Goal: Task Accomplishment & Management: Use online tool/utility

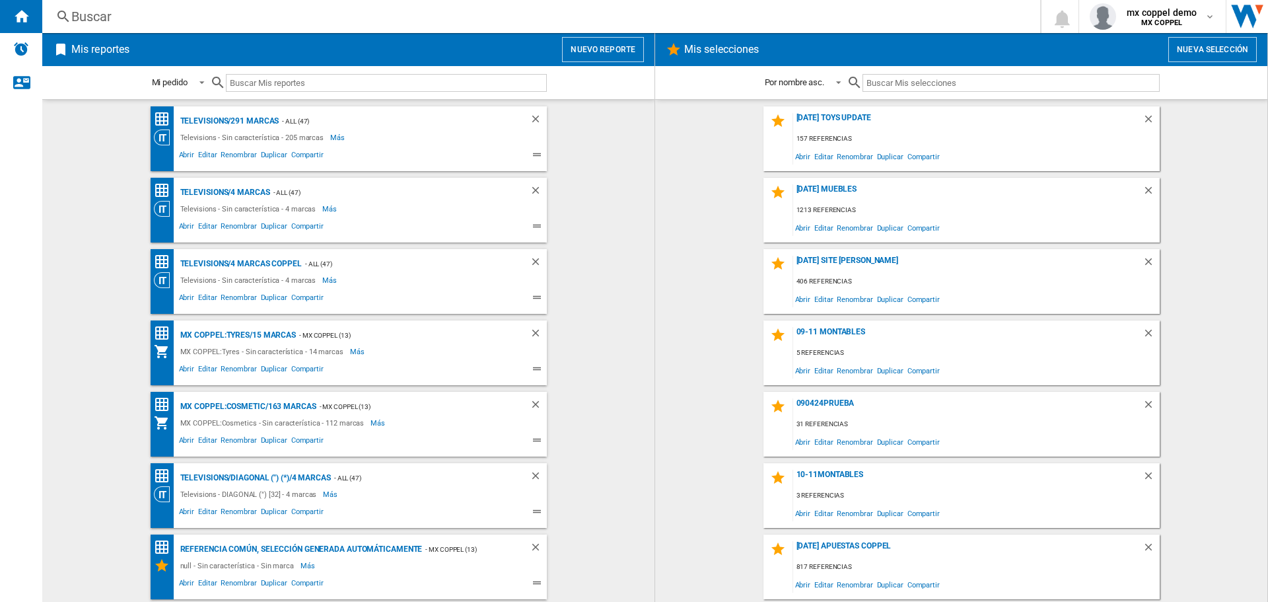
click at [602, 139] on wk-bookmarked-report "Televisions/291 marcas - ALL (47) Televisions - Sin característica - 205 marcas…" at bounding box center [348, 138] width 586 height 65
click at [1189, 52] on button "Nueva selección" at bounding box center [1212, 49] width 89 height 25
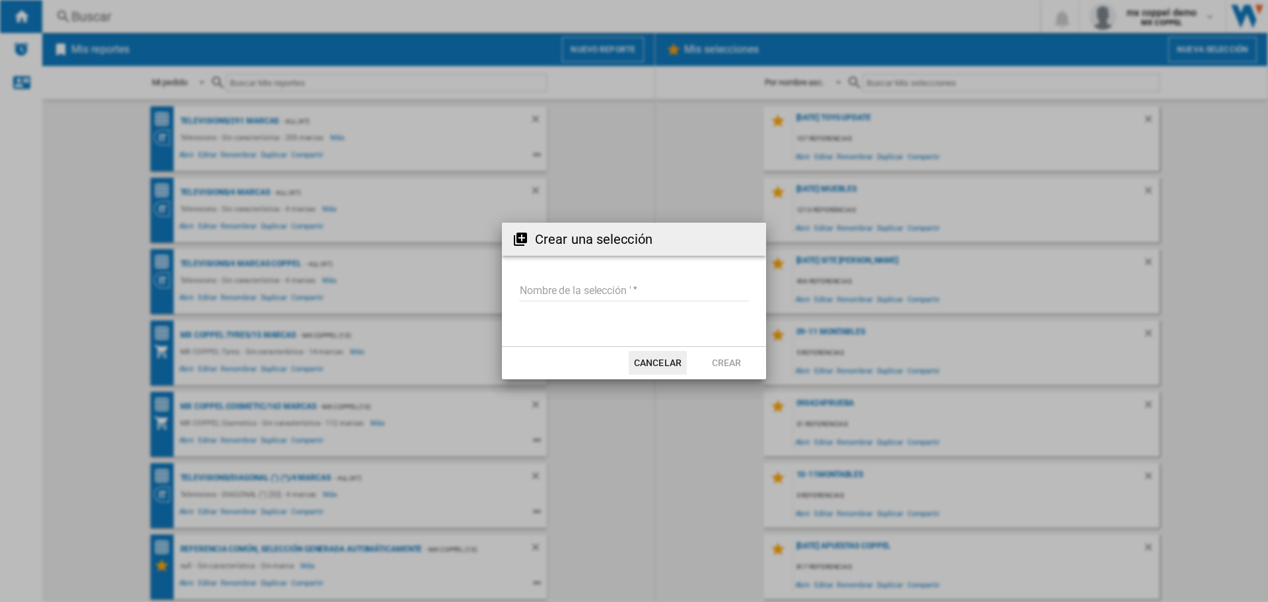
click at [646, 283] on input "Nombre de la selección '" at bounding box center [634, 291] width 230 height 20
type input "*******"
click at [715, 371] on button "Crear" at bounding box center [726, 363] width 58 height 24
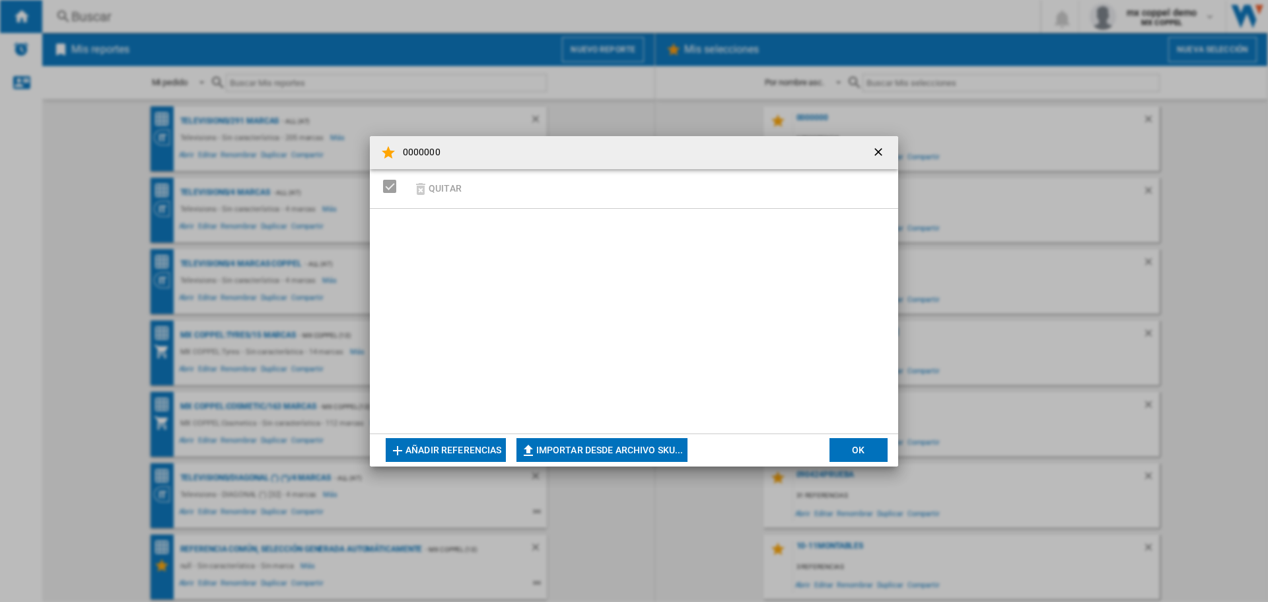
click at [590, 450] on button "Importar desde archivo SKU..." at bounding box center [601, 450] width 171 height 24
click at [844, 452] on button "OK" at bounding box center [859, 450] width 58 height 24
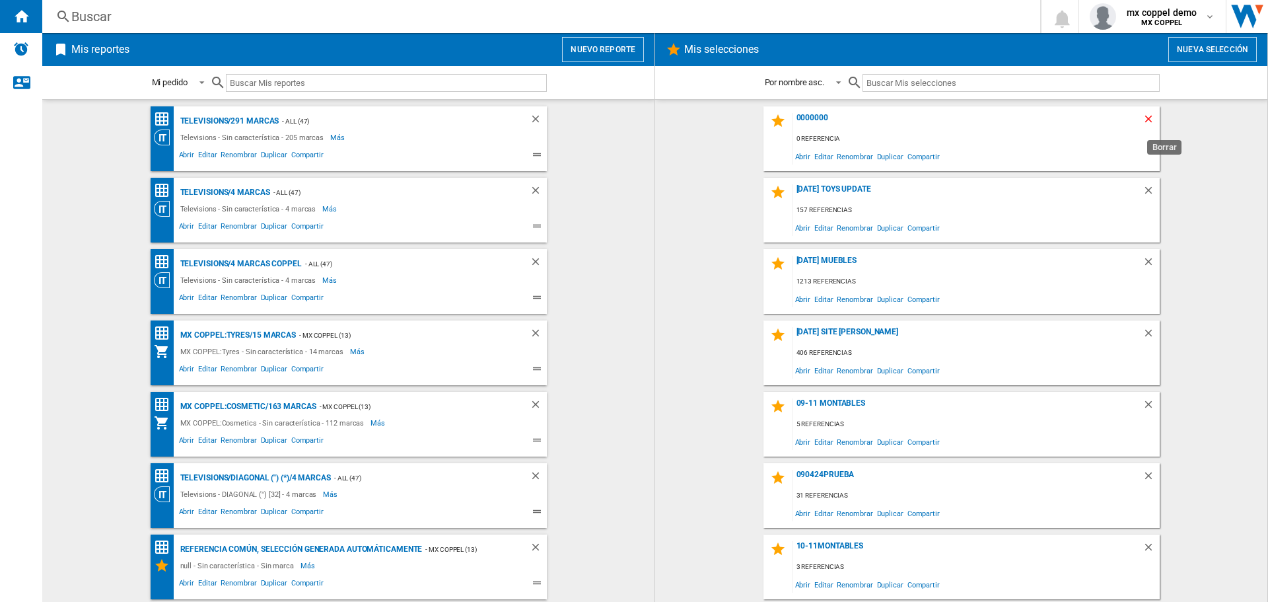
click at [1143, 118] on ng-md-icon "Borrar" at bounding box center [1151, 121] width 16 height 16
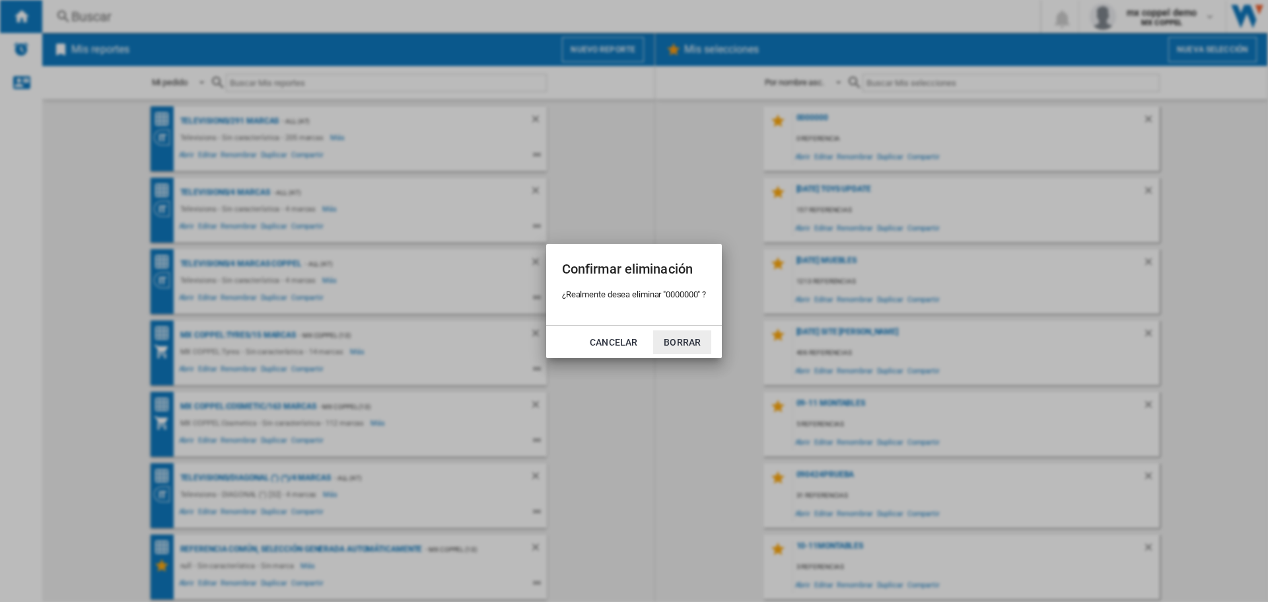
click at [706, 346] on button "Borrar" at bounding box center [682, 342] width 58 height 24
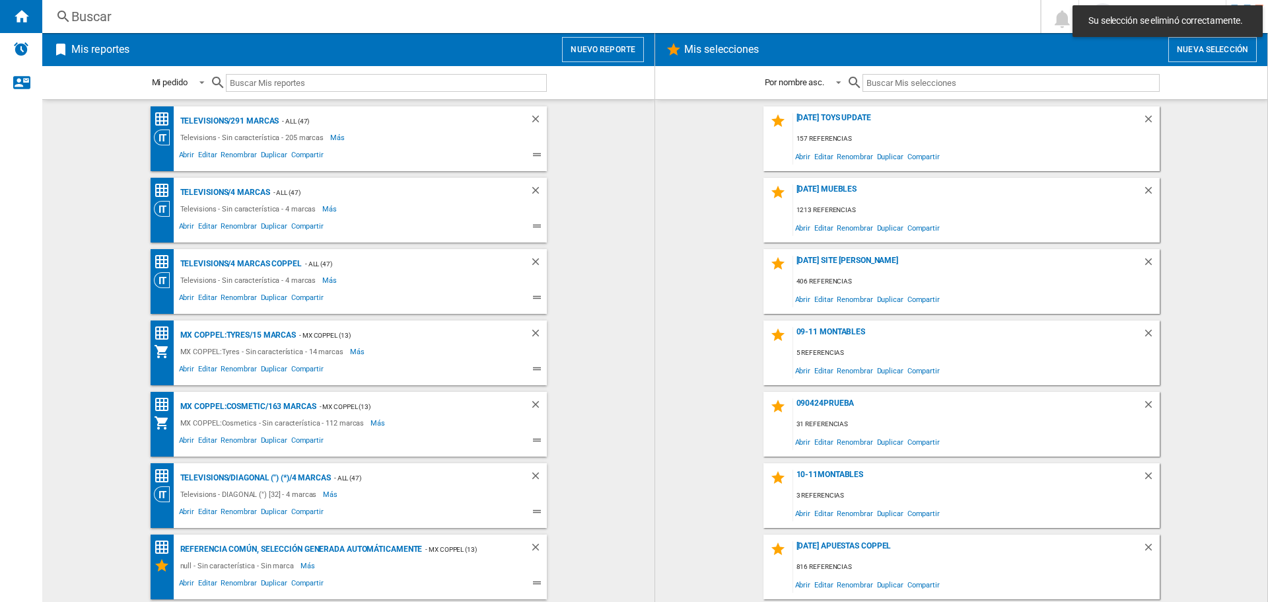
click at [610, 40] on button "Nuevo reporte" at bounding box center [603, 49] width 82 height 25
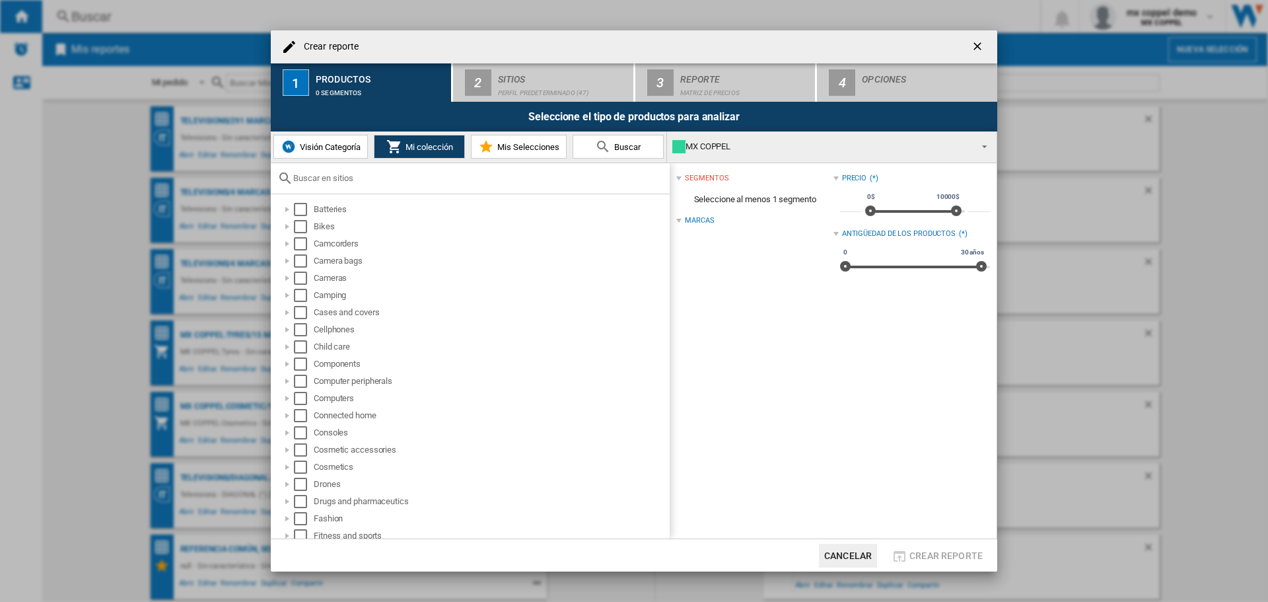
click at [334, 149] on span "Visión Categoría" at bounding box center [329, 147] width 64 height 10
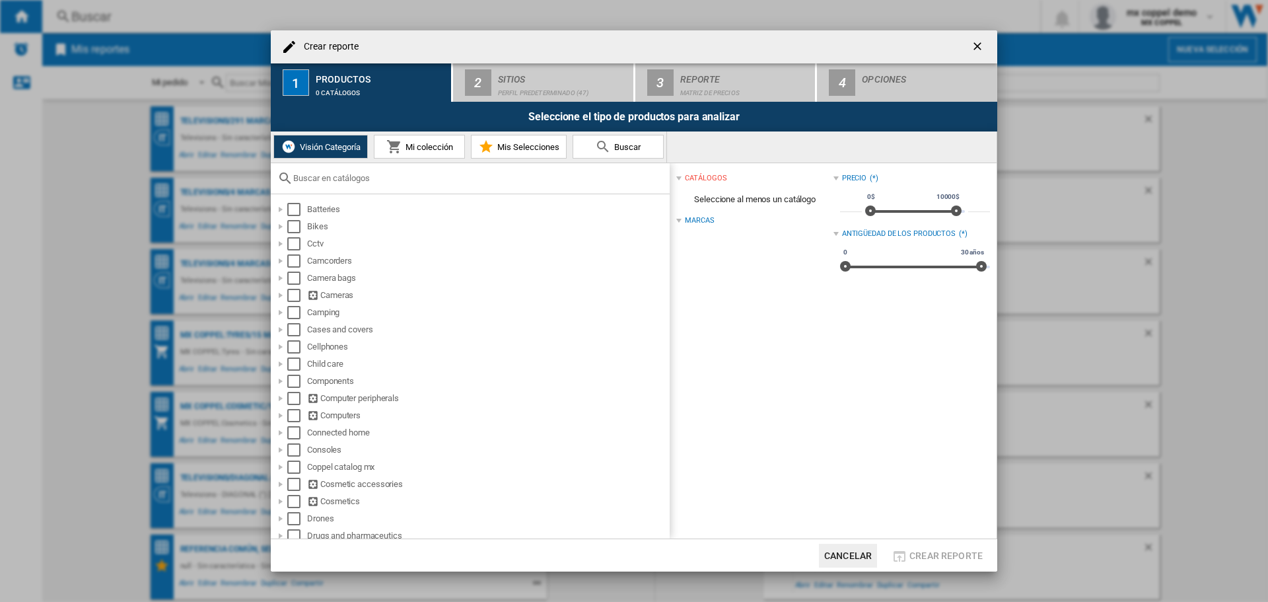
click at [392, 146] on md-icon at bounding box center [394, 147] width 16 height 16
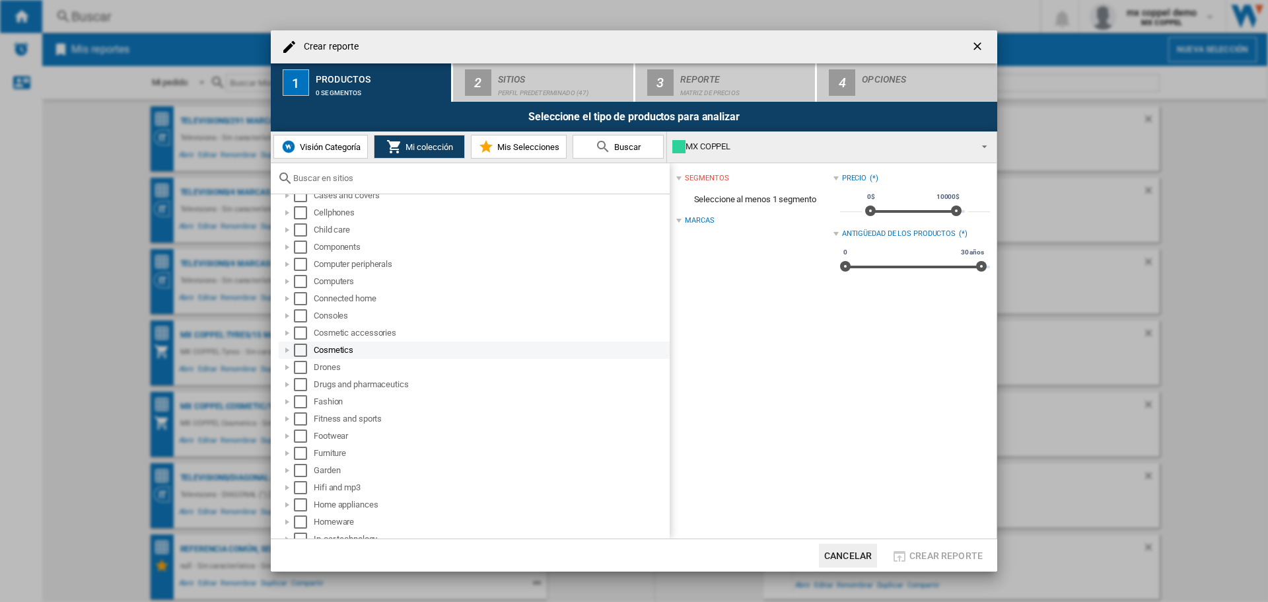
scroll to position [132, 0]
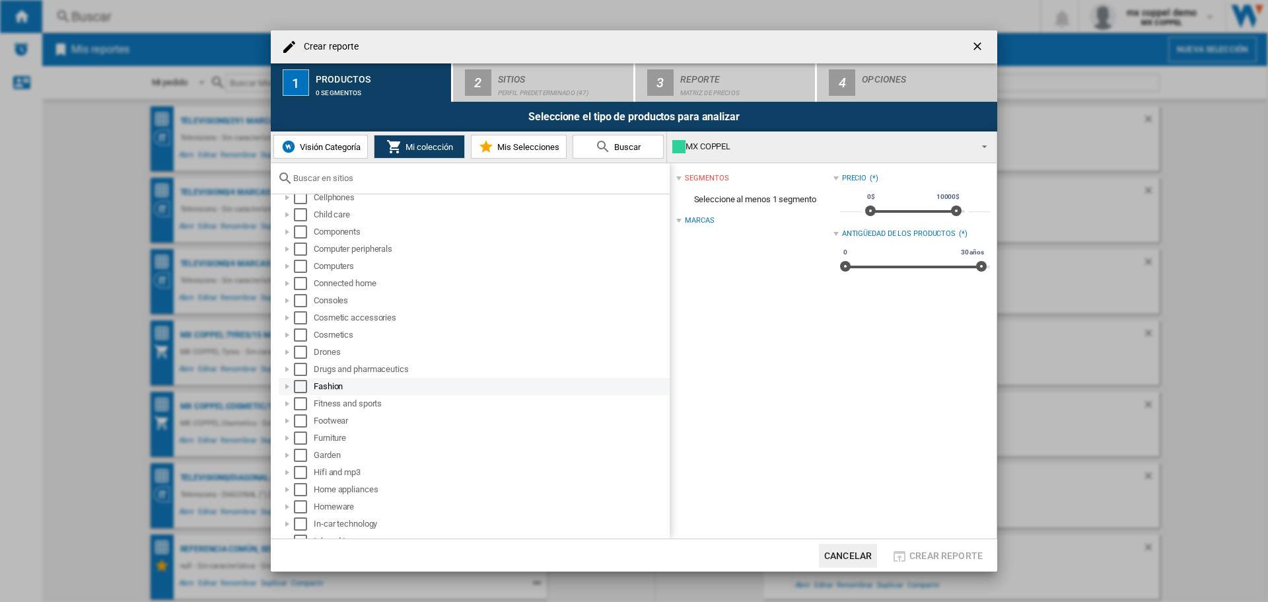
click at [287, 384] on div at bounding box center [287, 386] width 13 height 13
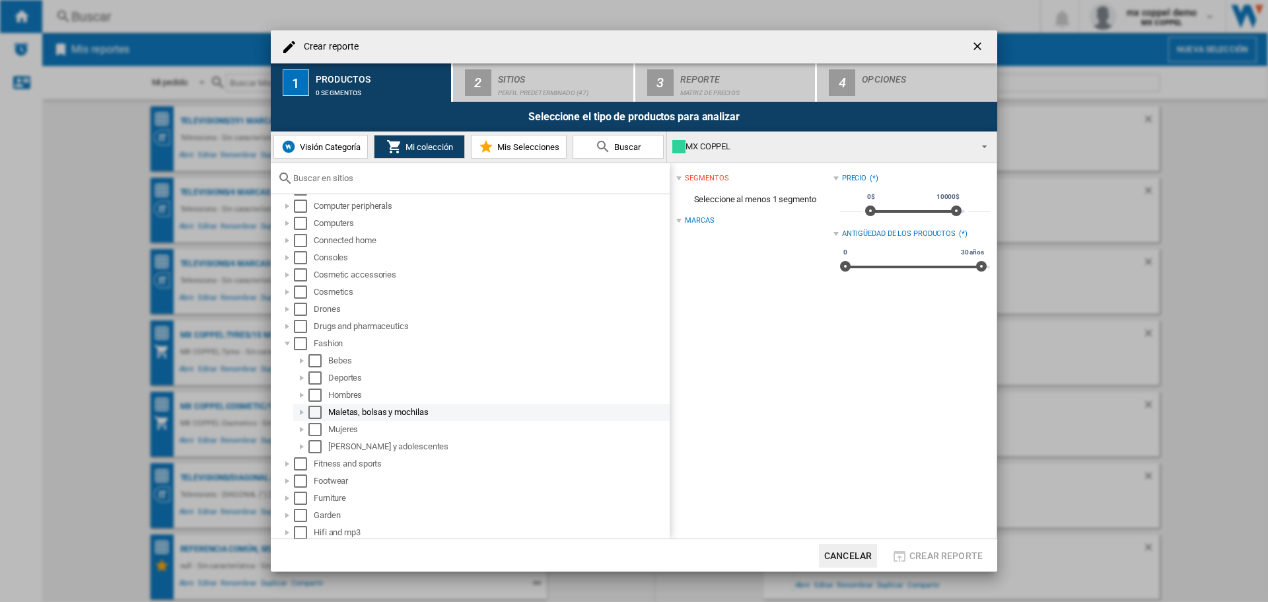
scroll to position [264, 0]
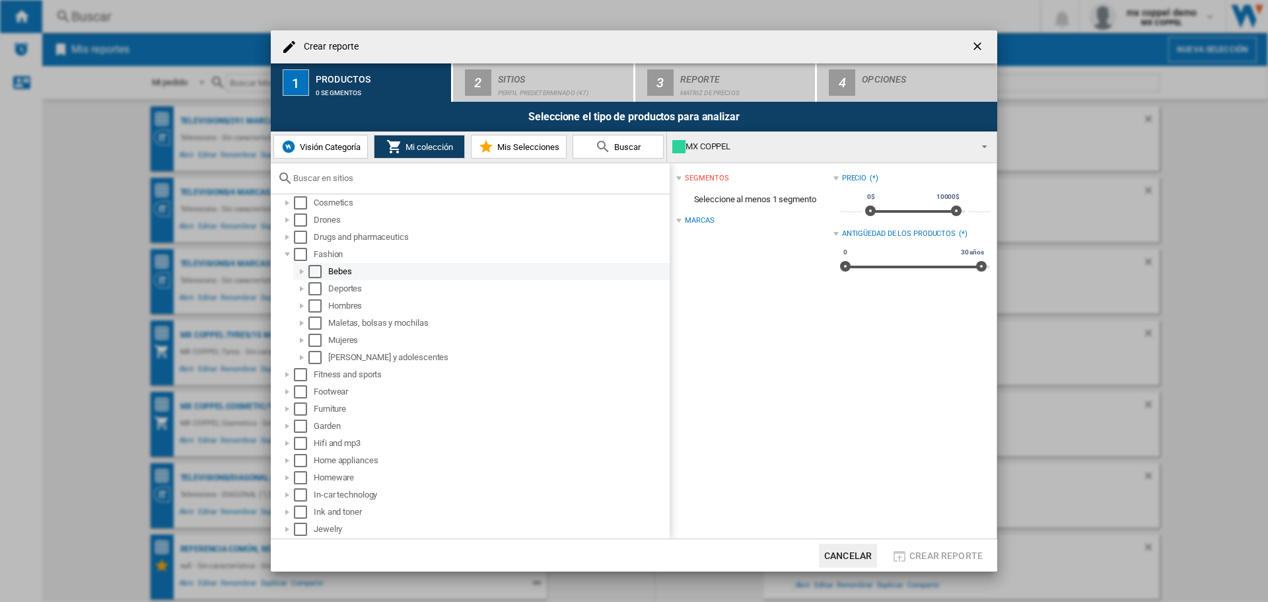
click at [306, 268] on div at bounding box center [301, 271] width 13 height 13
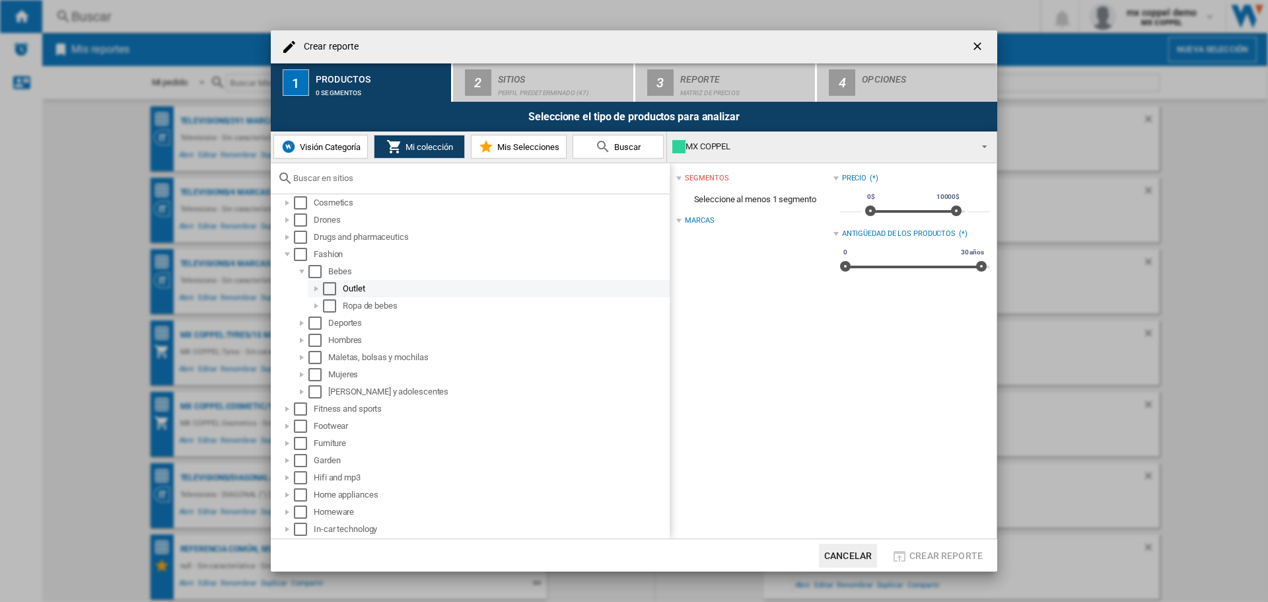
click at [320, 284] on div at bounding box center [316, 288] width 13 height 13
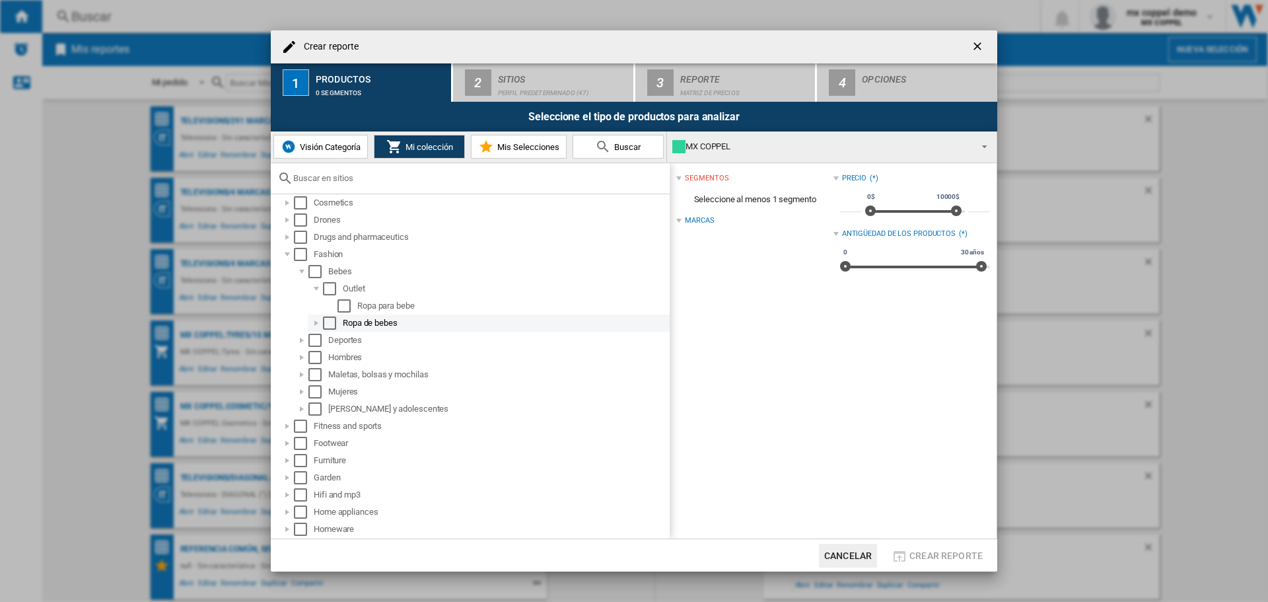
click at [318, 318] on div at bounding box center [316, 322] width 13 height 13
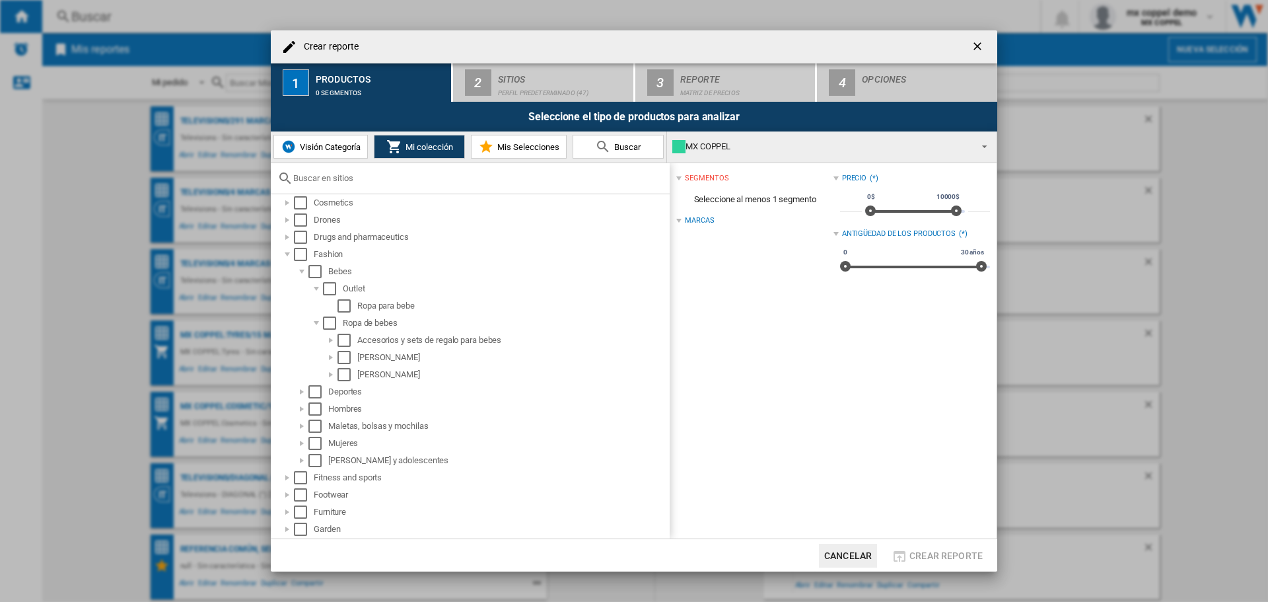
click at [314, 153] on button "Visión Categoría" at bounding box center [320, 147] width 94 height 24
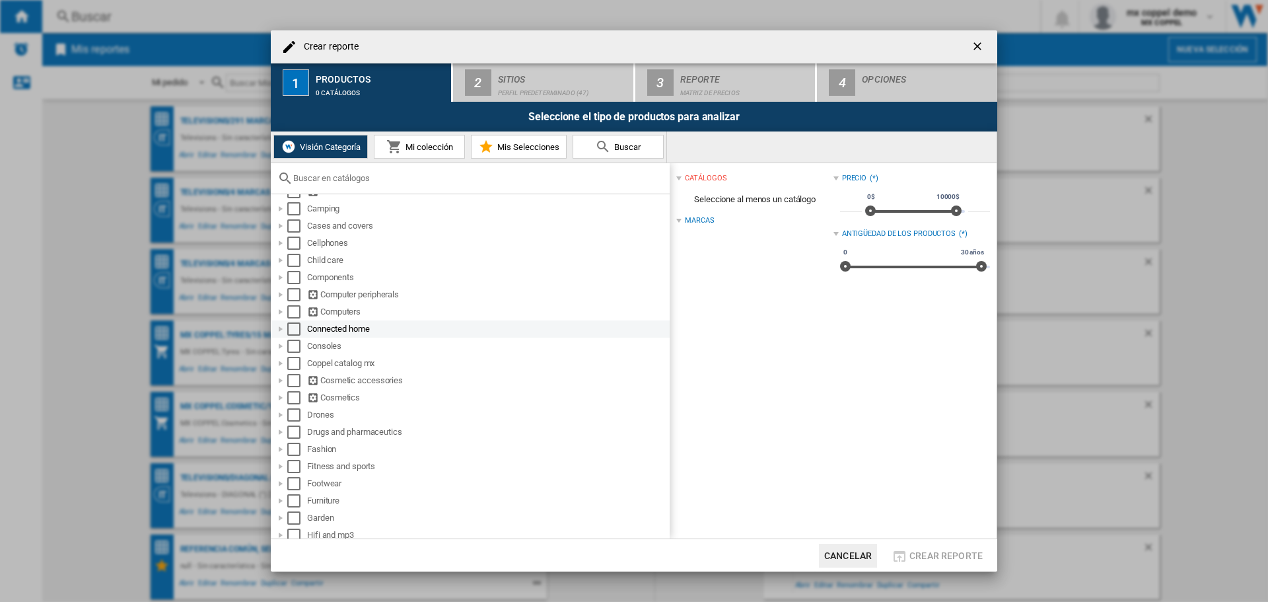
scroll to position [132, 0]
click at [278, 423] on div at bounding box center [280, 420] width 13 height 13
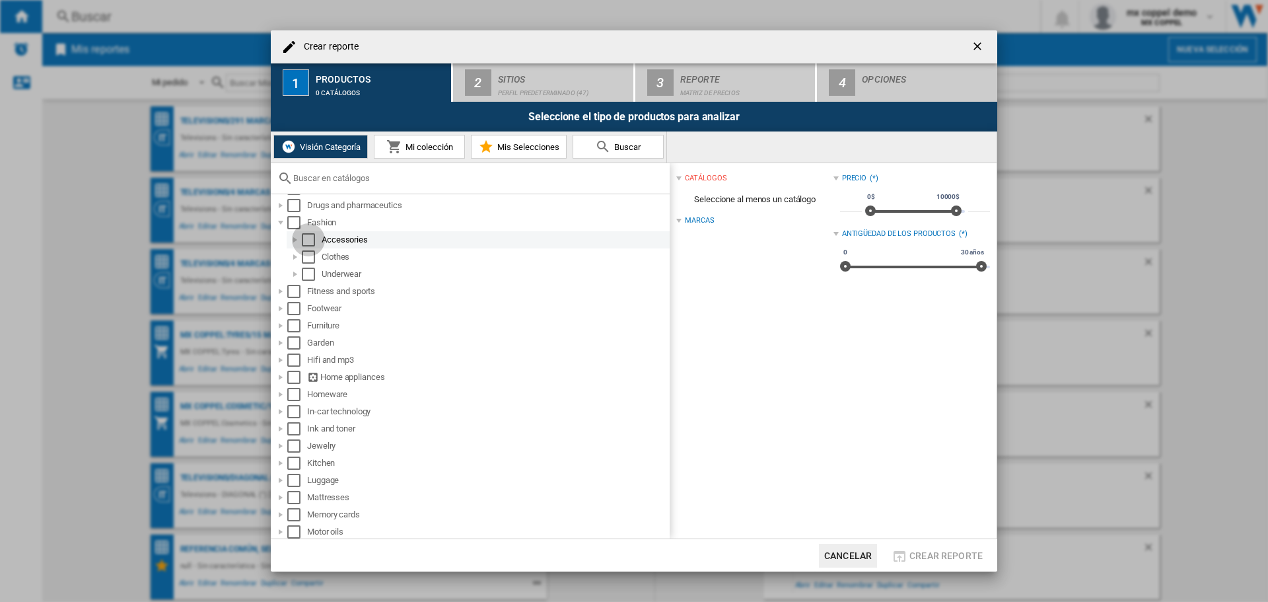
click at [301, 239] on div "Accessories" at bounding box center [478, 239] width 383 height 17
click at [295, 240] on div at bounding box center [295, 239] width 13 height 13
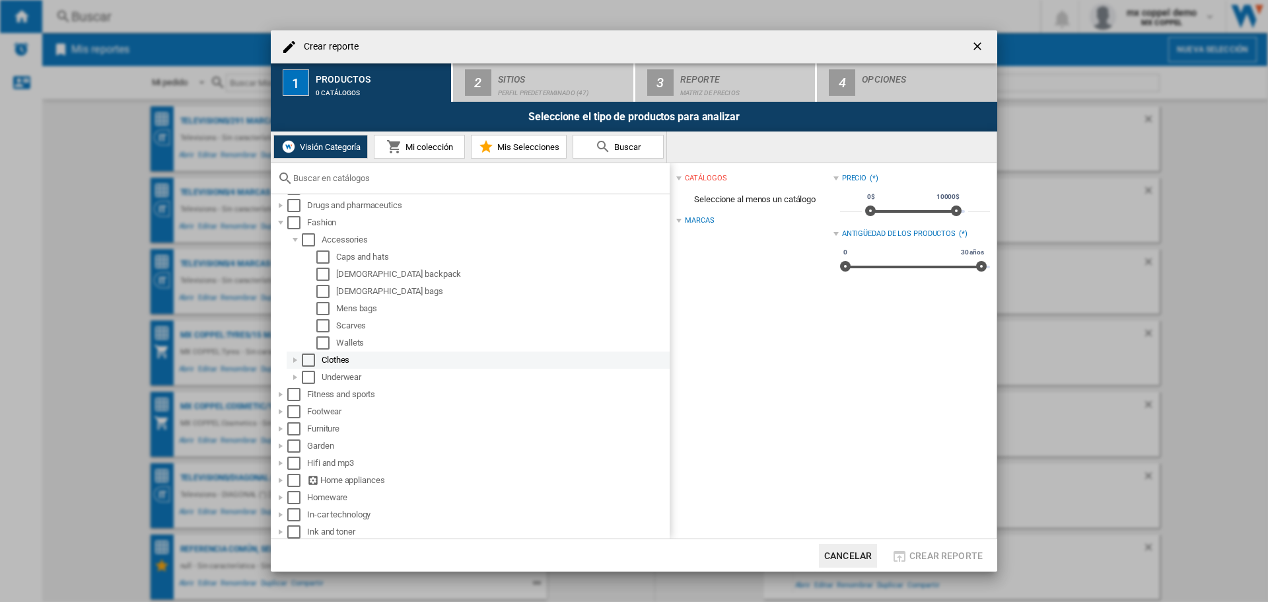
click at [295, 361] on div at bounding box center [295, 359] width 13 height 13
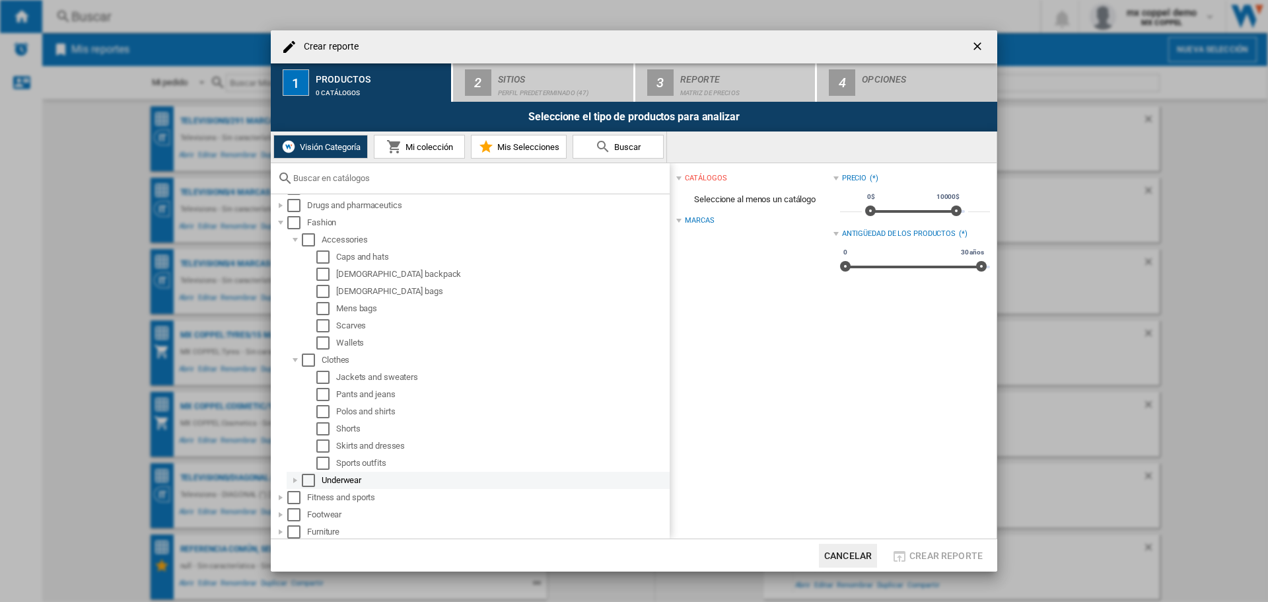
click at [295, 486] on div at bounding box center [295, 480] width 13 height 13
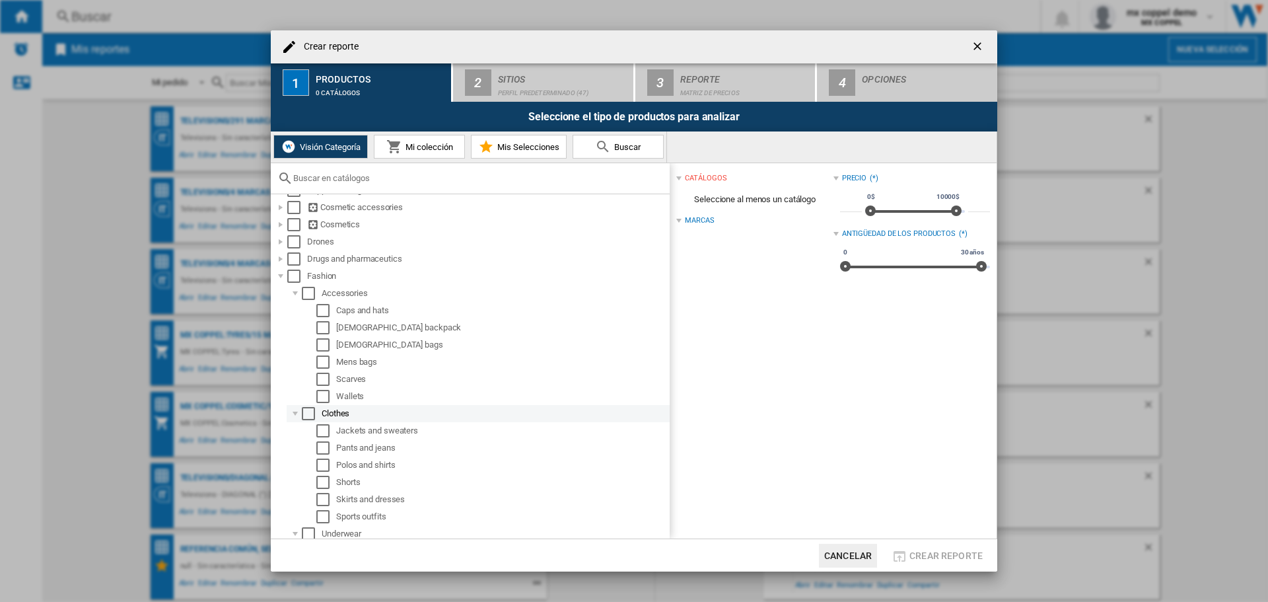
scroll to position [264, 0]
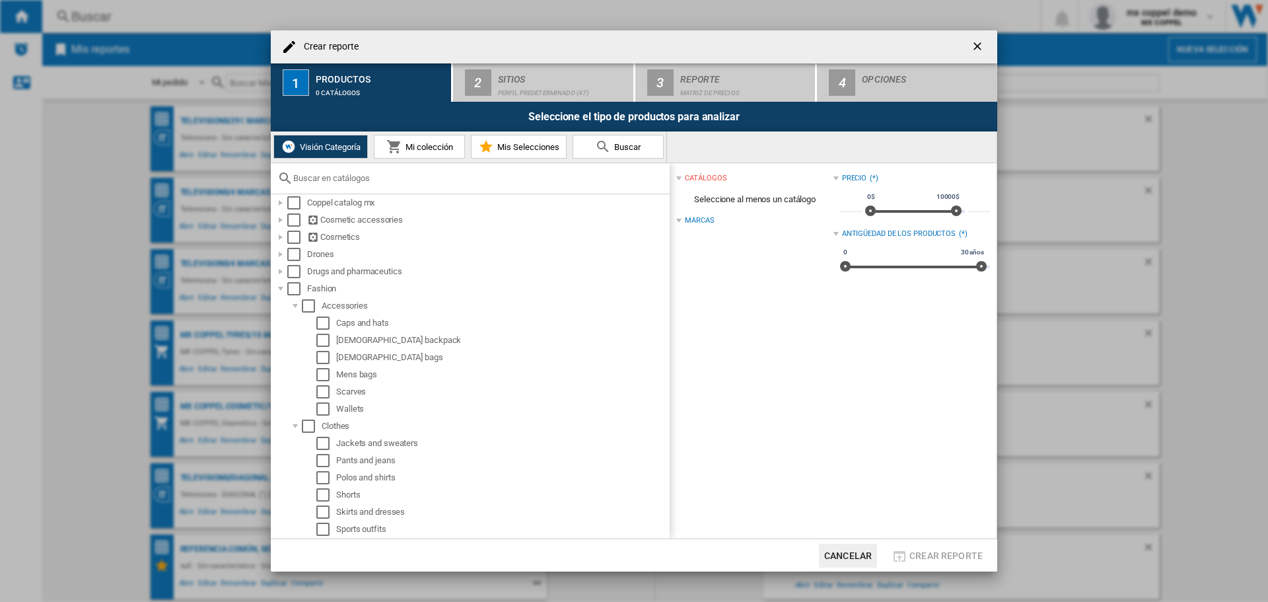
click at [406, 145] on span "Mi colección" at bounding box center [427, 147] width 51 height 10
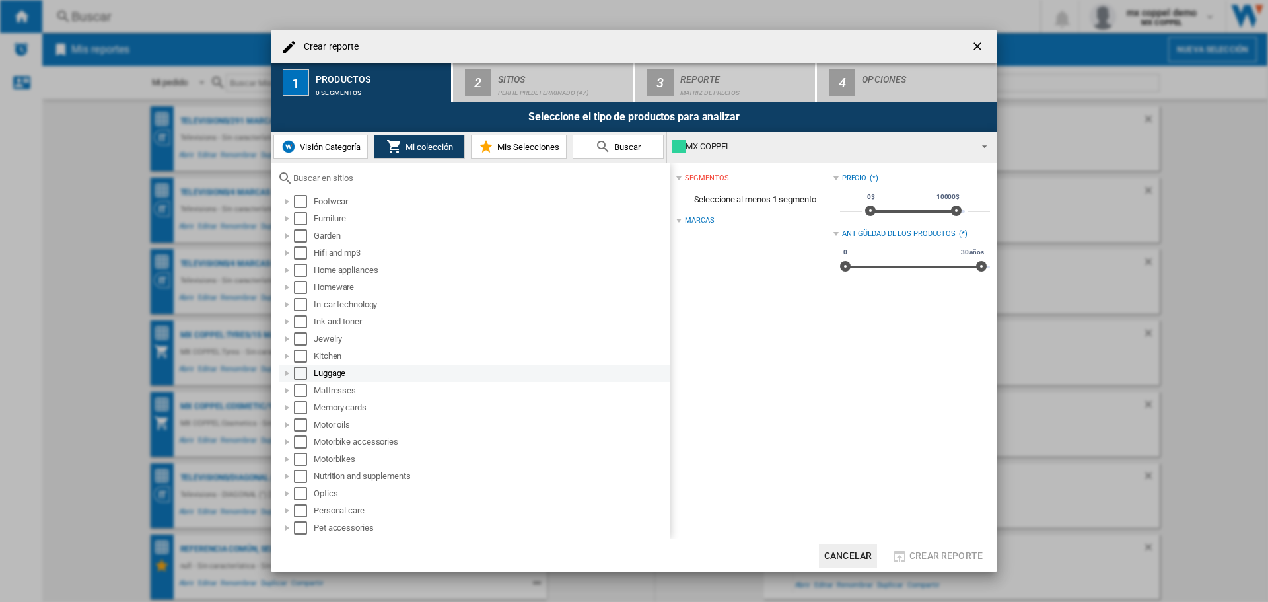
scroll to position [330, 0]
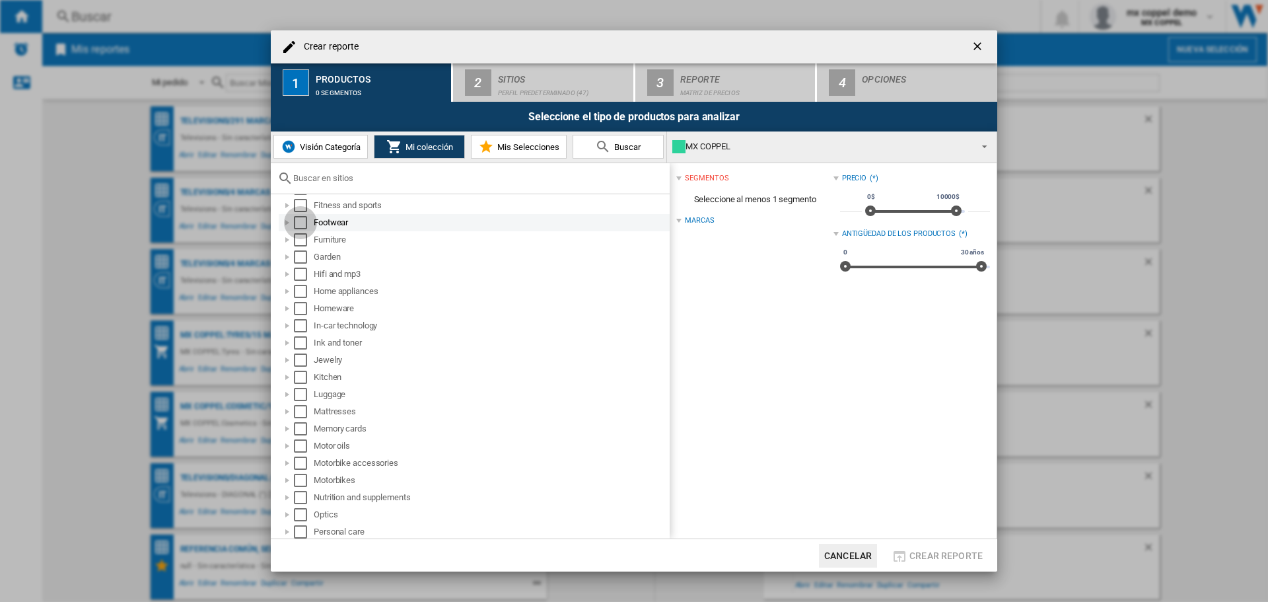
click at [304, 223] on div "Select" at bounding box center [300, 222] width 13 height 13
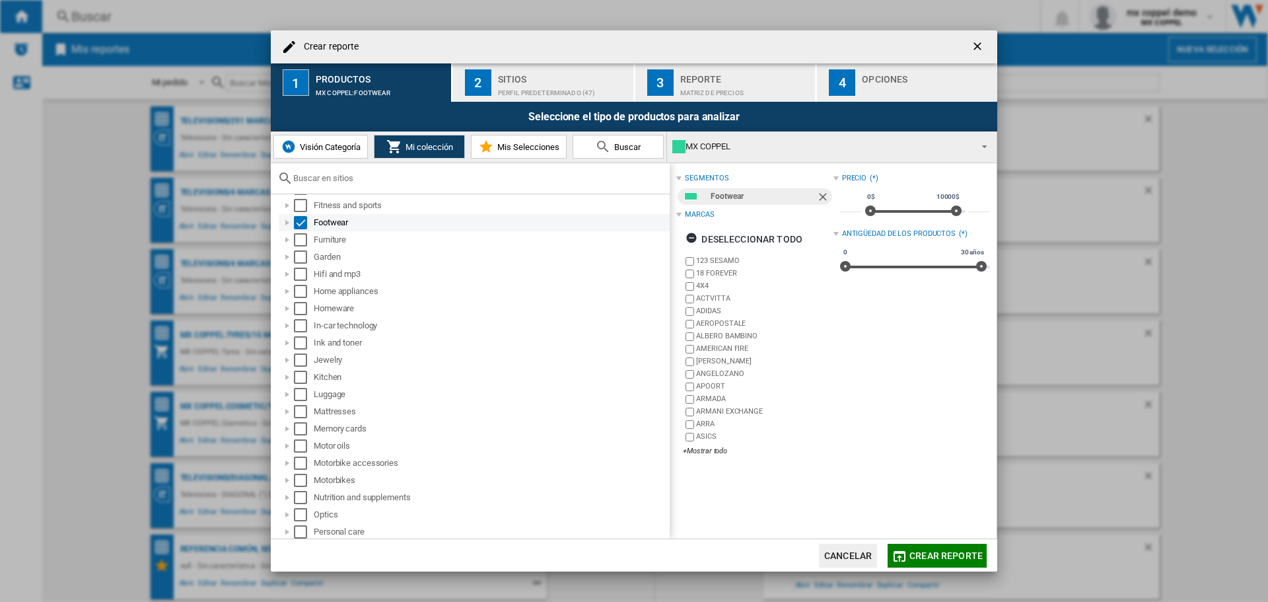
click at [287, 223] on div at bounding box center [287, 222] width 13 height 13
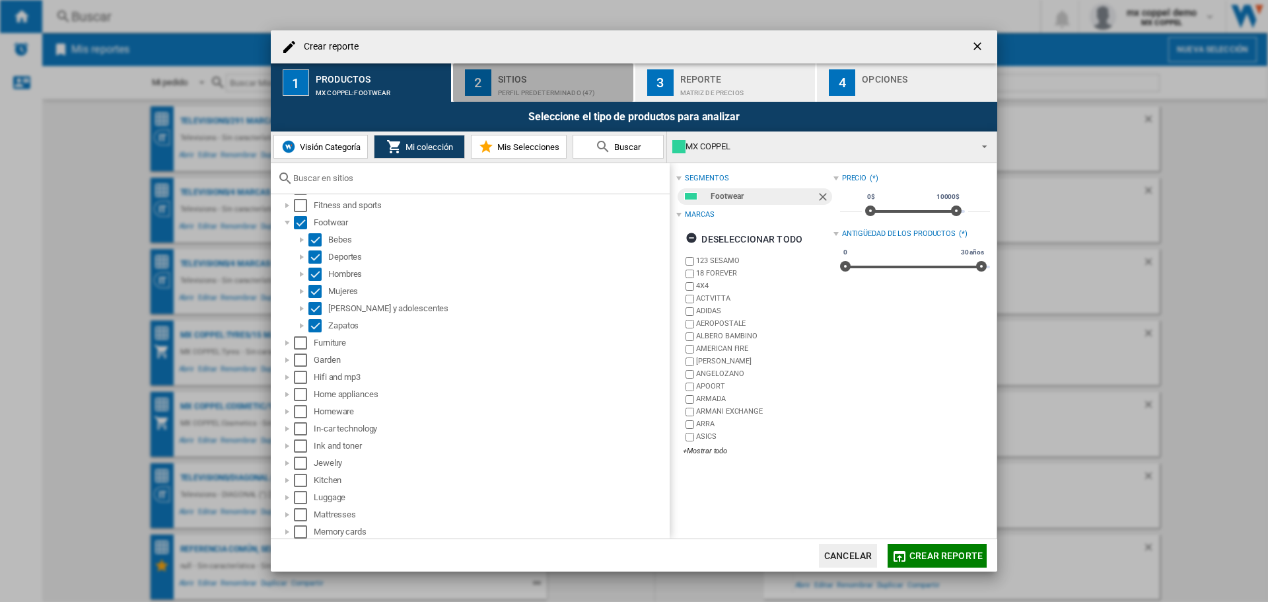
click at [571, 83] on div "Perfil predeterminado (47)" at bounding box center [563, 90] width 130 height 14
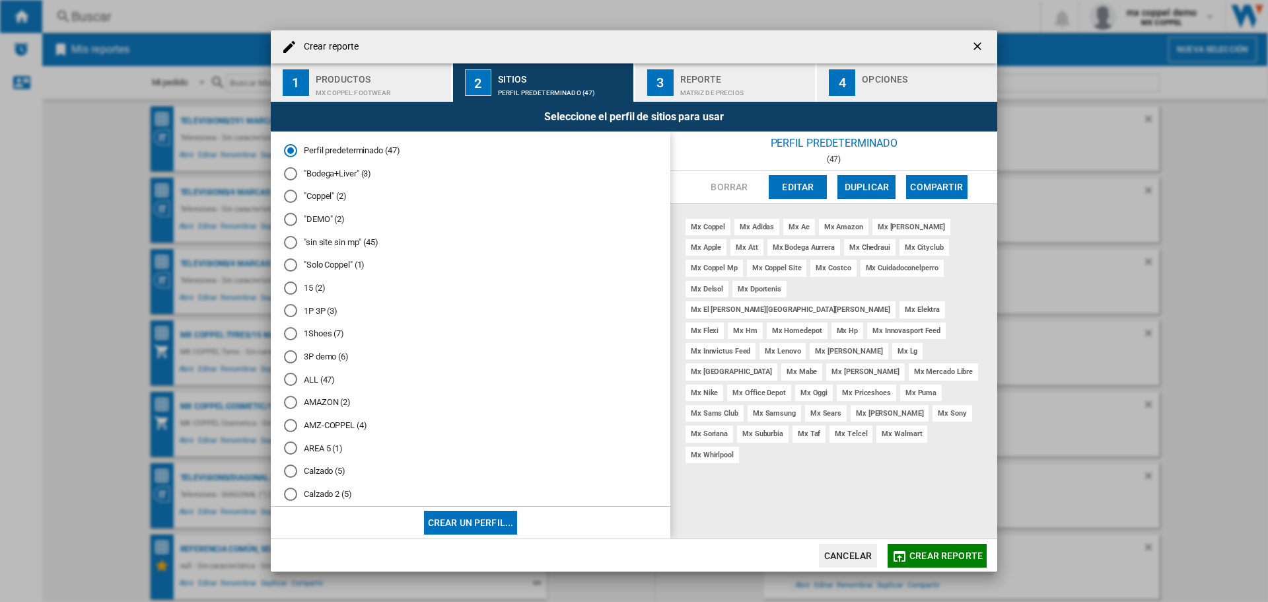
click at [306, 384] on md-radio-button "ALL (47)" at bounding box center [470, 379] width 373 height 13
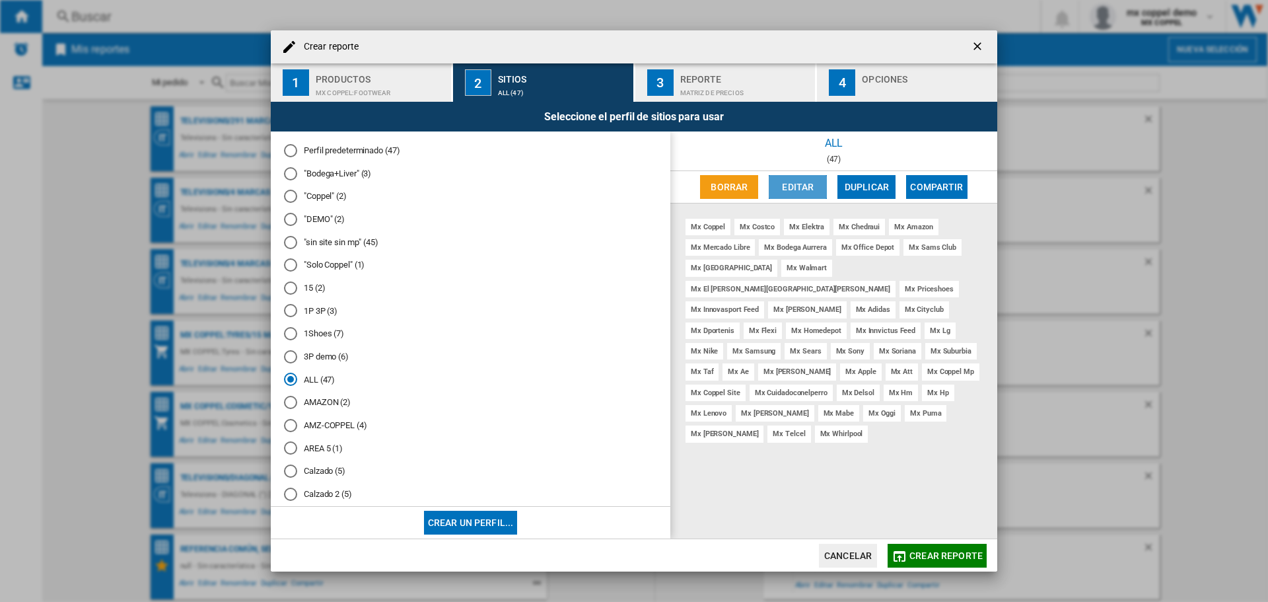
click at [819, 184] on button "Editar" at bounding box center [798, 187] width 58 height 24
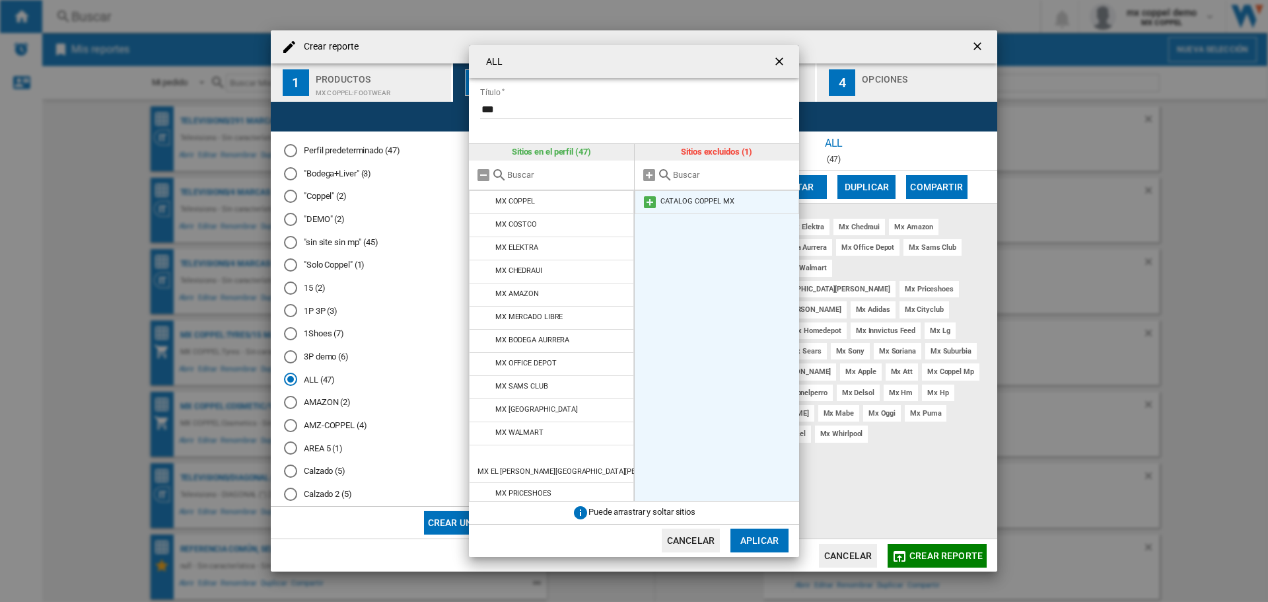
click at [650, 206] on md-icon at bounding box center [650, 202] width 16 height 16
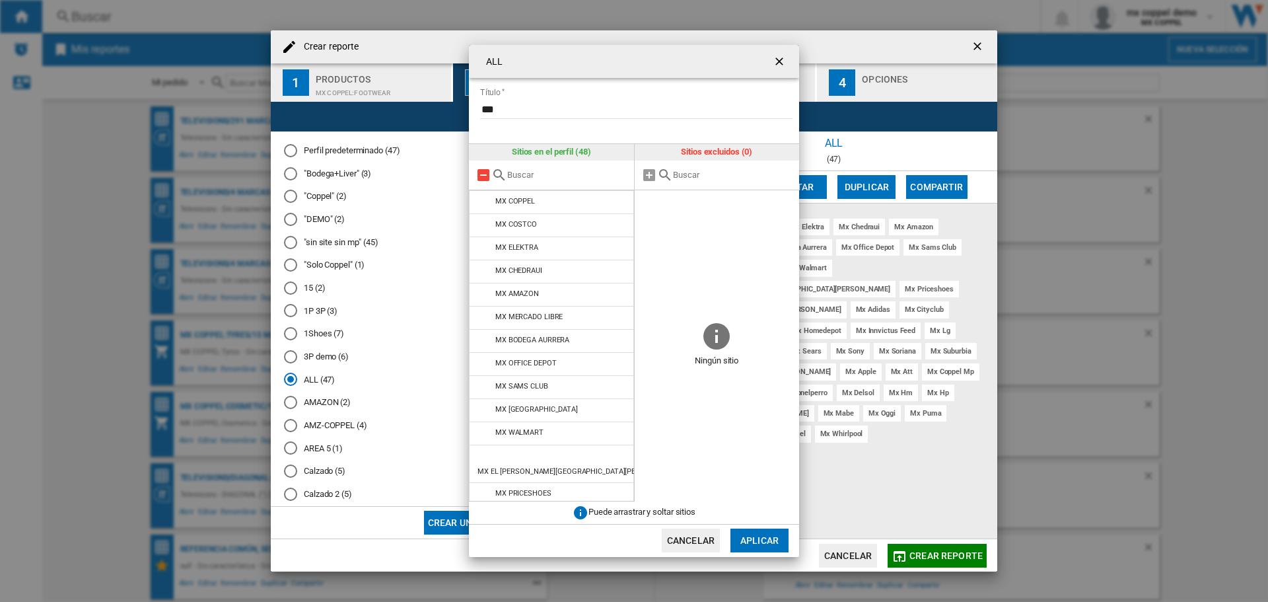
click at [481, 171] on md-icon at bounding box center [484, 175] width 16 height 16
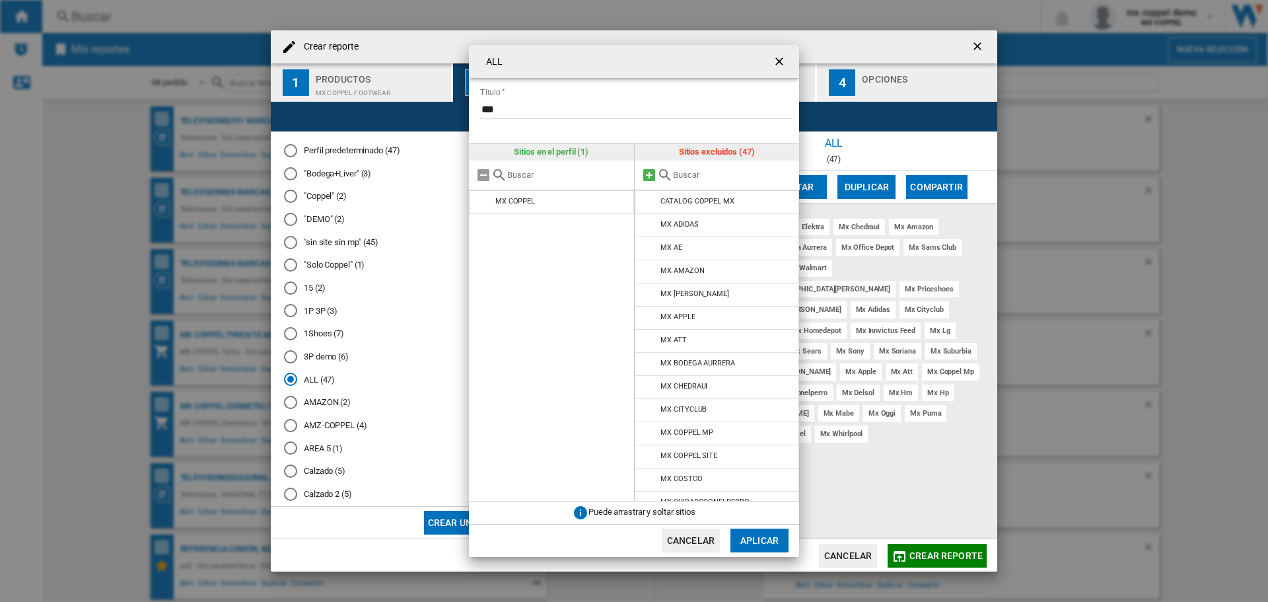
click at [647, 176] on md-icon at bounding box center [649, 175] width 16 height 16
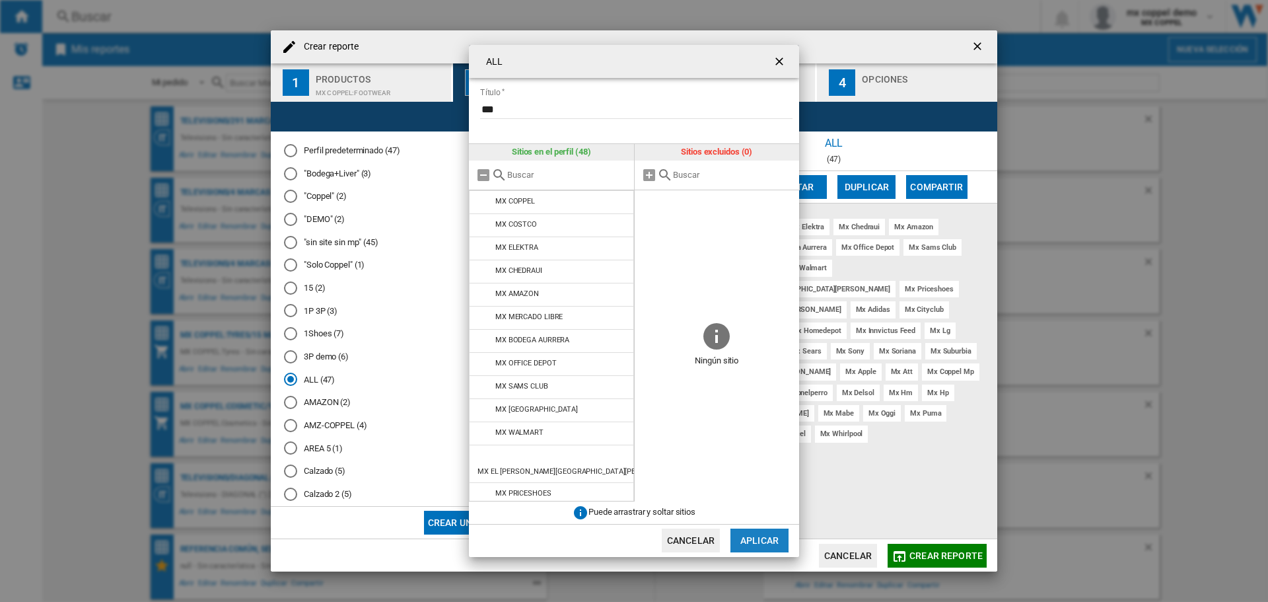
click at [758, 543] on button "Aplicar" at bounding box center [759, 540] width 58 height 24
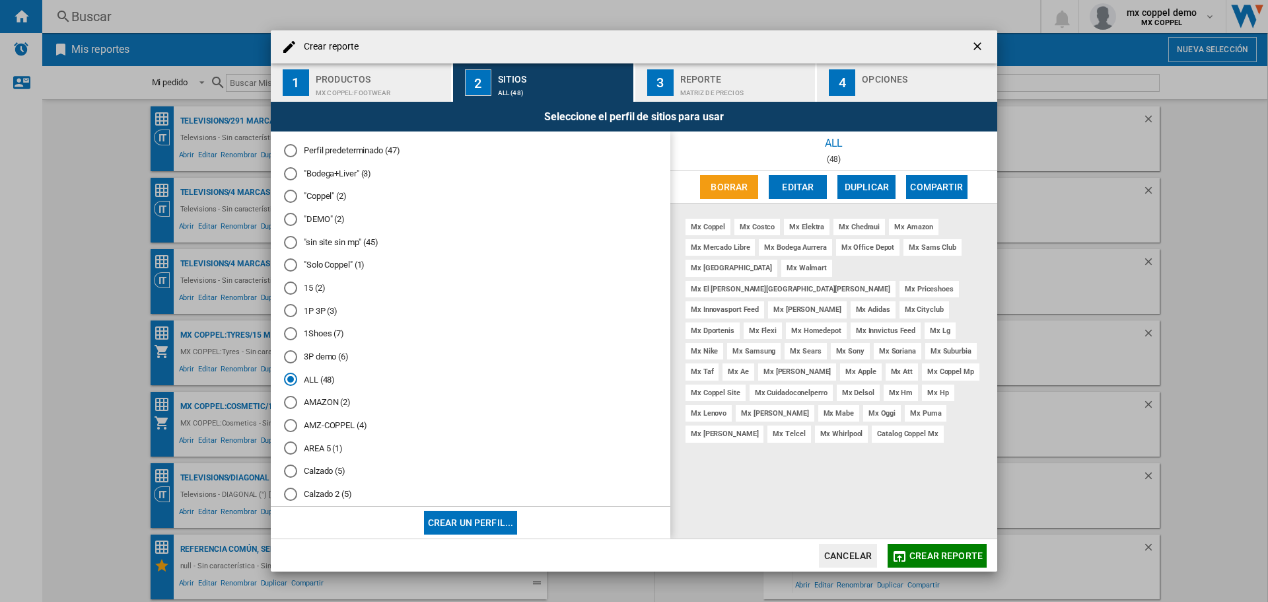
click at [472, 523] on button "Crear un perfil..." at bounding box center [471, 523] width 94 height 24
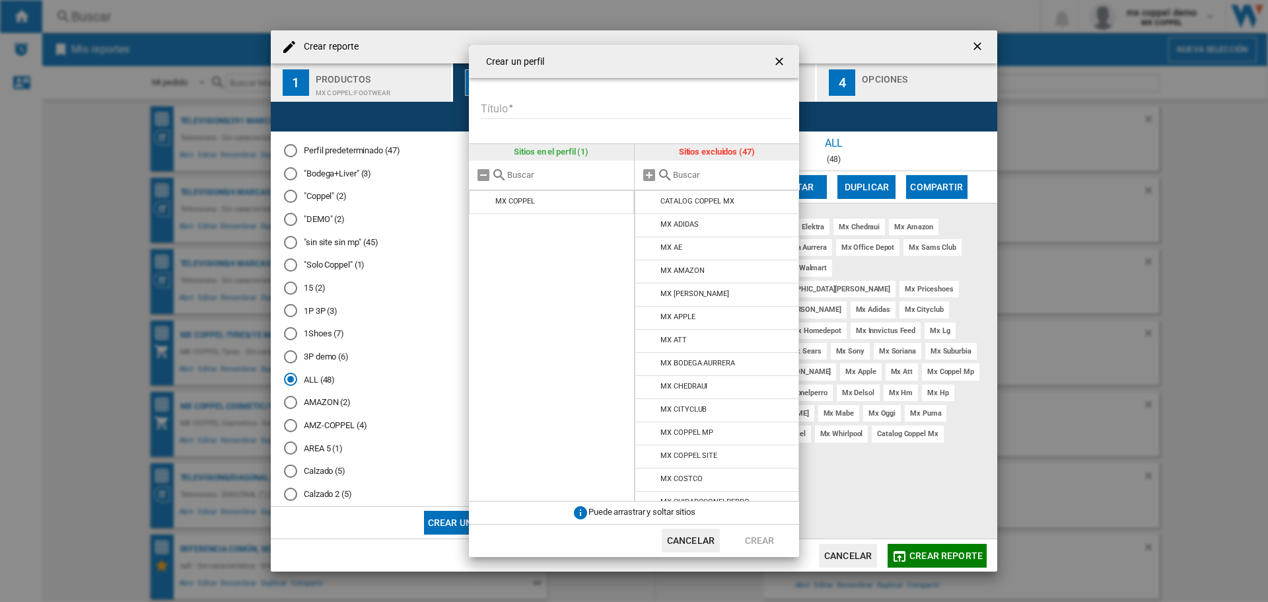
click at [781, 58] on ng-md-icon "getI18NText('BUTTONS.CLOSE_DIALOG')" at bounding box center [781, 63] width 16 height 16
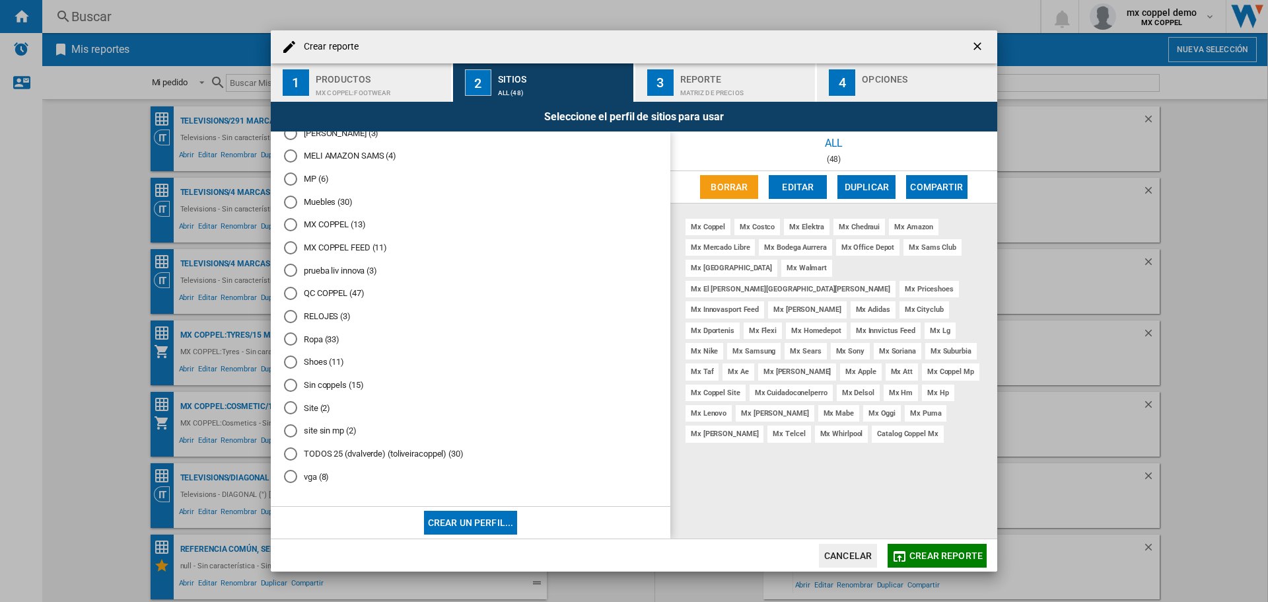
scroll to position [783, 0]
click at [312, 335] on md-radio-button "Ropa (33)" at bounding box center [470, 339] width 373 height 13
click at [816, 186] on button "Editar" at bounding box center [798, 187] width 58 height 24
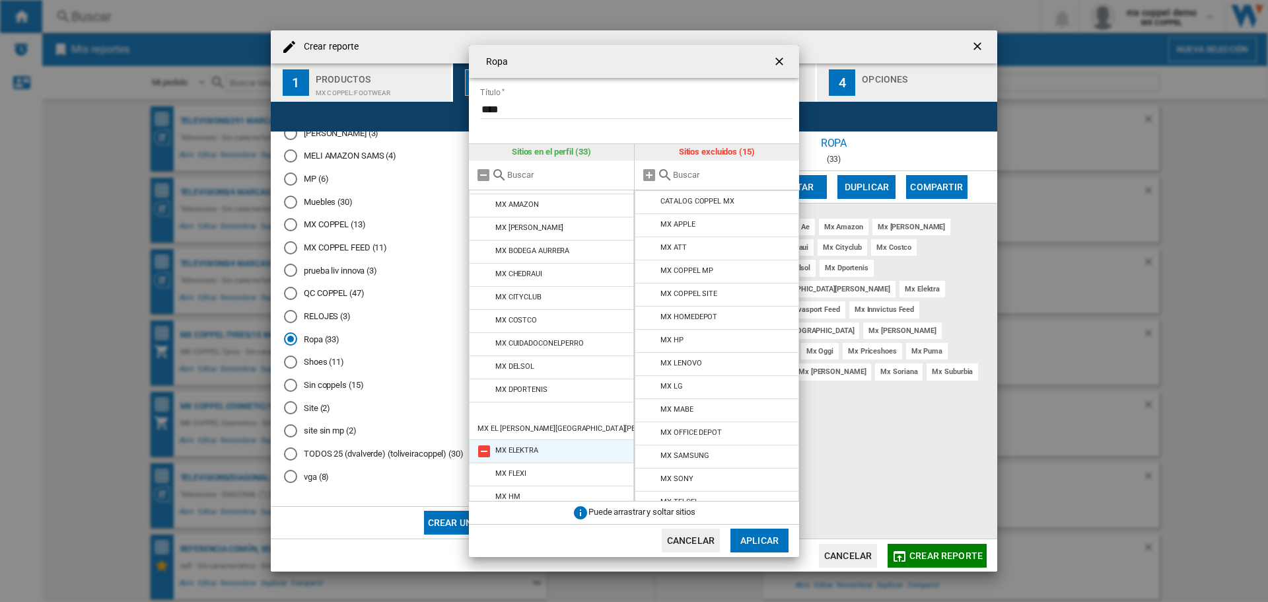
scroll to position [0, 0]
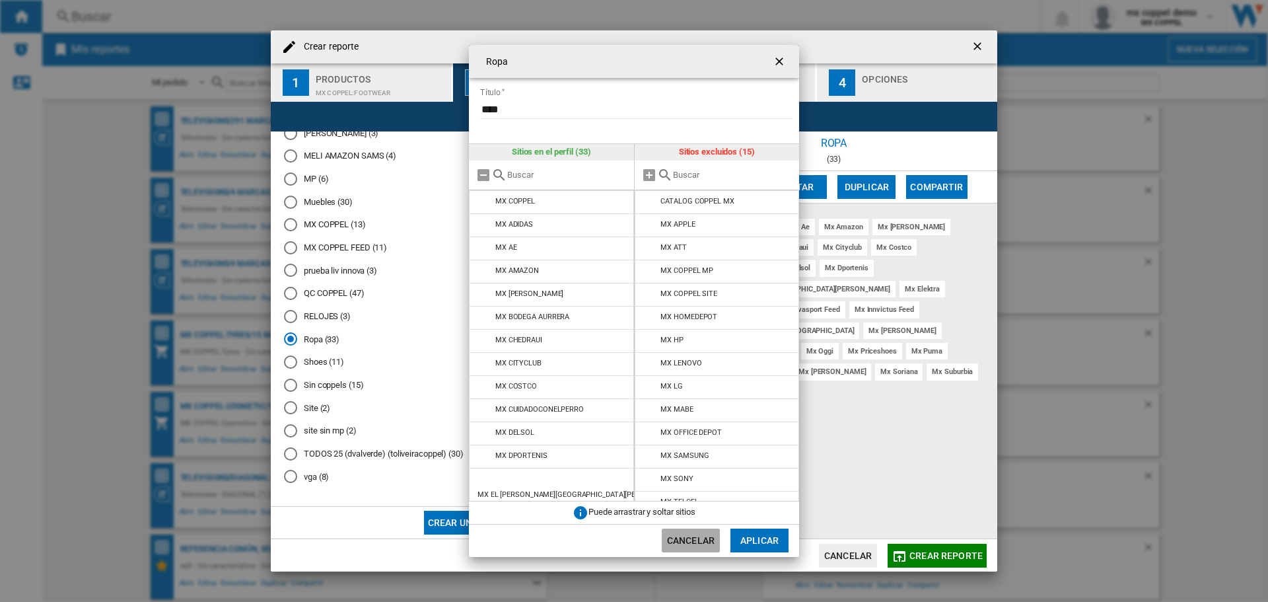
click at [697, 540] on button "Cancelar" at bounding box center [691, 540] width 58 height 24
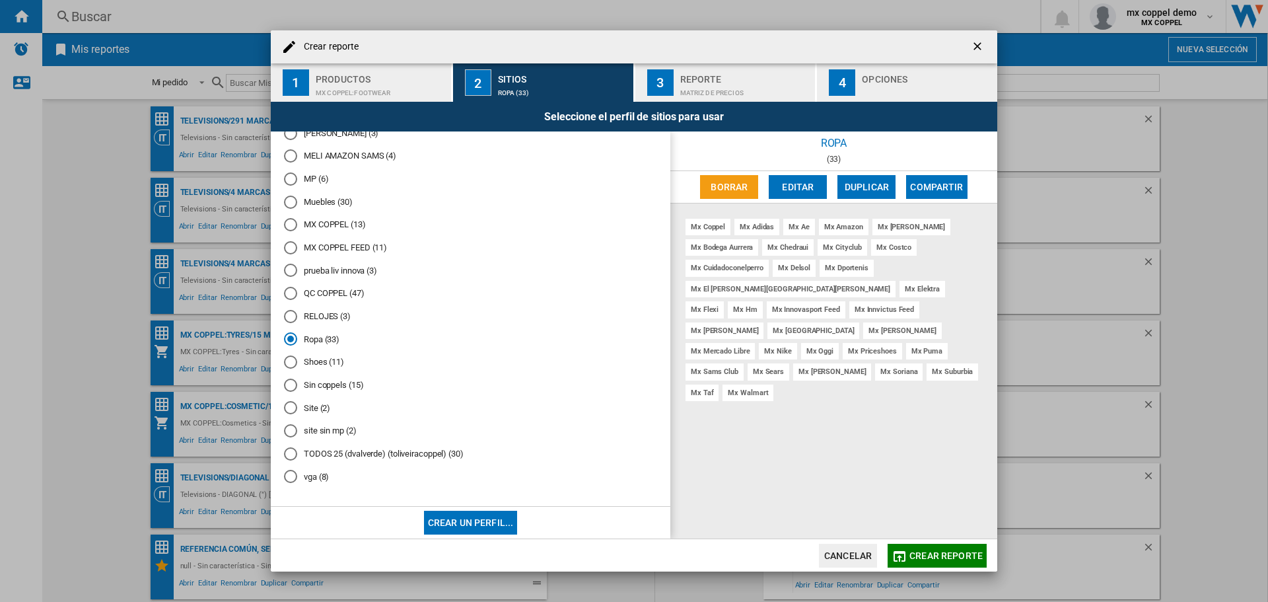
click at [709, 92] on div "Matriz de precios" at bounding box center [745, 90] width 130 height 14
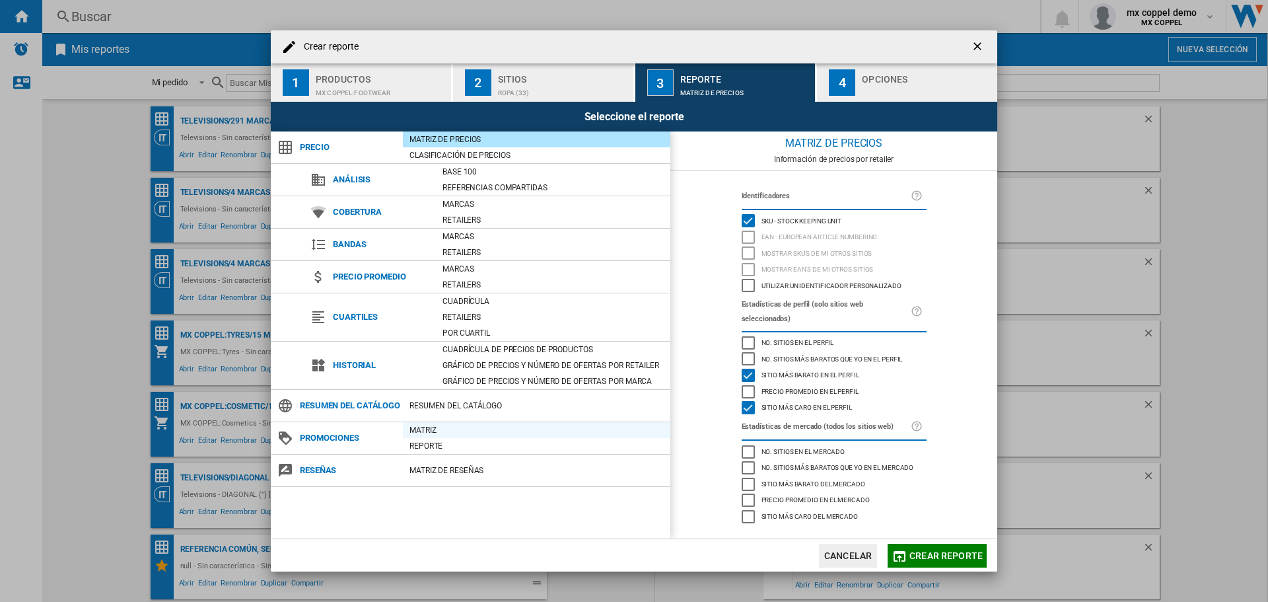
click at [418, 437] on div "Matriz" at bounding box center [536, 429] width 267 height 13
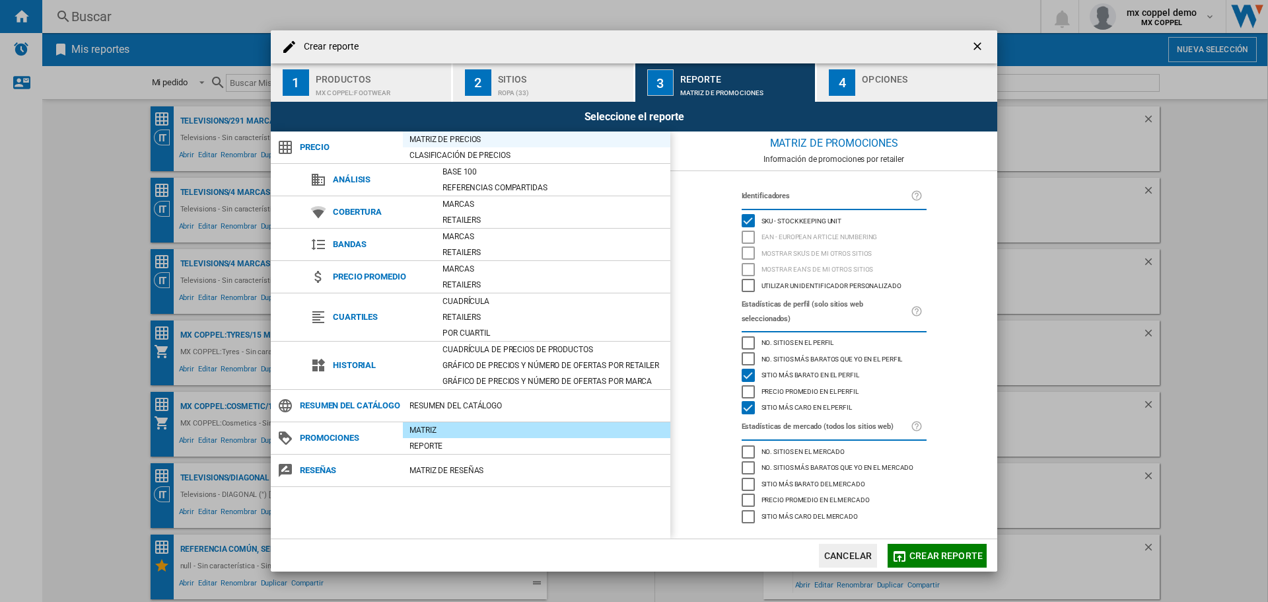
click at [428, 141] on div "Matriz de precios" at bounding box center [536, 139] width 267 height 13
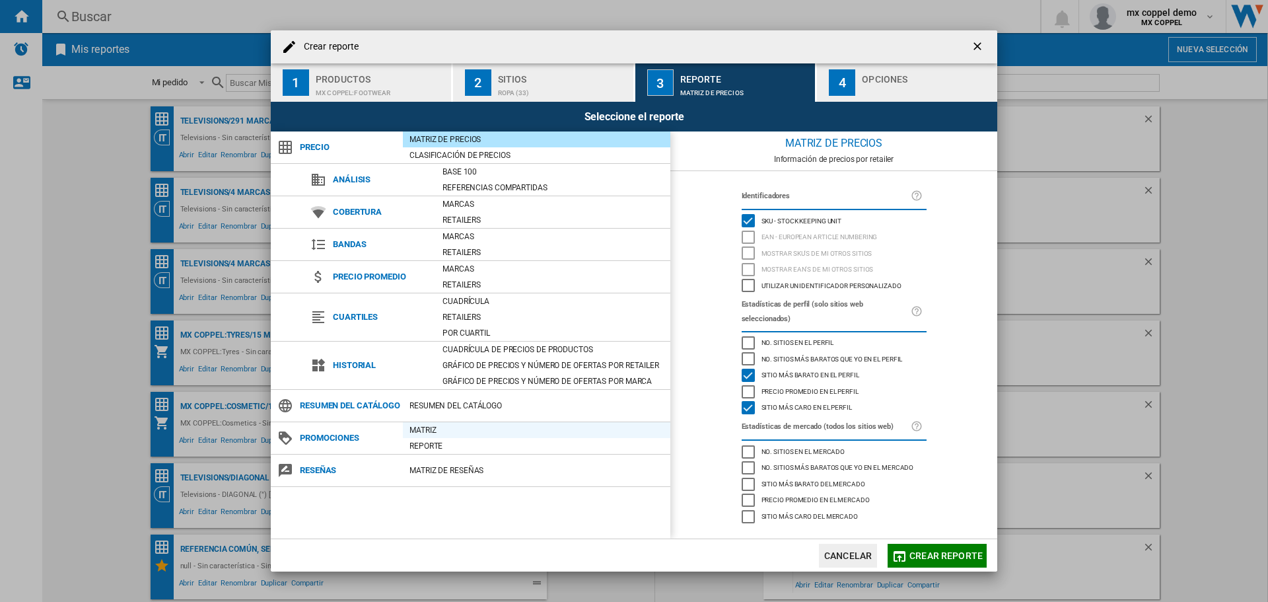
click at [425, 437] on div "Matriz" at bounding box center [536, 429] width 267 height 13
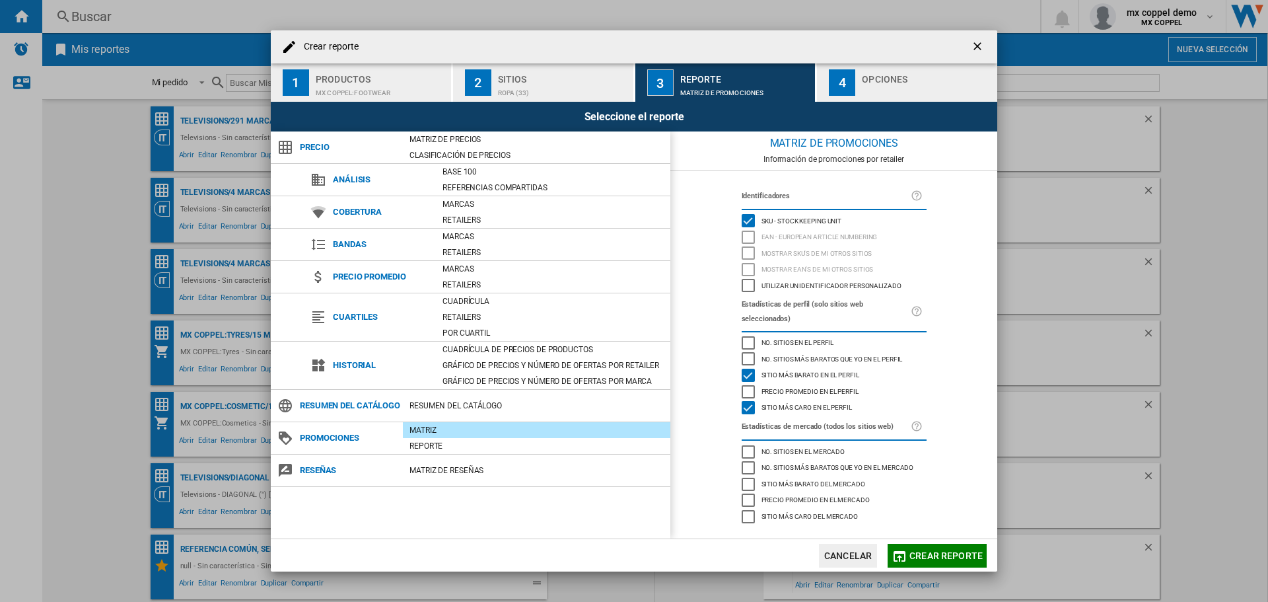
click at [748, 336] on div "No. sitios en el perfil" at bounding box center [748, 342] width 13 height 13
click at [750, 353] on div "No. sitios más baratos que yo en el perfil" at bounding box center [748, 358] width 13 height 13
click at [787, 386] on span "Precio promedio en el perfil" at bounding box center [810, 390] width 97 height 9
click at [782, 386] on span "Precio promedio en el perfil" at bounding box center [810, 390] width 97 height 9
click at [795, 337] on span "No. sitios en el perfil" at bounding box center [798, 341] width 73 height 9
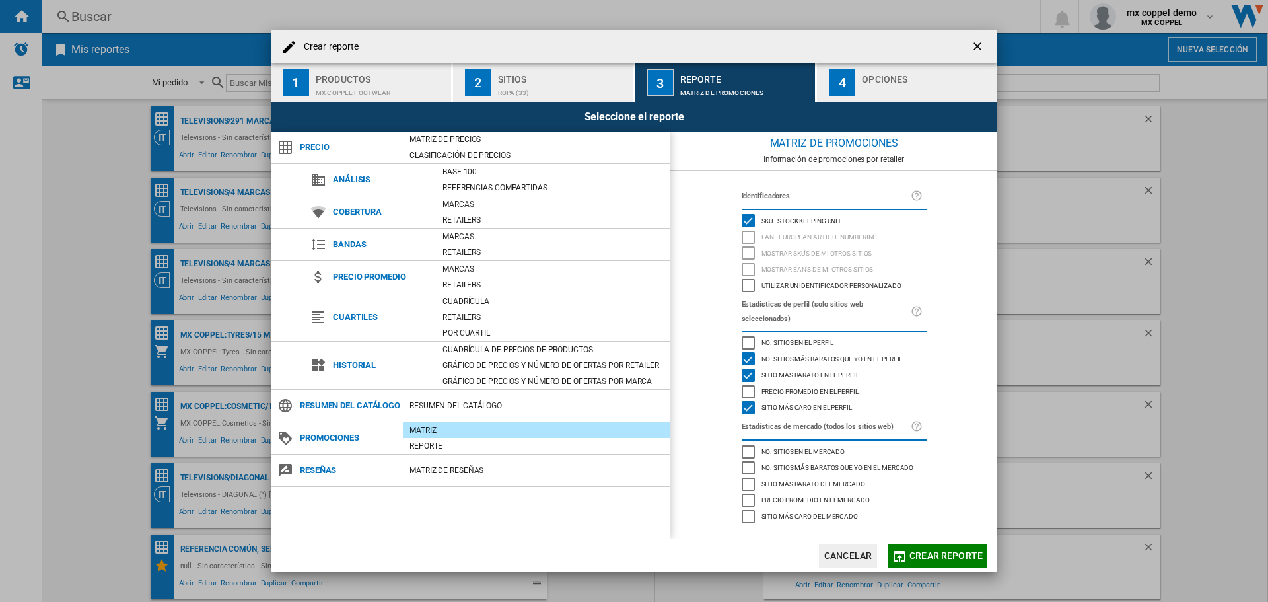
click at [790, 353] on span "No. sitios más baratos que yo en el perfil" at bounding box center [832, 357] width 141 height 9
click at [465, 202] on div "Marcas" at bounding box center [553, 203] width 234 height 13
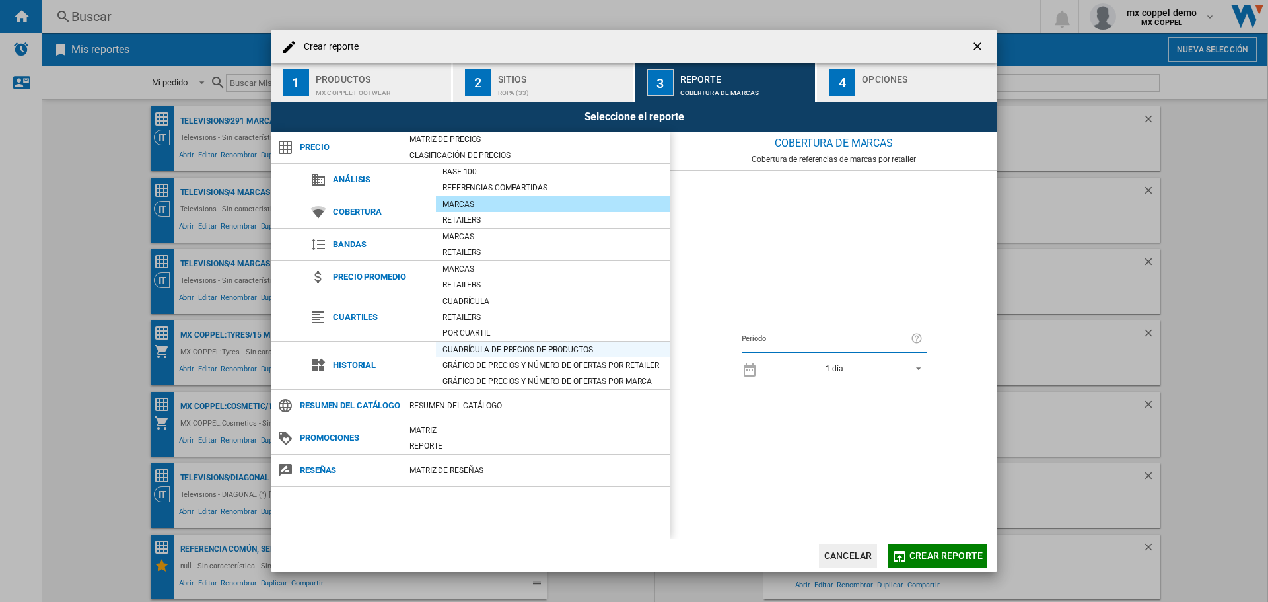
click at [479, 347] on div "Cuadrícula de precios de productos" at bounding box center [553, 349] width 234 height 13
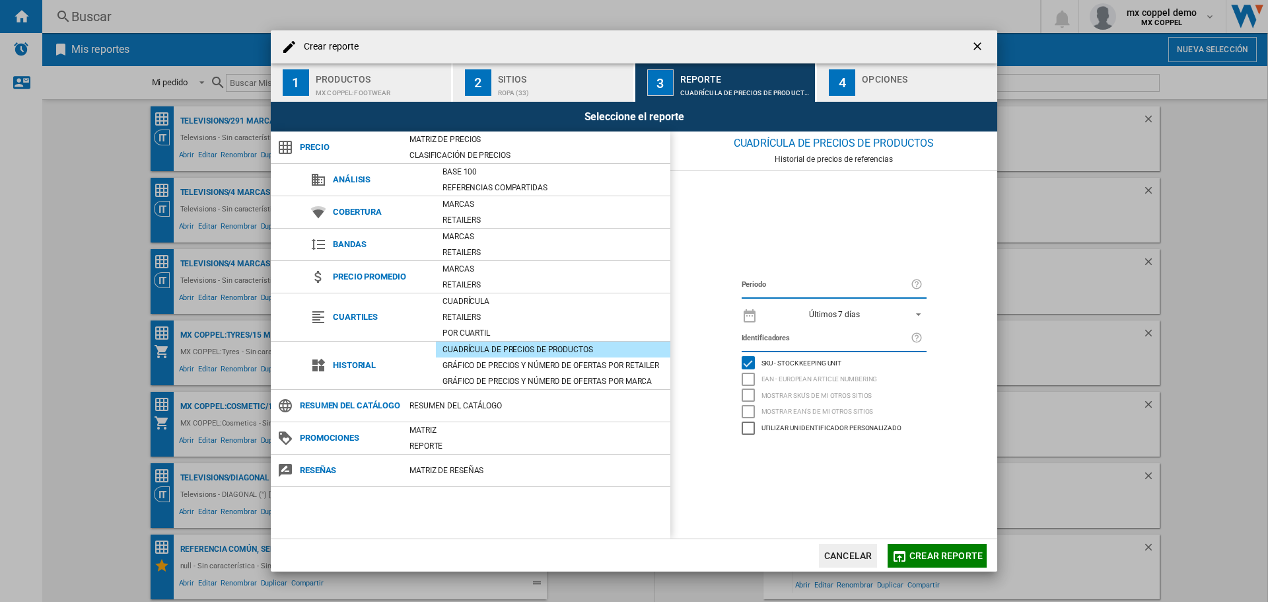
click at [847, 302] on div "Últimos 7 [PERSON_NAME] 1 día Últimos 7 [PERSON_NAME] Últimos 14 [PERSON_NAME] …" at bounding box center [834, 314] width 185 height 26
click at [844, 310] on div "Últimos 7 días" at bounding box center [834, 314] width 51 height 9
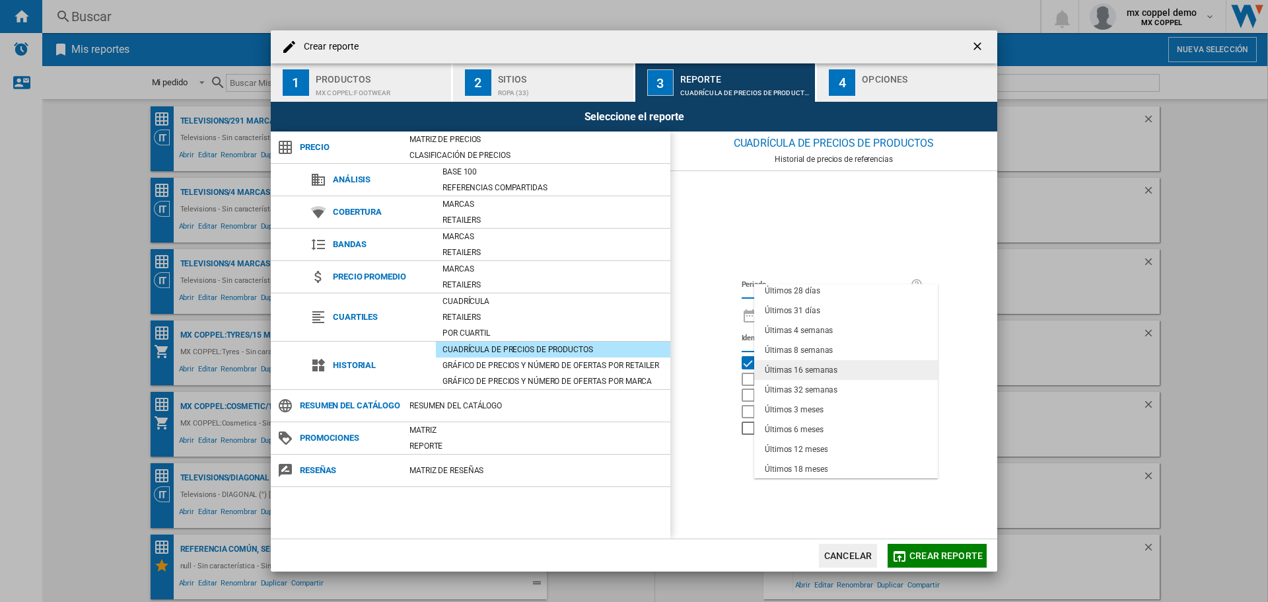
scroll to position [83, 0]
click at [722, 493] on md-backdrop at bounding box center [634, 301] width 1268 height 602
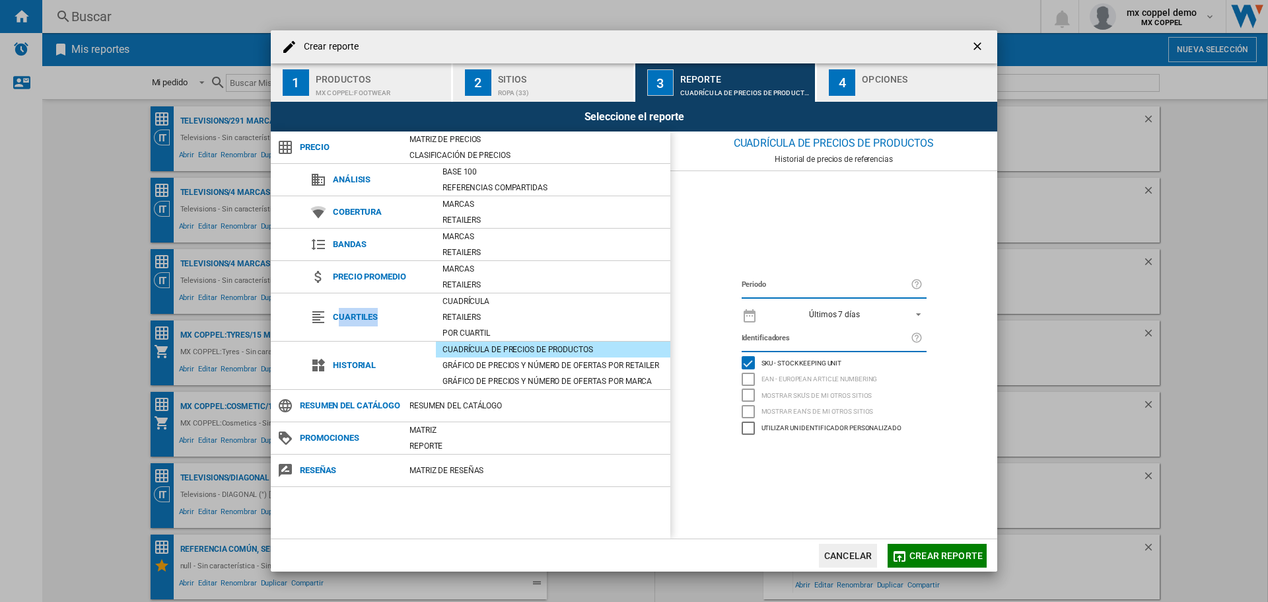
drag, startPoint x: 337, startPoint y: 318, endPoint x: 383, endPoint y: 319, distance: 46.3
click at [383, 319] on span "Cuartiles" at bounding box center [381, 317] width 110 height 18
click at [362, 319] on span "Cuartiles" at bounding box center [381, 317] width 110 height 18
drag, startPoint x: 336, startPoint y: 313, endPoint x: 413, endPoint y: 313, distance: 77.9
click at [413, 313] on span "Cuartiles" at bounding box center [381, 317] width 110 height 18
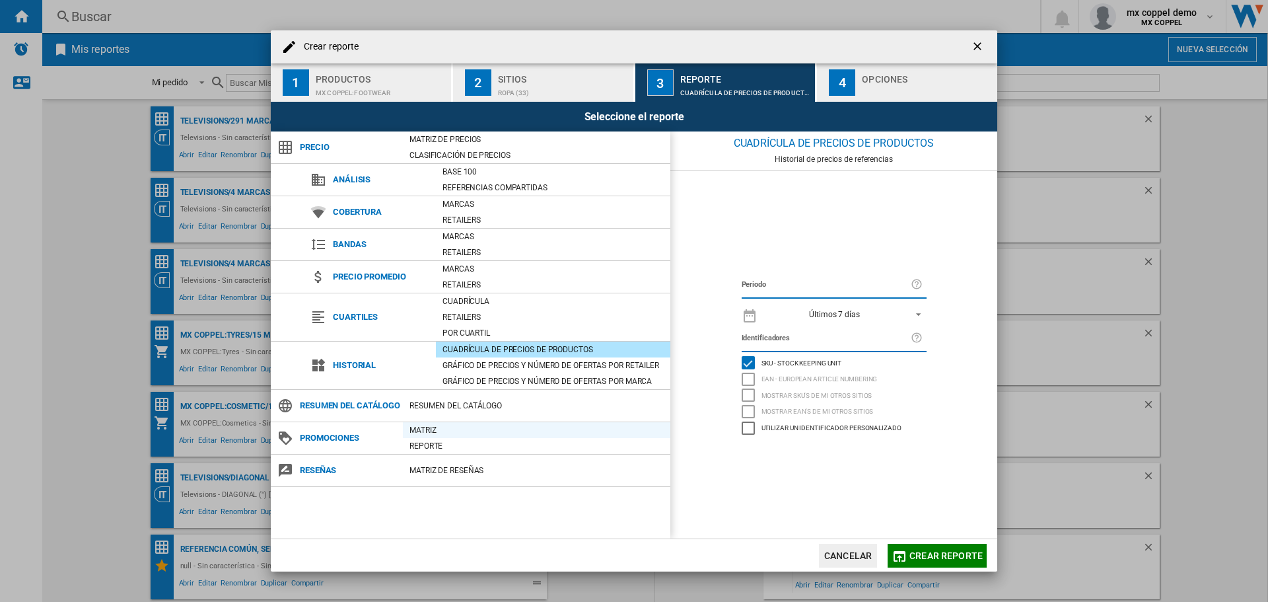
click at [414, 437] on div "Matriz" at bounding box center [536, 429] width 267 height 13
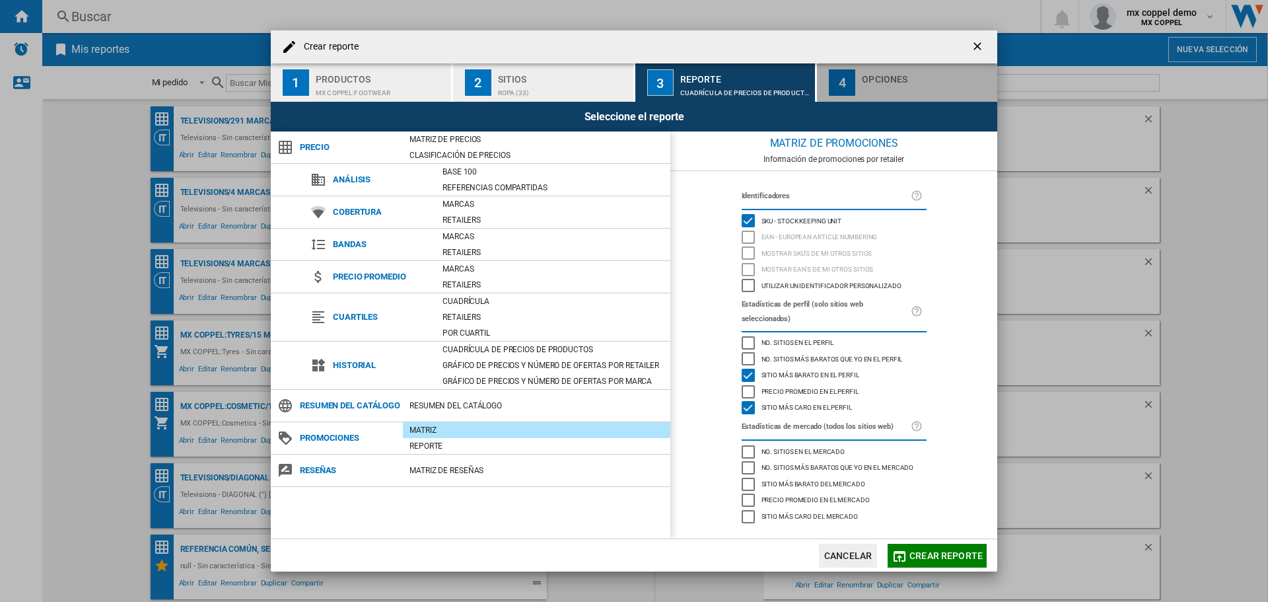
click at [907, 88] on div "button" at bounding box center [927, 90] width 130 height 14
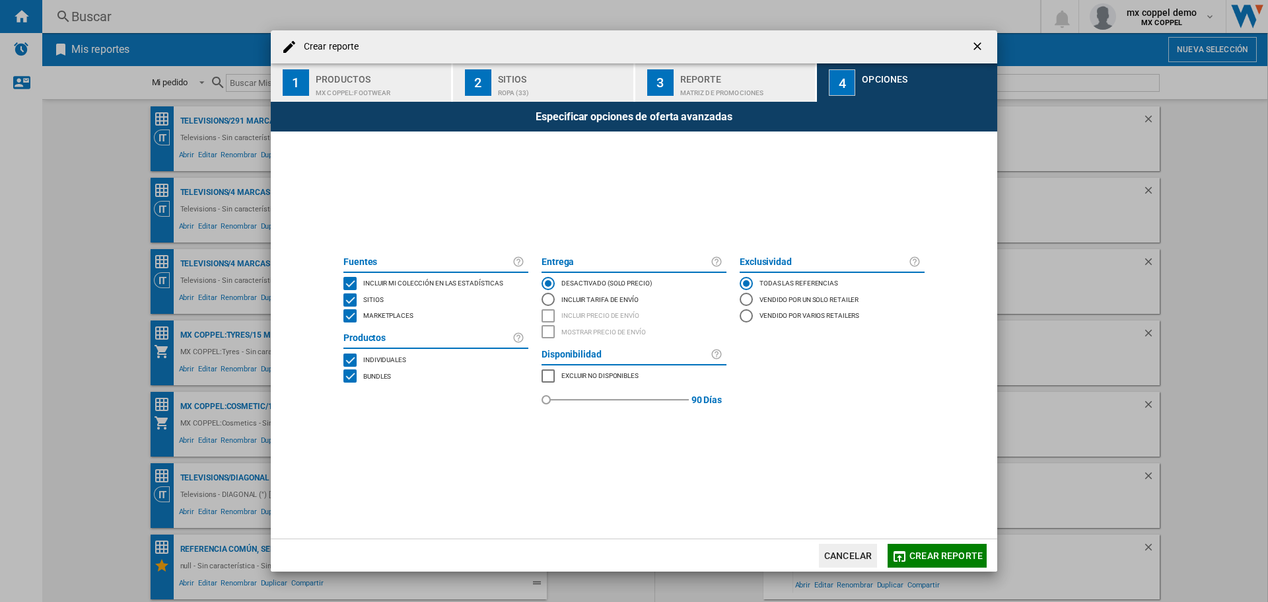
click at [369, 298] on span "Sitios" at bounding box center [373, 298] width 20 height 9
drag, startPoint x: 547, startPoint y: 401, endPoint x: 699, endPoint y: 406, distance: 152.7
click at [699, 406] on div "90 90 [PERSON_NAME]" at bounding box center [634, 400] width 185 height 32
click at [697, 419] on span at bounding box center [634, 479] width 594 height 120
click at [550, 378] on div "MARKETPLACES" at bounding box center [548, 375] width 13 height 13
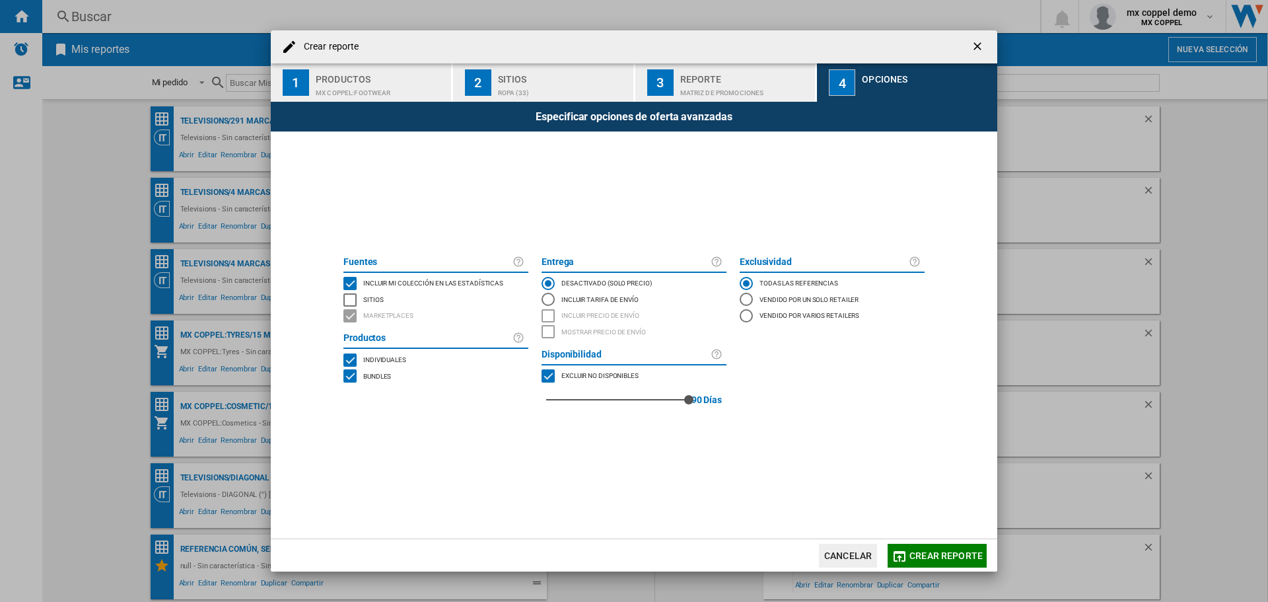
click at [549, 377] on div "MARKETPLACES" at bounding box center [548, 375] width 13 height 13
click at [573, 379] on span "Excluir no disponibles" at bounding box center [599, 374] width 77 height 9
click at [935, 546] on button "Crear reporte" at bounding box center [937, 556] width 99 height 24
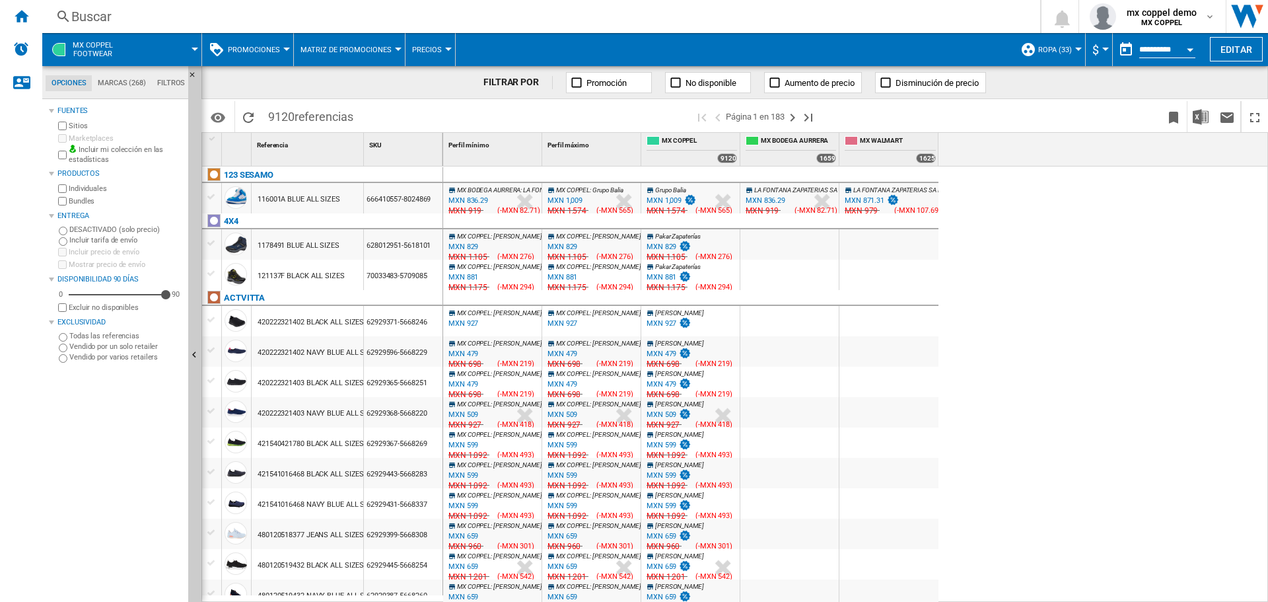
click at [1030, 258] on div "MX BODEGA AURRERA : LA FONTANA ZAPATERIAS SA DE CV -17.1 % MXN 836.29 % N/A MXN…" at bounding box center [856, 384] width 826 height 436
click at [223, 120] on md-icon "Opciones" at bounding box center [218, 118] width 16 height 16
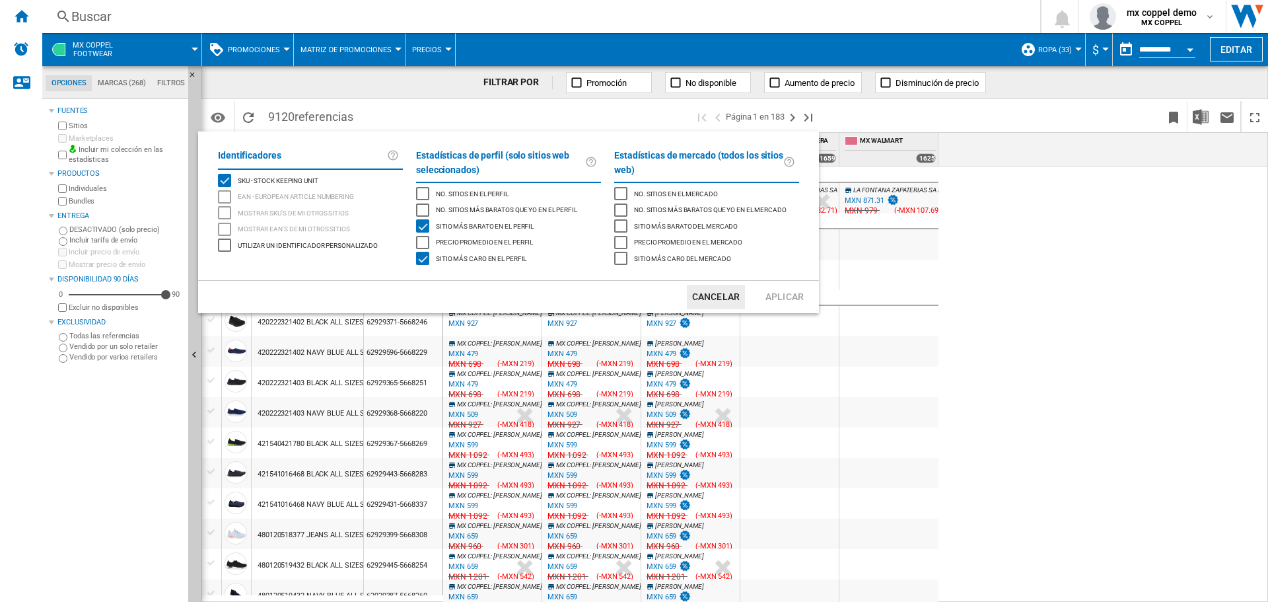
click at [229, 106] on md-backdrop at bounding box center [634, 301] width 1268 height 602
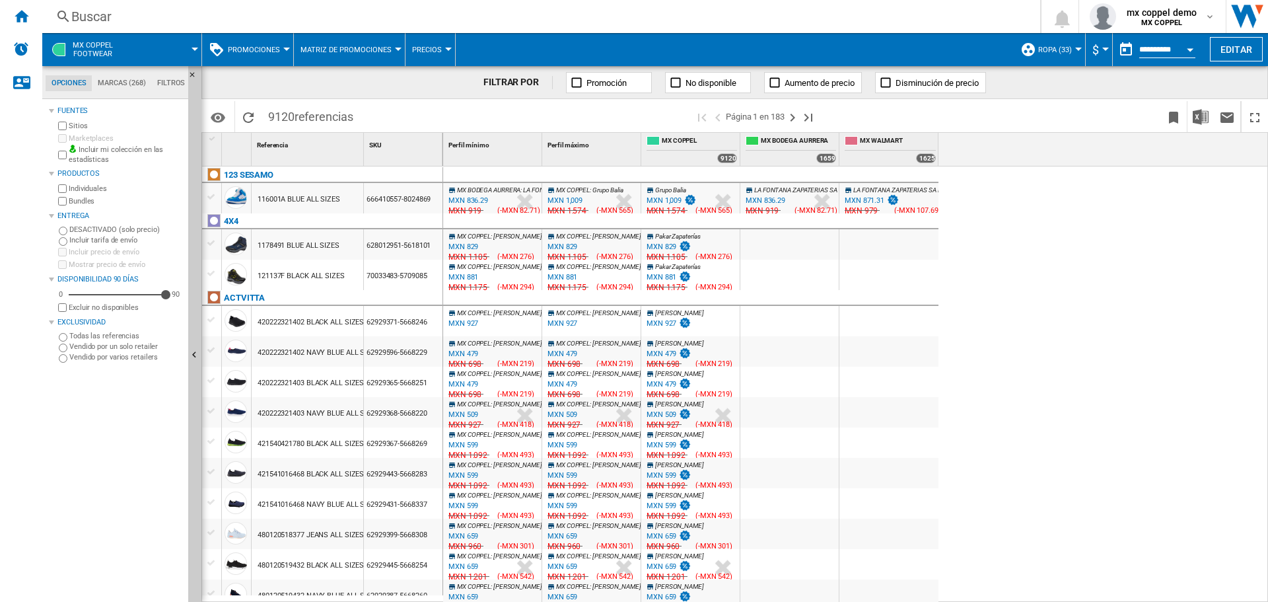
click at [245, 52] on span "Promociones" at bounding box center [254, 50] width 52 height 9
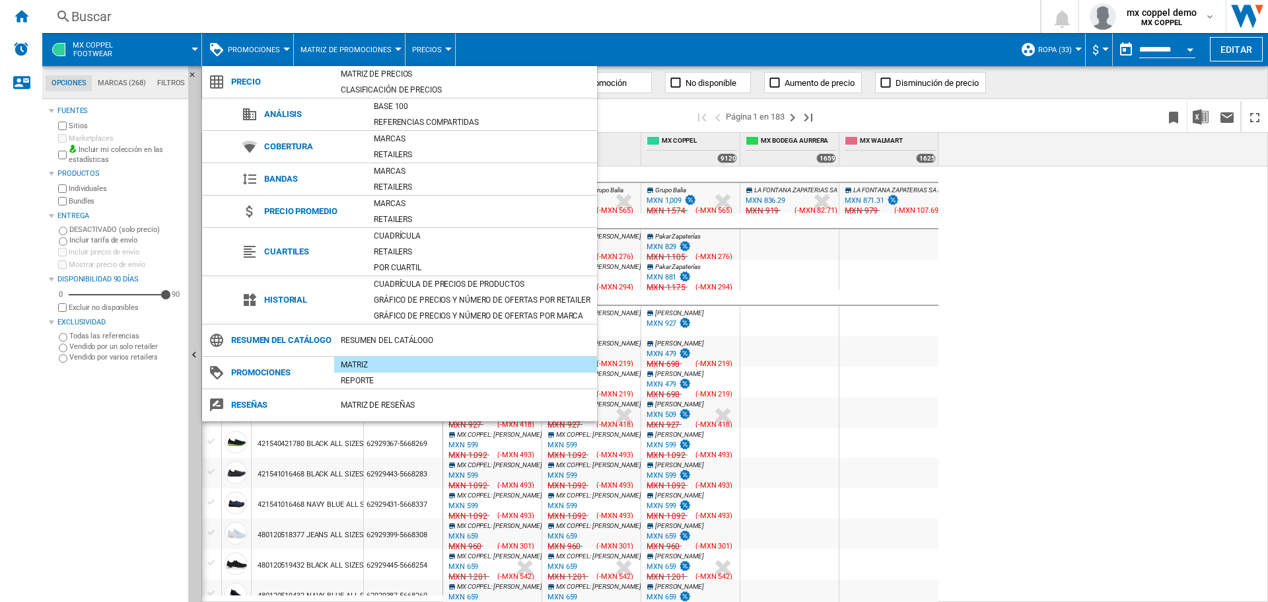
click at [1024, 52] on md-backdrop at bounding box center [634, 301] width 1268 height 602
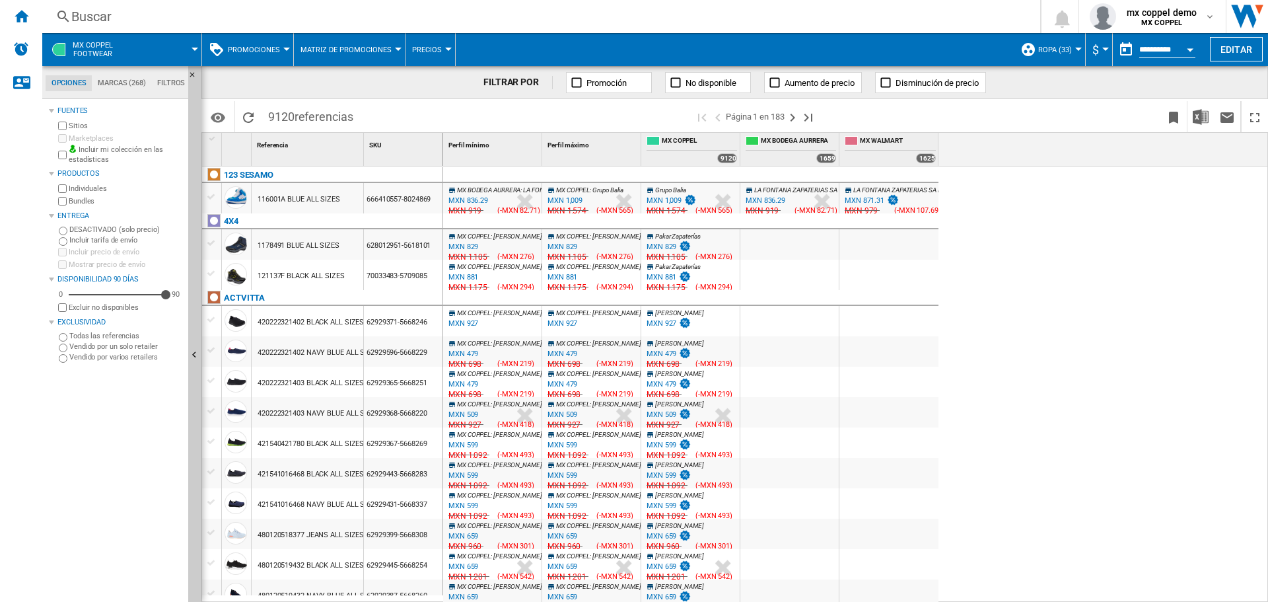
click at [1065, 48] on span "Ropa (33)" at bounding box center [1055, 50] width 34 height 9
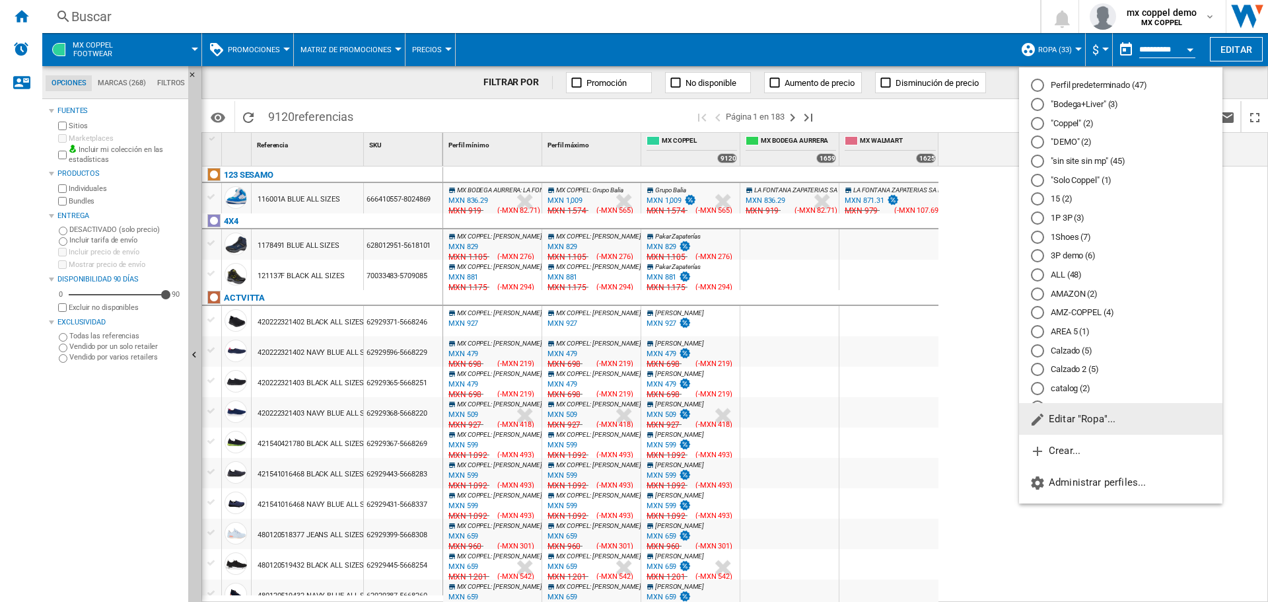
click at [1053, 42] on md-backdrop at bounding box center [634, 301] width 1268 height 602
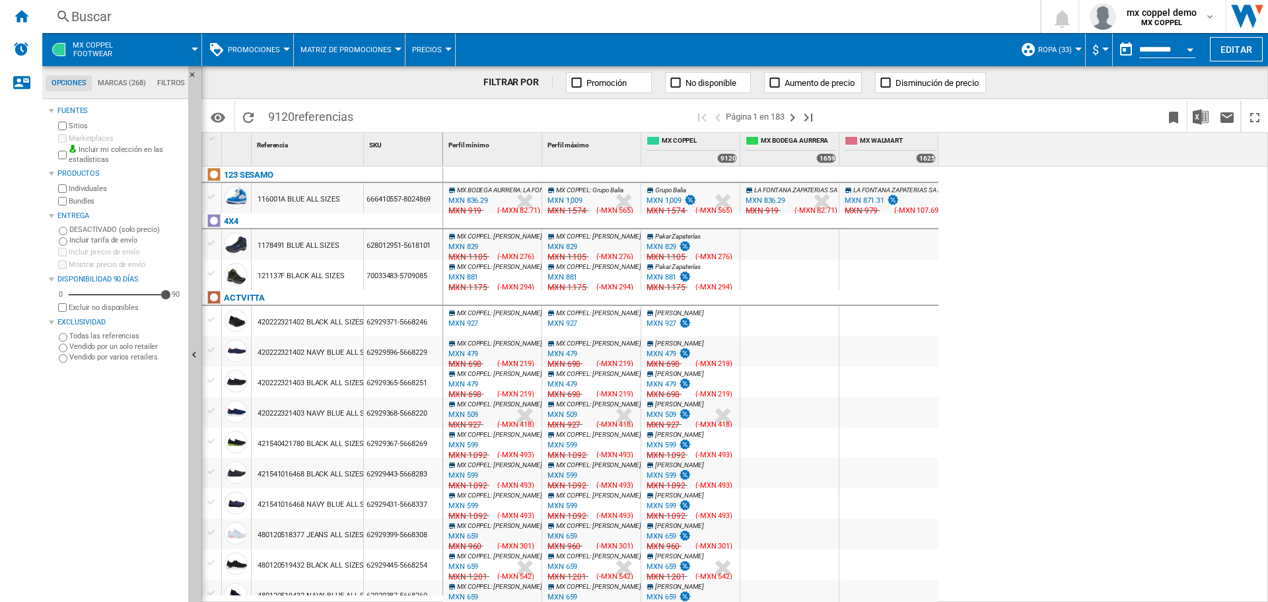
click at [114, 50] on button "MX COPPEL Footwear" at bounding box center [99, 49] width 53 height 33
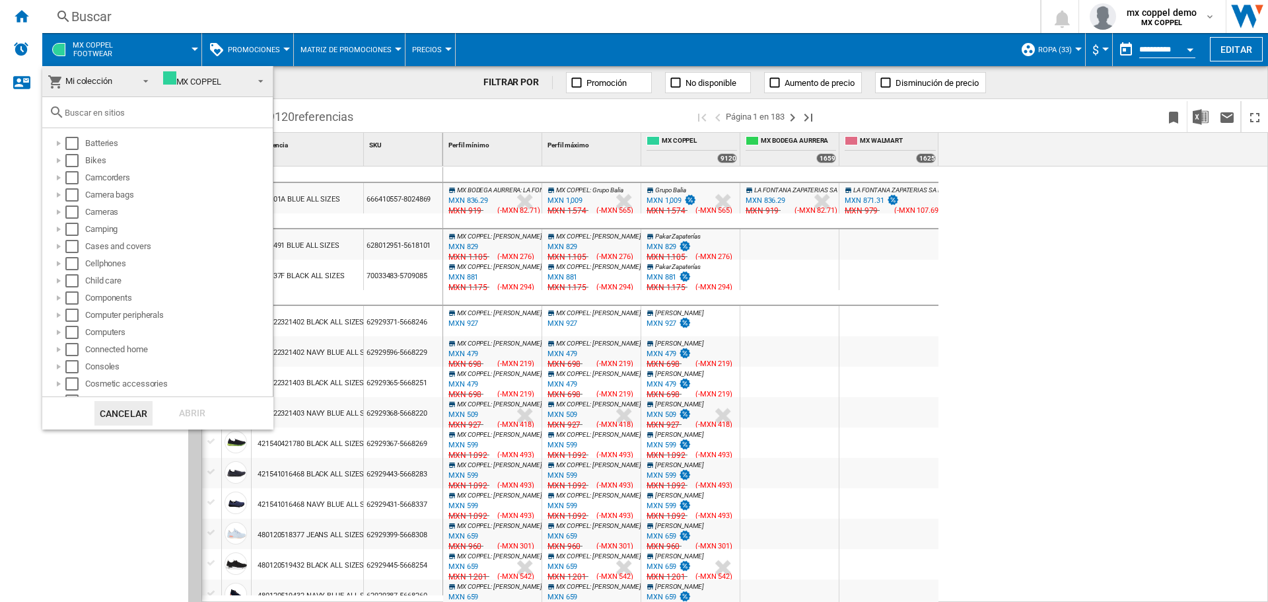
click at [1225, 45] on md-backdrop at bounding box center [634, 301] width 1268 height 602
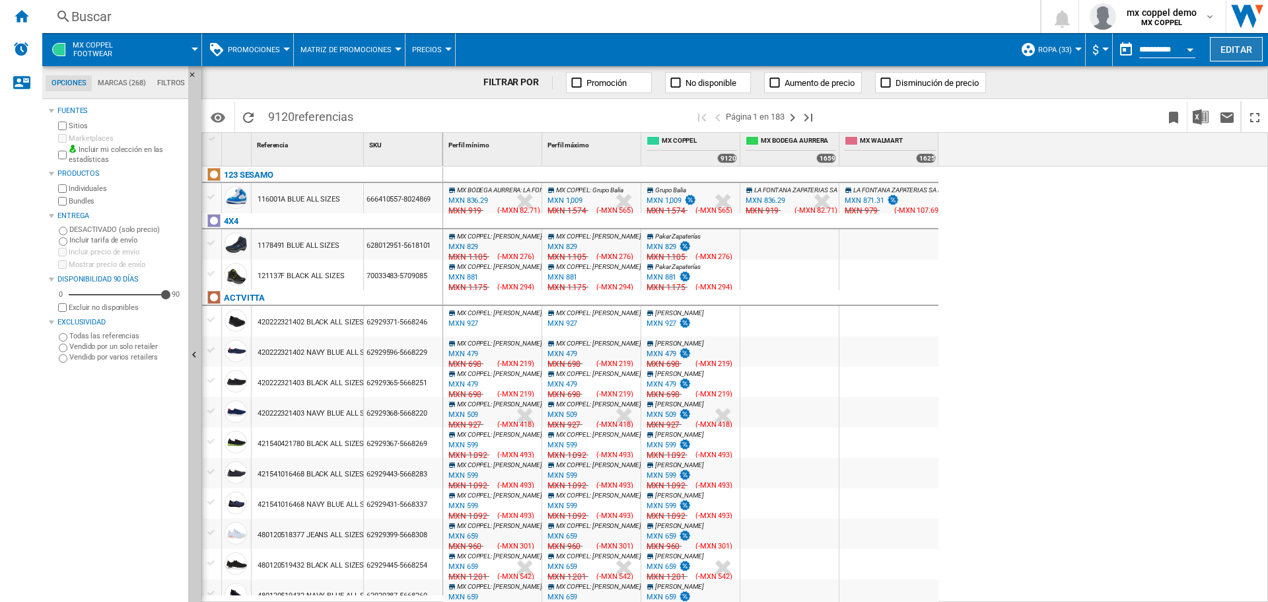
click at [1237, 46] on button "Editar" at bounding box center [1236, 49] width 53 height 24
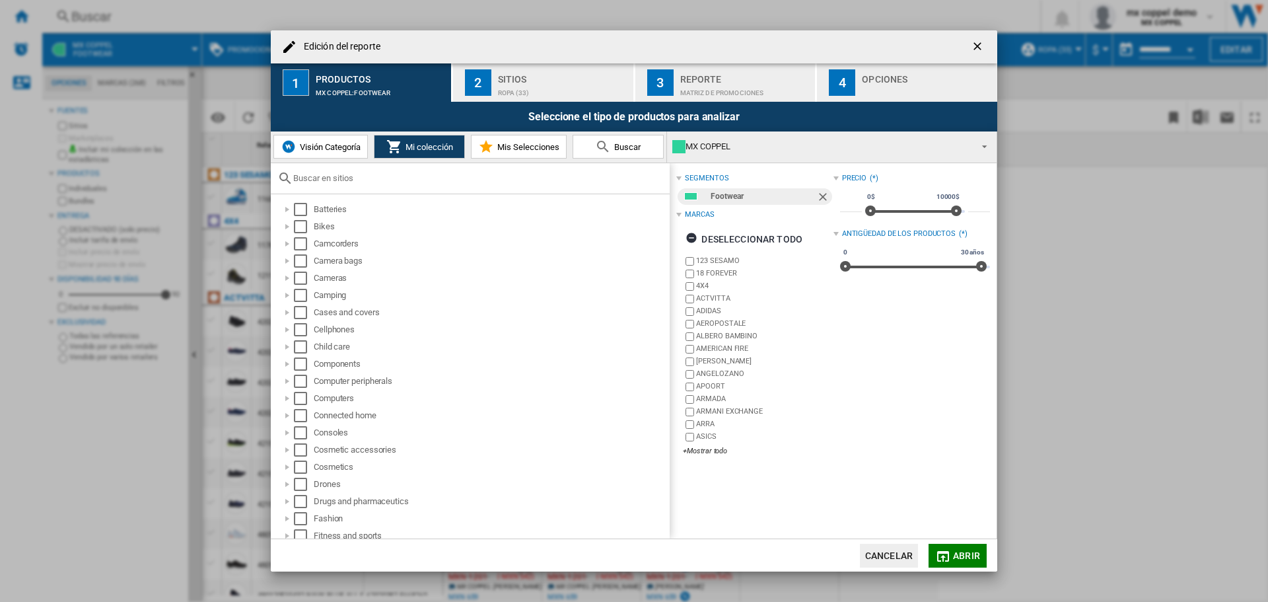
click at [978, 48] on ng-md-icon "getI18NText('BUTTONS.CLOSE_DIALOG')" at bounding box center [979, 48] width 16 height 16
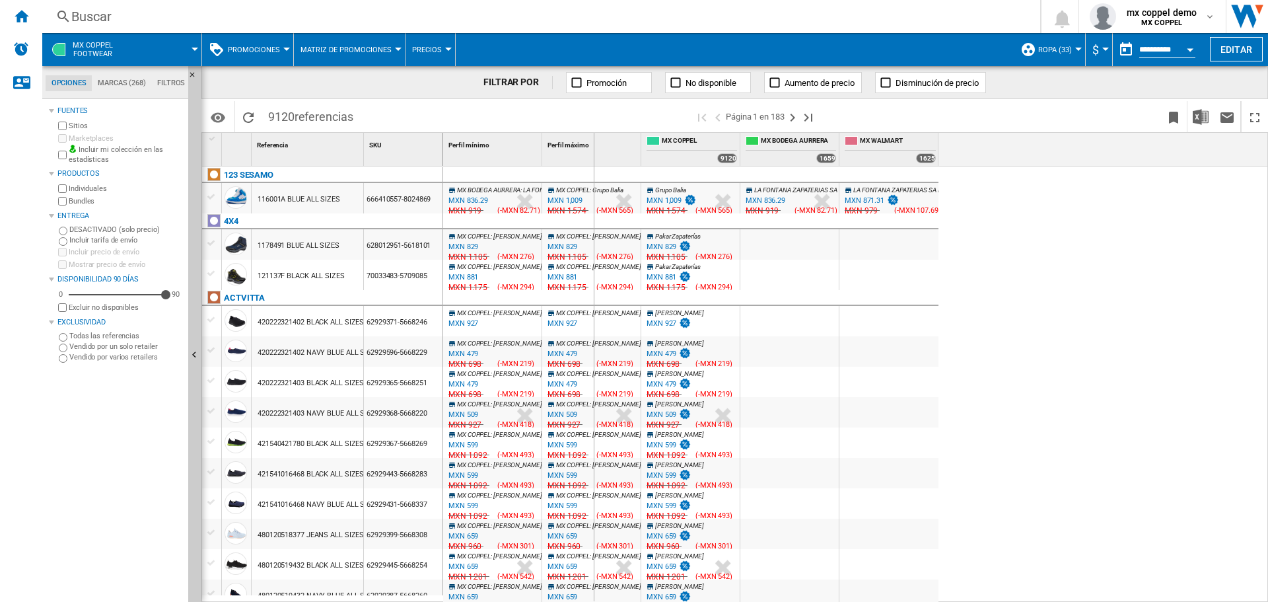
drag, startPoint x: 543, startPoint y: 157, endPoint x: 593, endPoint y: 152, distance: 50.4
click at [593, 152] on div "Perfil máximo 1" at bounding box center [591, 149] width 99 height 33
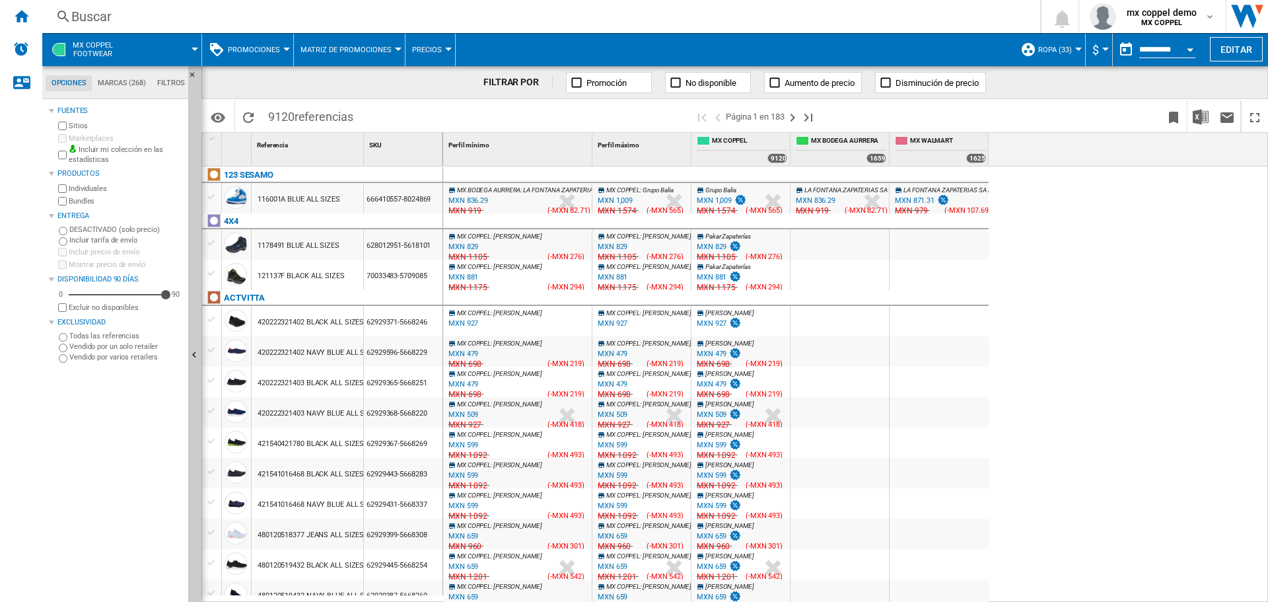
click at [621, 244] on div "MXN 829" at bounding box center [613, 246] width 30 height 9
click at [908, 199] on div "MXN 871.31" at bounding box center [915, 200] width 40 height 9
click at [1175, 116] on ng-md-icon "Marcar este reporte" at bounding box center [1174, 118] width 16 height 16
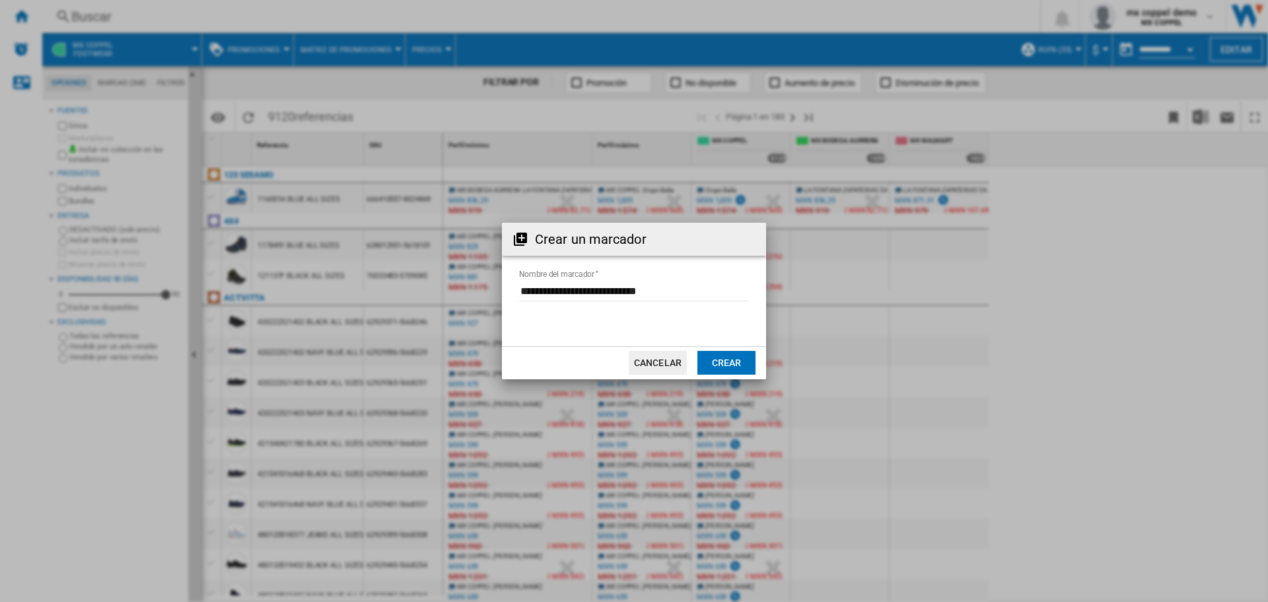
click at [722, 363] on button "Crear" at bounding box center [726, 363] width 58 height 24
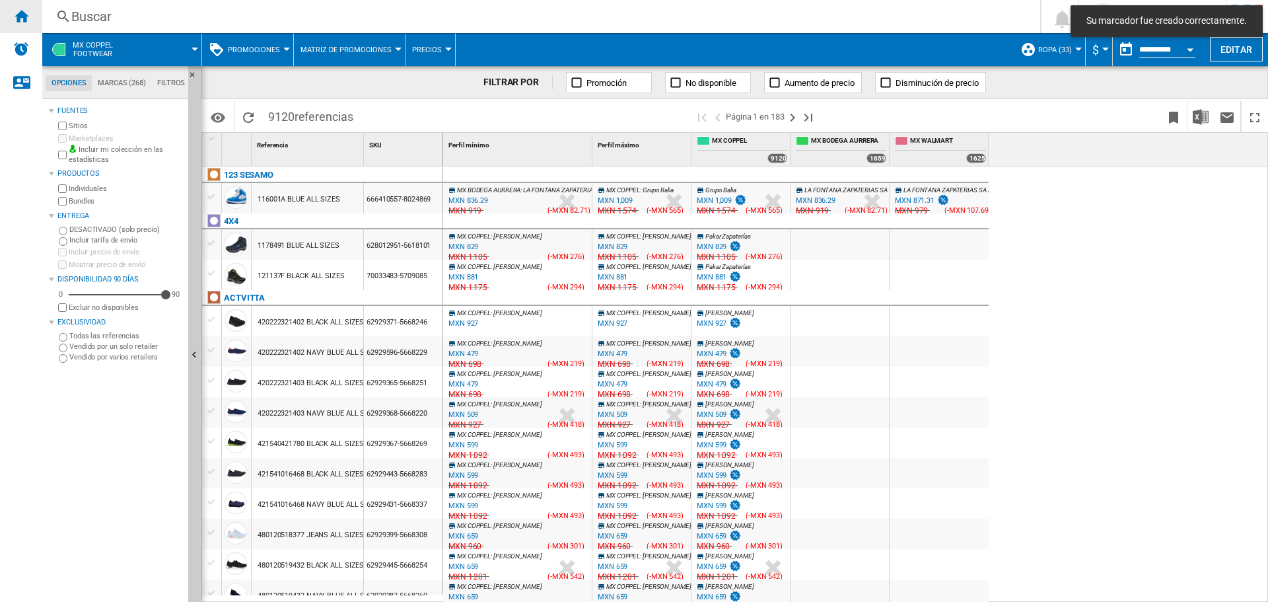
click at [14, 9] on ng-md-icon "Inicio" at bounding box center [21, 16] width 16 height 16
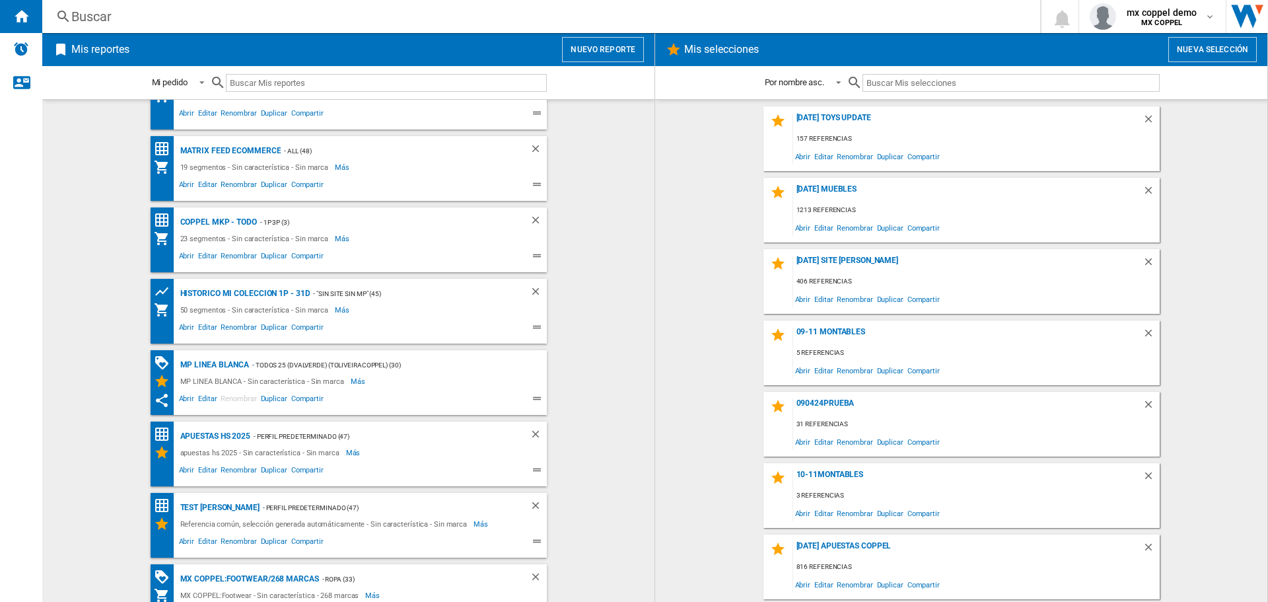
scroll to position [1210, 0]
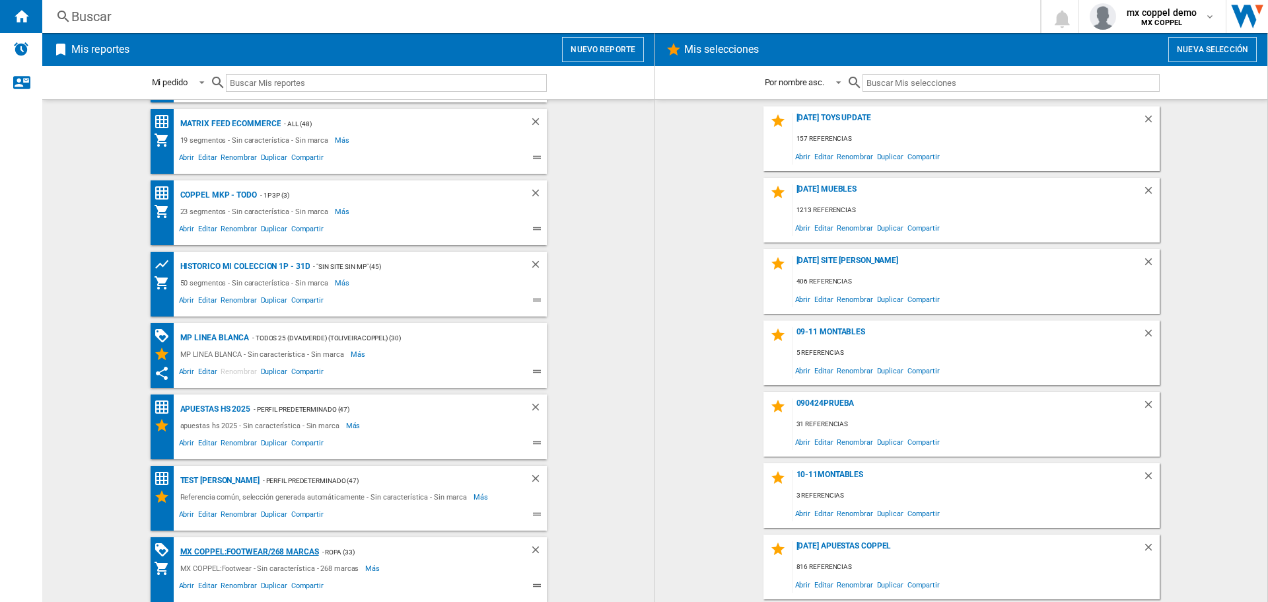
click at [269, 550] on div "MX COPPEL:Footwear/268 marcas" at bounding box center [248, 552] width 142 height 17
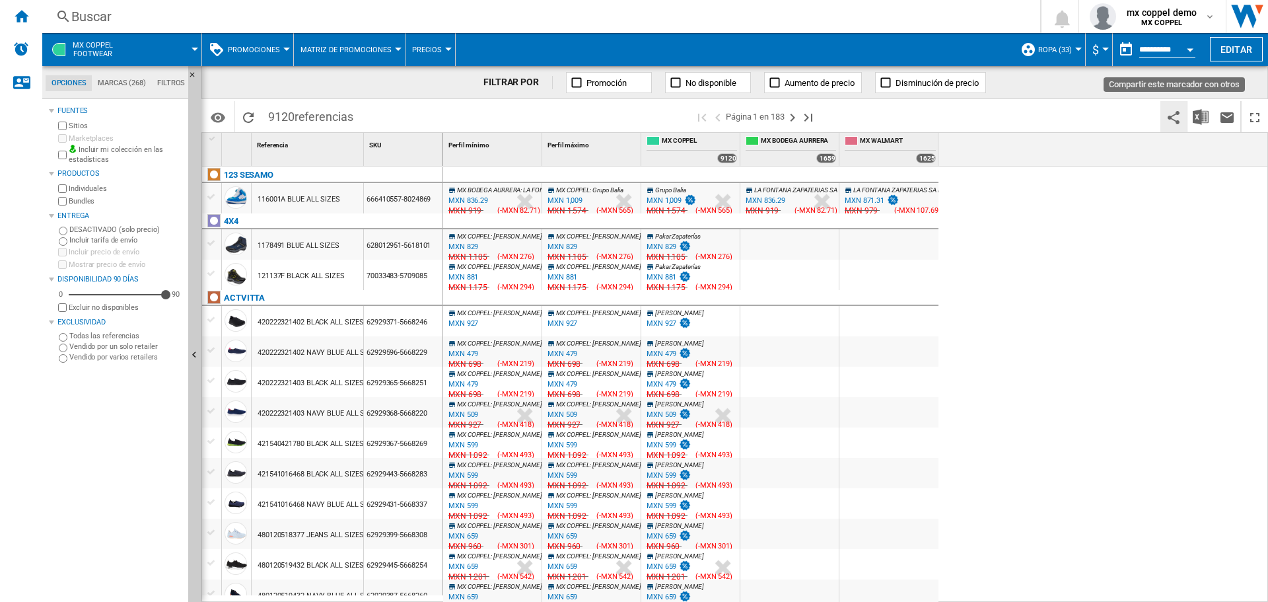
click at [1168, 114] on ng-md-icon "Compartir este marcador con otros" at bounding box center [1174, 118] width 16 height 16
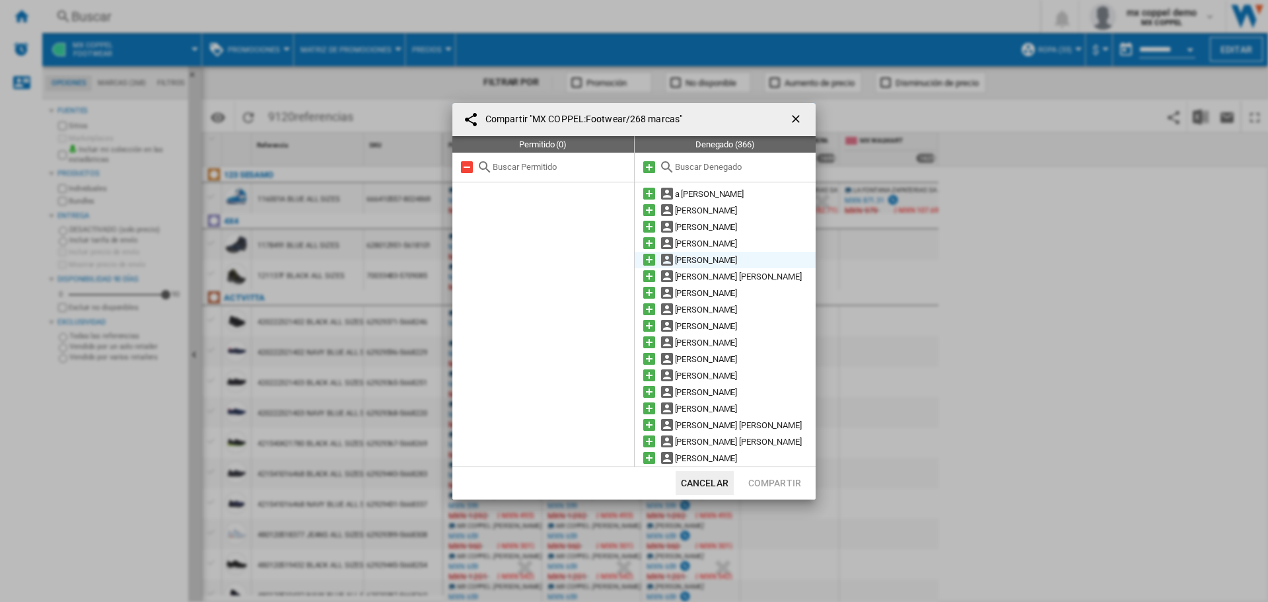
click at [649, 258] on md-icon at bounding box center [649, 260] width 16 height 16
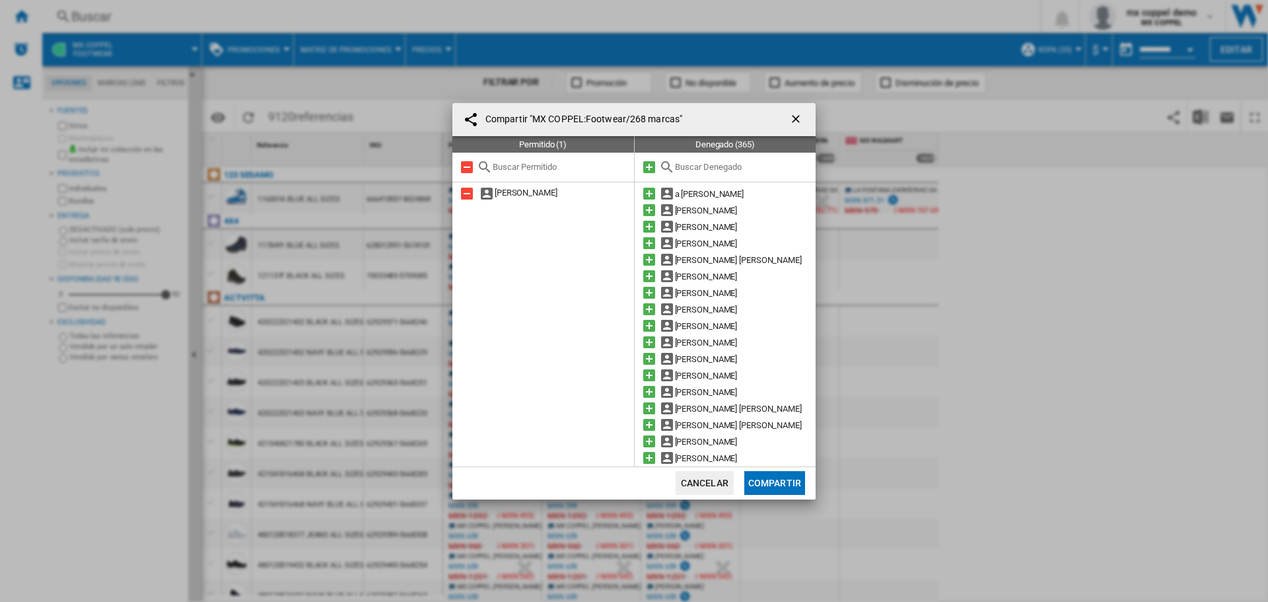
click at [723, 481] on button "Cancelar" at bounding box center [705, 483] width 58 height 24
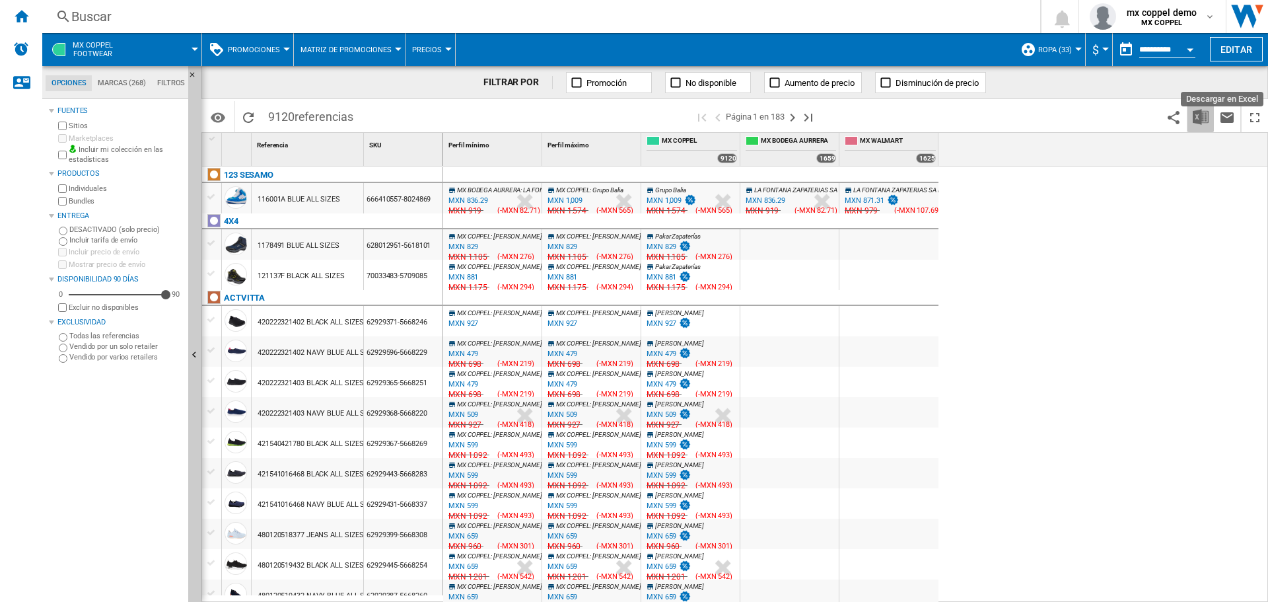
click at [1201, 113] on img "Descargar en Excel" at bounding box center [1201, 117] width 16 height 16
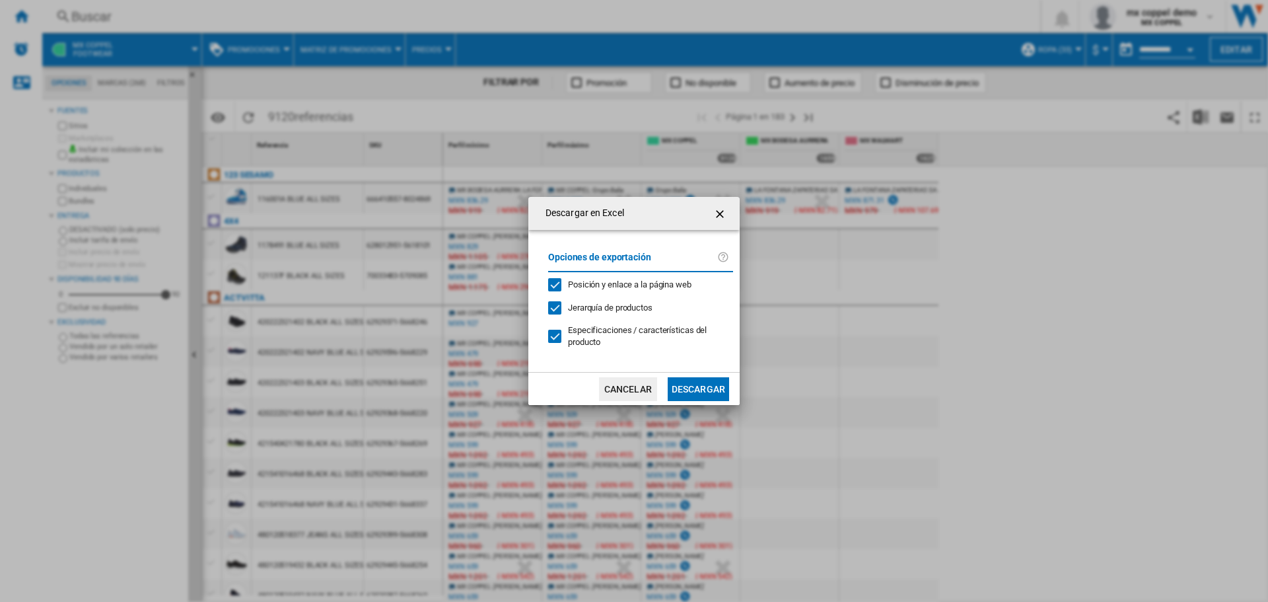
click at [557, 338] on div at bounding box center [554, 336] width 13 height 13
click at [698, 392] on button "Descargar" at bounding box center [698, 389] width 61 height 24
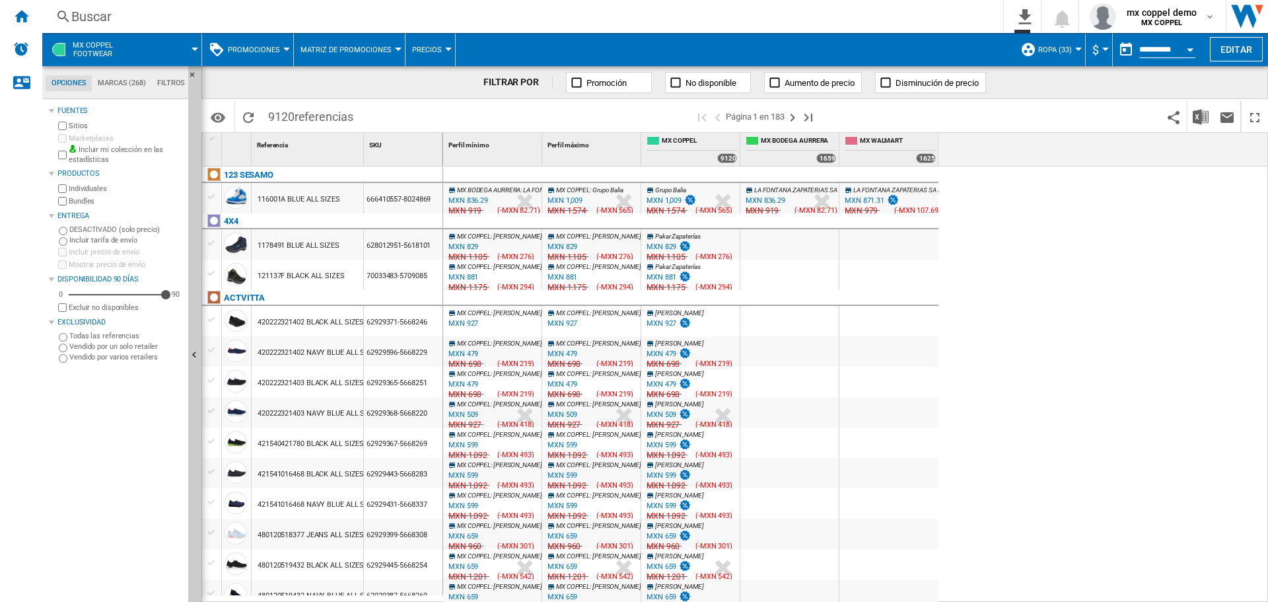
click at [261, 51] on span "Promociones" at bounding box center [254, 50] width 52 height 9
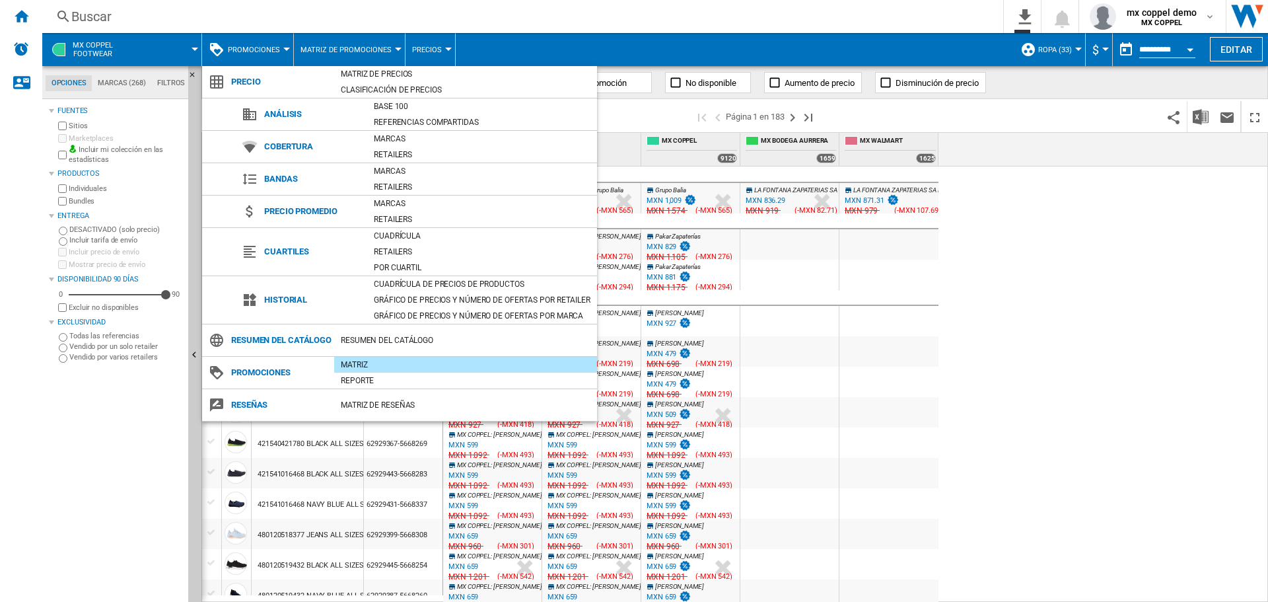
click at [1233, 48] on md-backdrop at bounding box center [634, 301] width 1268 height 602
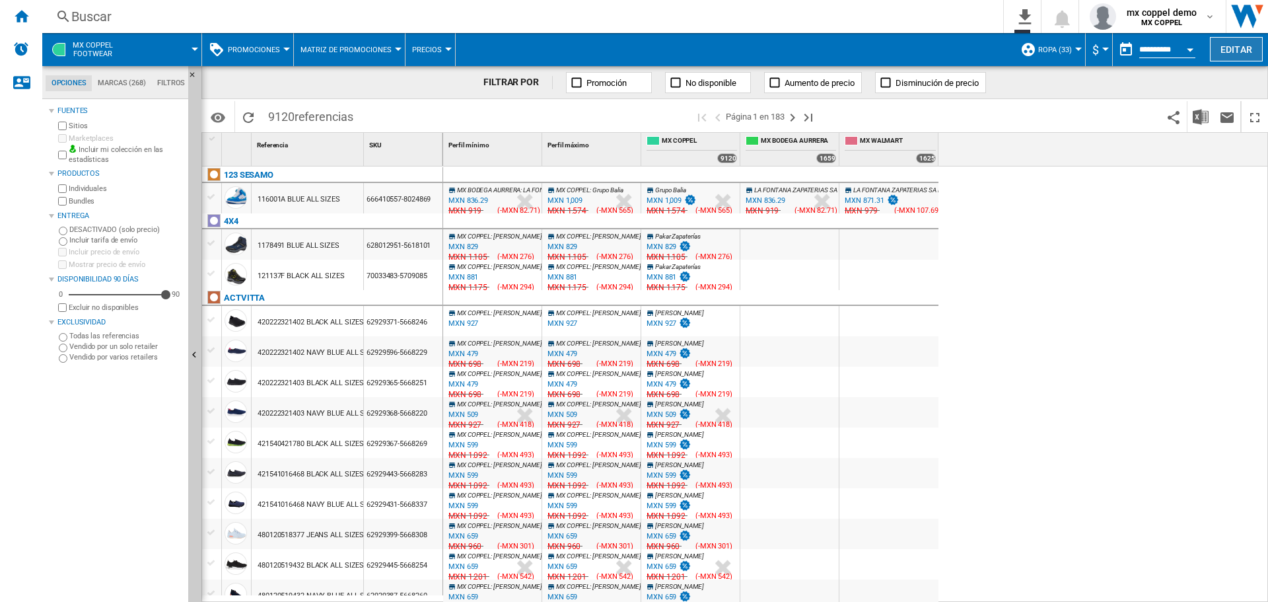
click at [1232, 46] on button "Editar" at bounding box center [1236, 49] width 53 height 24
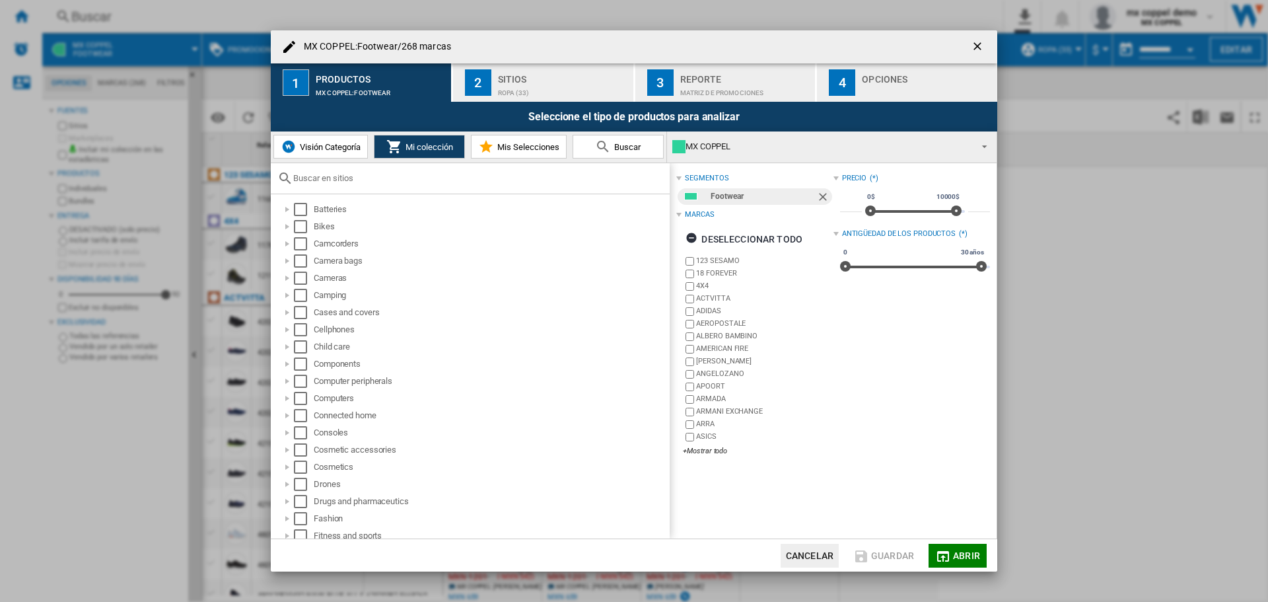
click at [519, 77] on div "Sitios" at bounding box center [563, 76] width 130 height 14
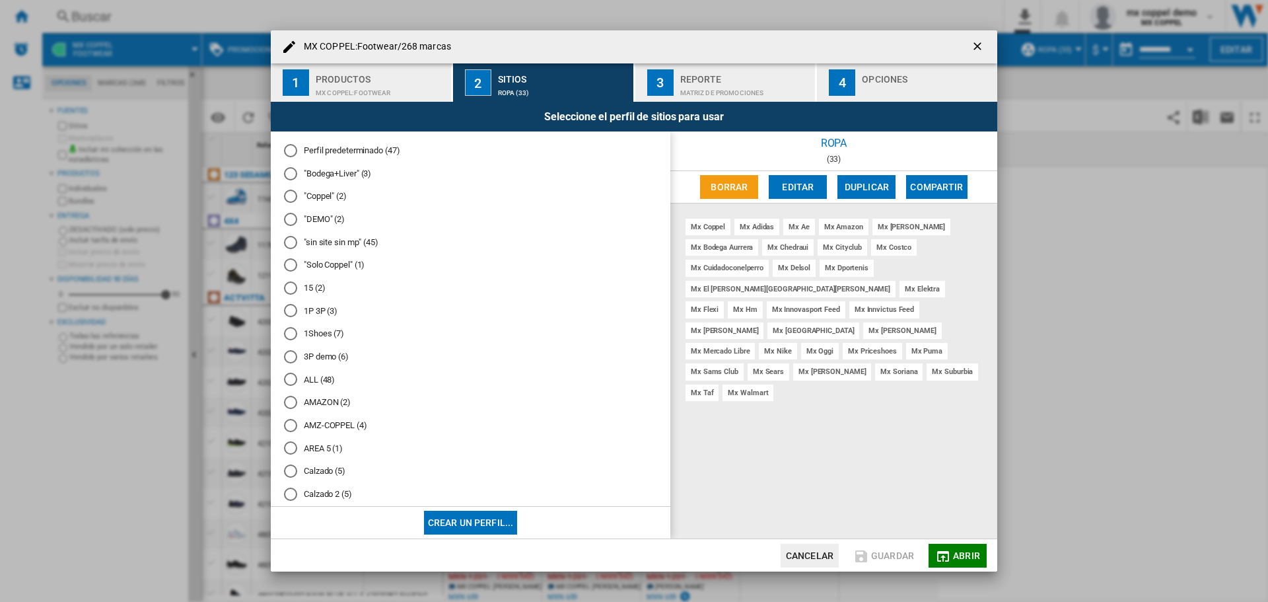
click at [388, 94] on div "MX COPPEL:Footwear" at bounding box center [381, 90] width 130 height 14
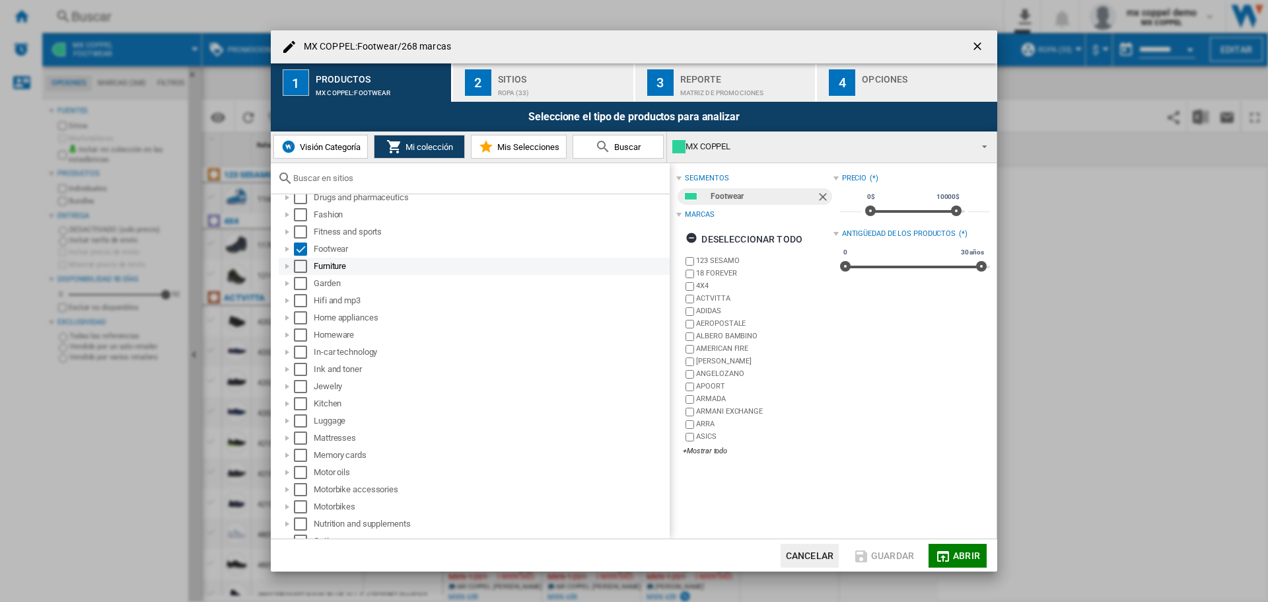
scroll to position [330, 0]
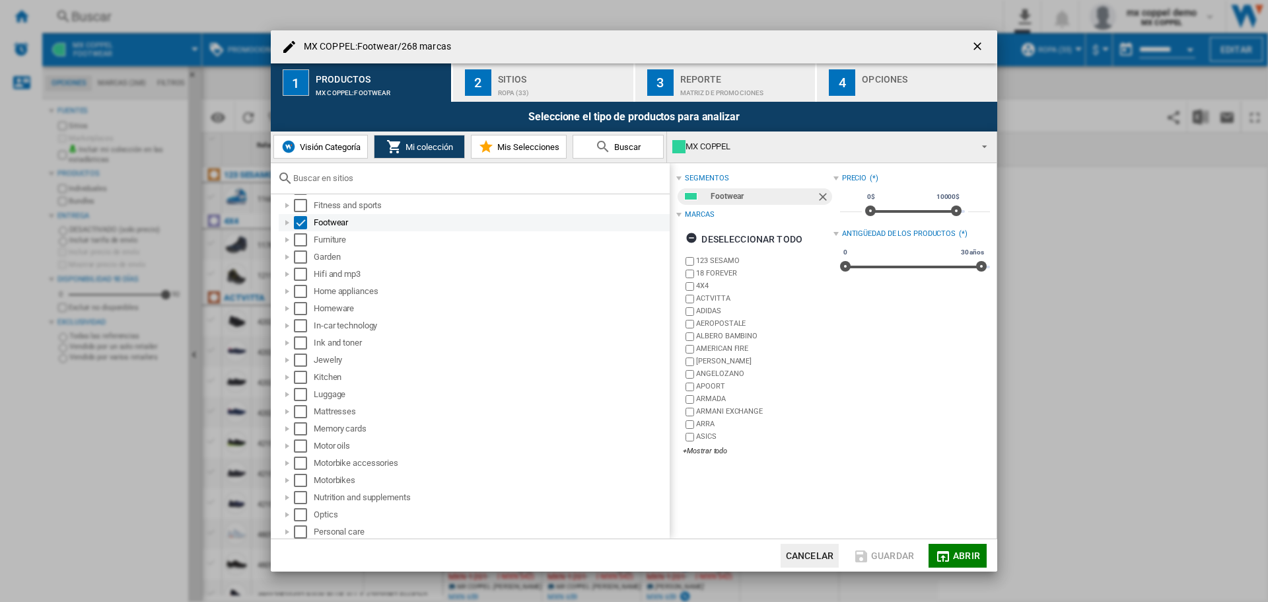
click at [284, 219] on div "MX COPPEL:Footwear/268 ..." at bounding box center [287, 222] width 13 height 13
click at [297, 221] on div "Select" at bounding box center [300, 222] width 13 height 13
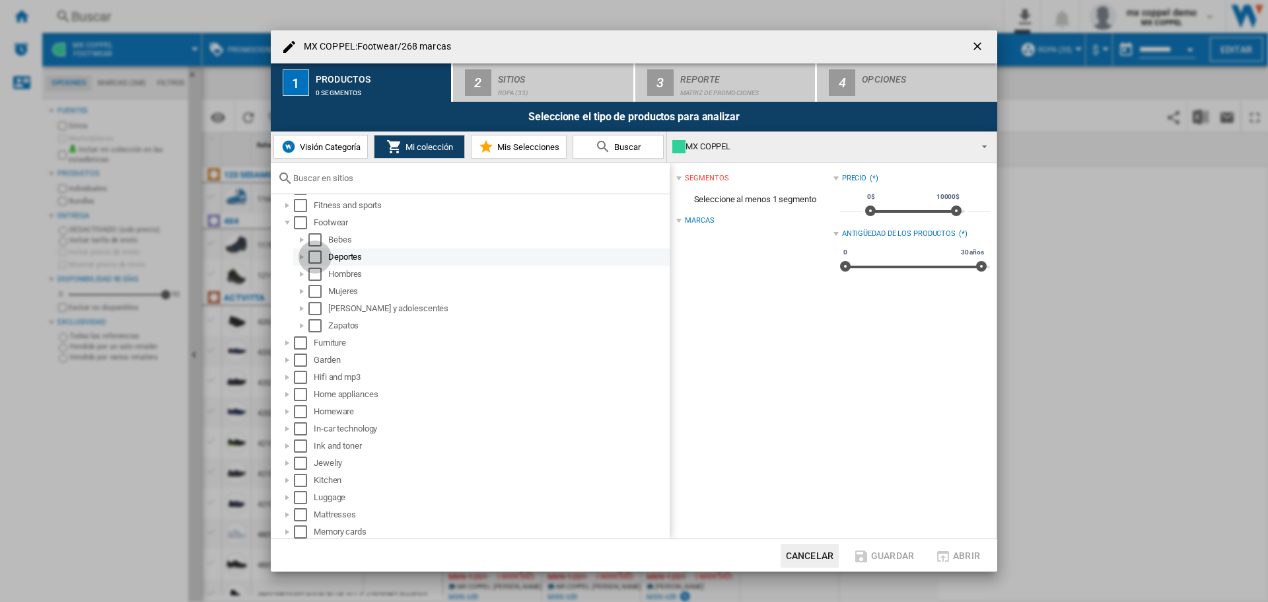
click at [313, 252] on div "Select" at bounding box center [314, 256] width 13 height 13
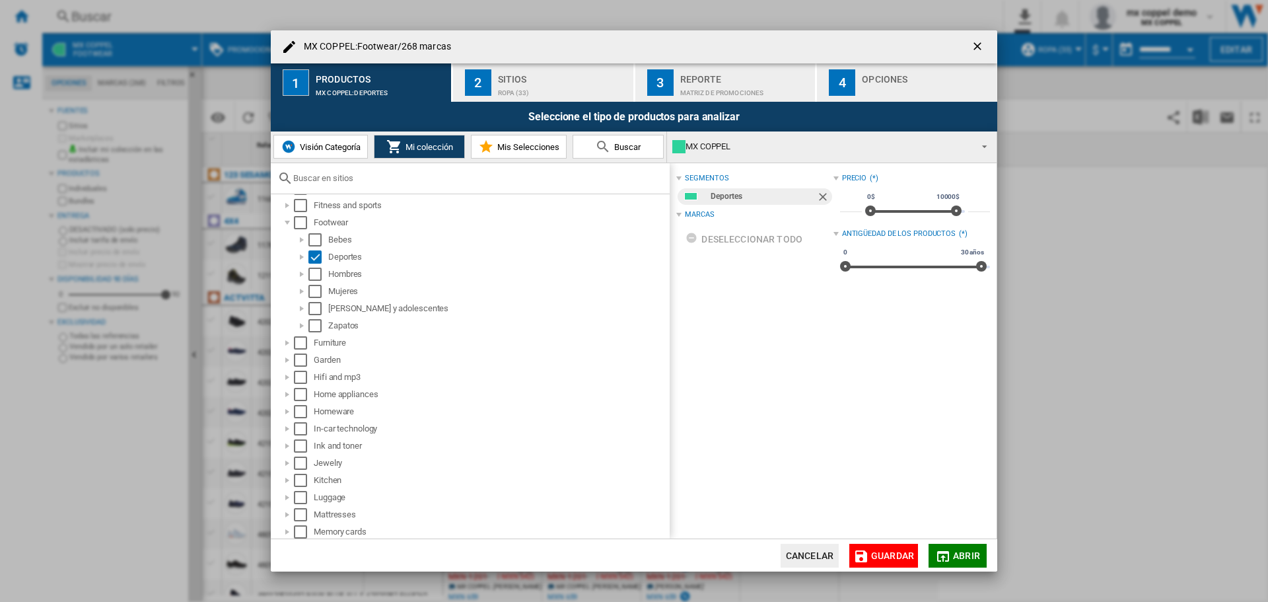
click at [968, 555] on span "Abrir" at bounding box center [966, 555] width 27 height 11
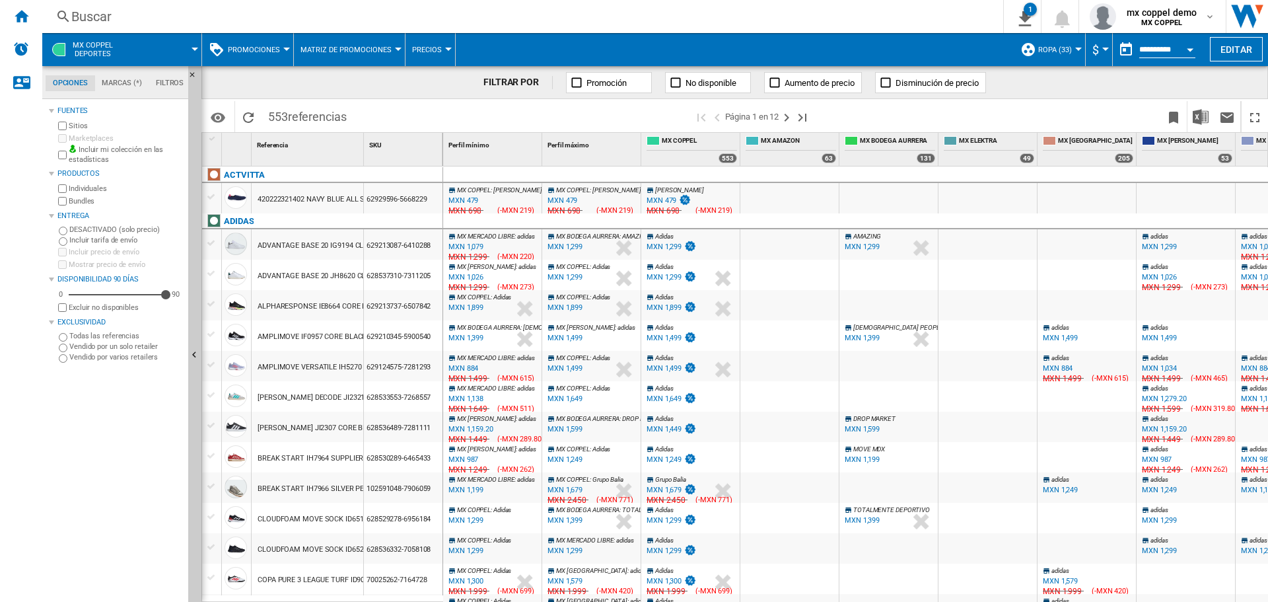
click at [236, 47] on span "Promociones" at bounding box center [254, 50] width 52 height 9
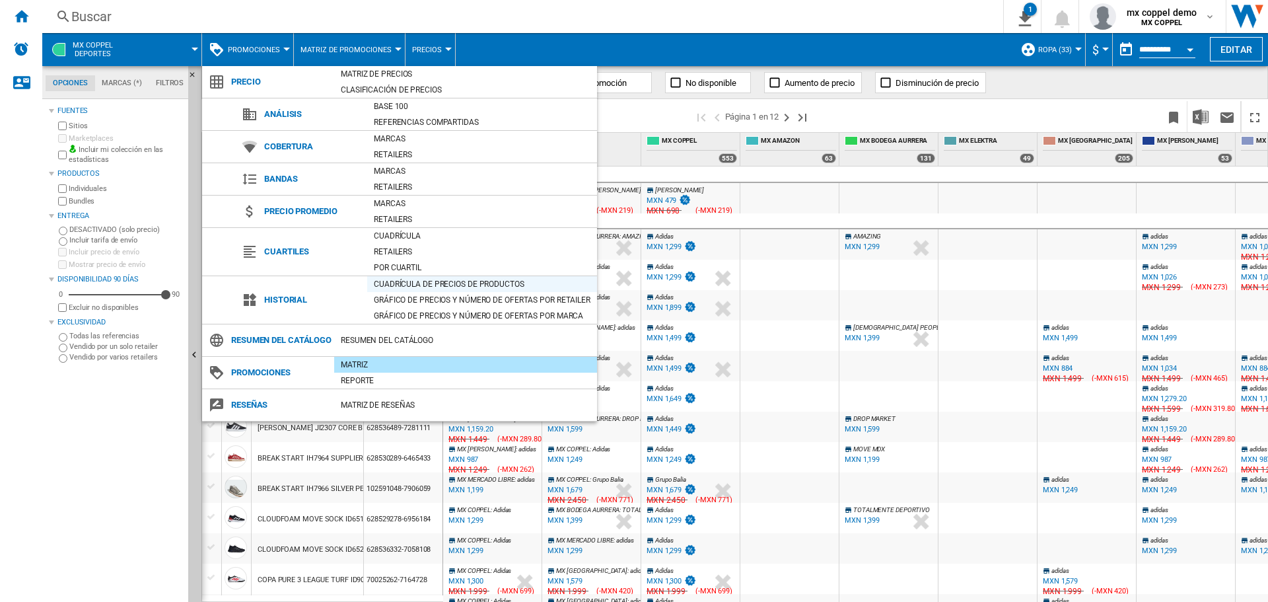
click at [417, 285] on div "Cuadrícula de precios de productos" at bounding box center [482, 283] width 230 height 13
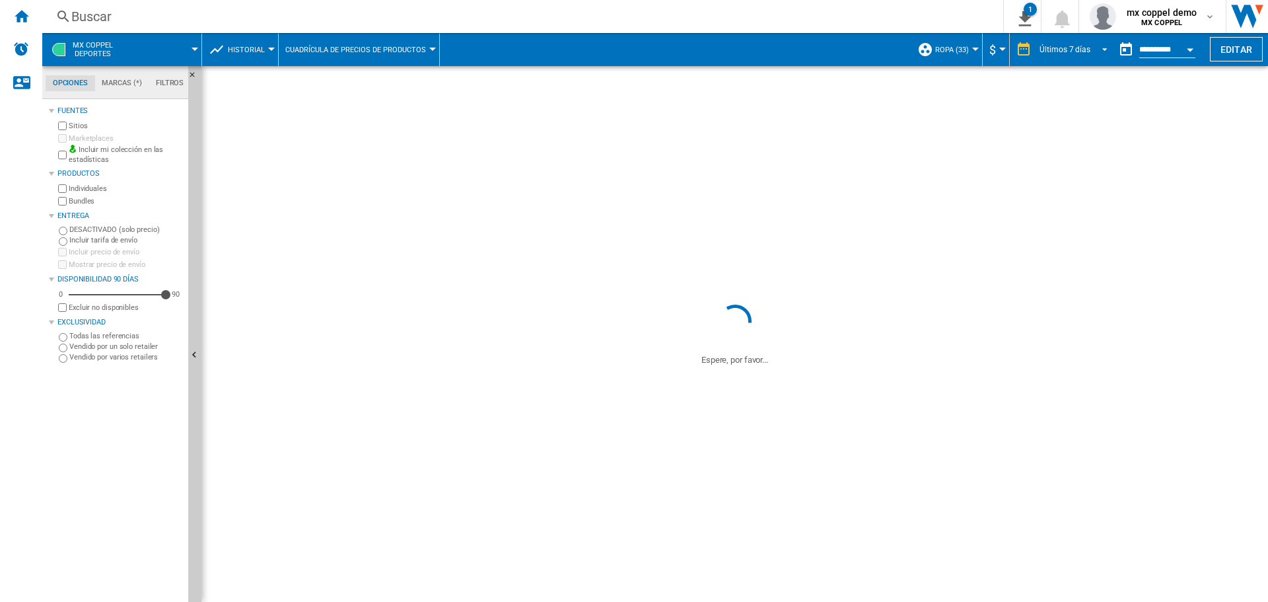
click at [1081, 48] on div "Últimos 7 días" at bounding box center [1065, 49] width 51 height 9
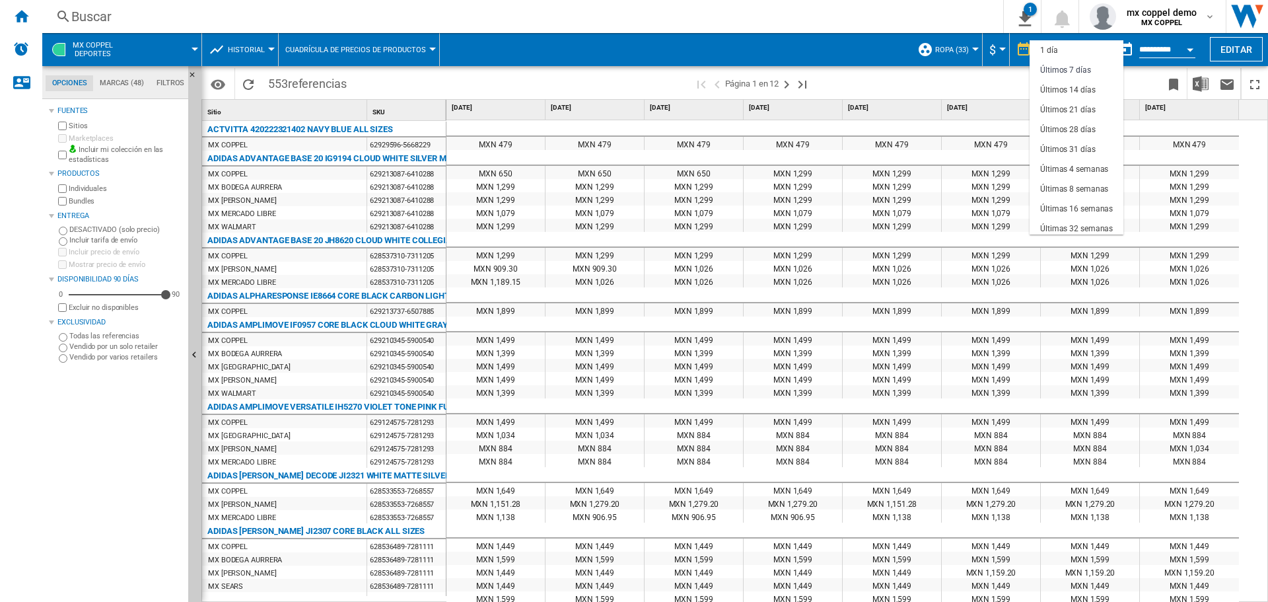
click at [1013, 93] on md-backdrop at bounding box center [634, 301] width 1268 height 602
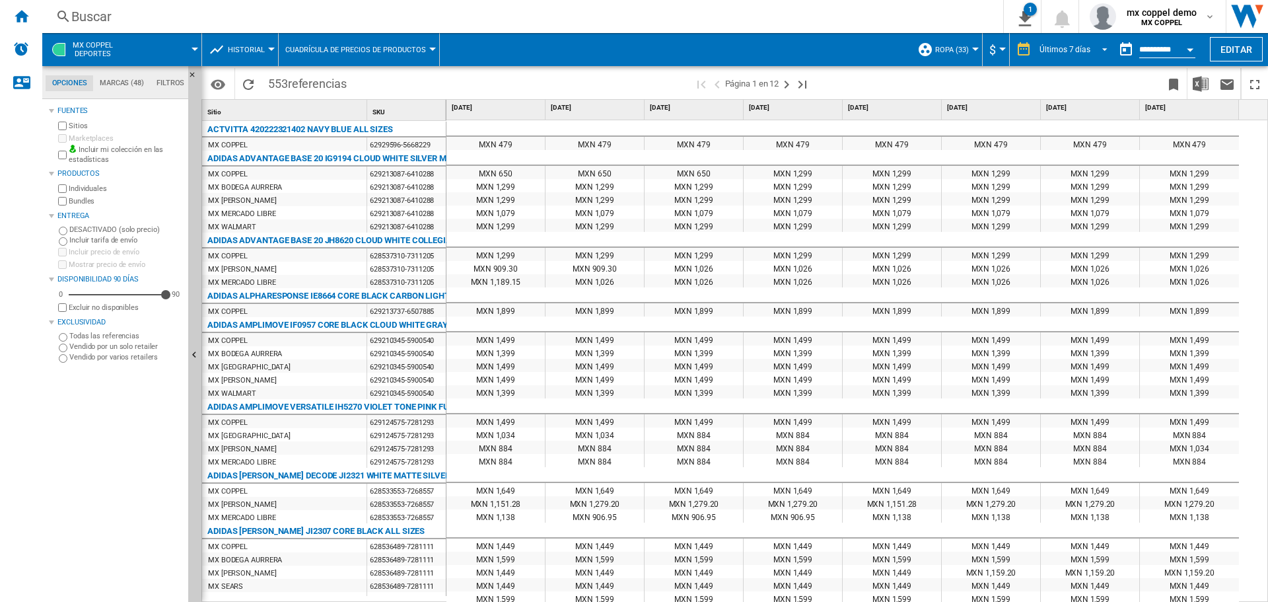
click at [1101, 50] on span "REPORTS.WIZARD.STEPS.REPORT.STEPS.REPORT_OPTIONS.PERIOD: Últimos 7 días" at bounding box center [1101, 48] width 16 height 12
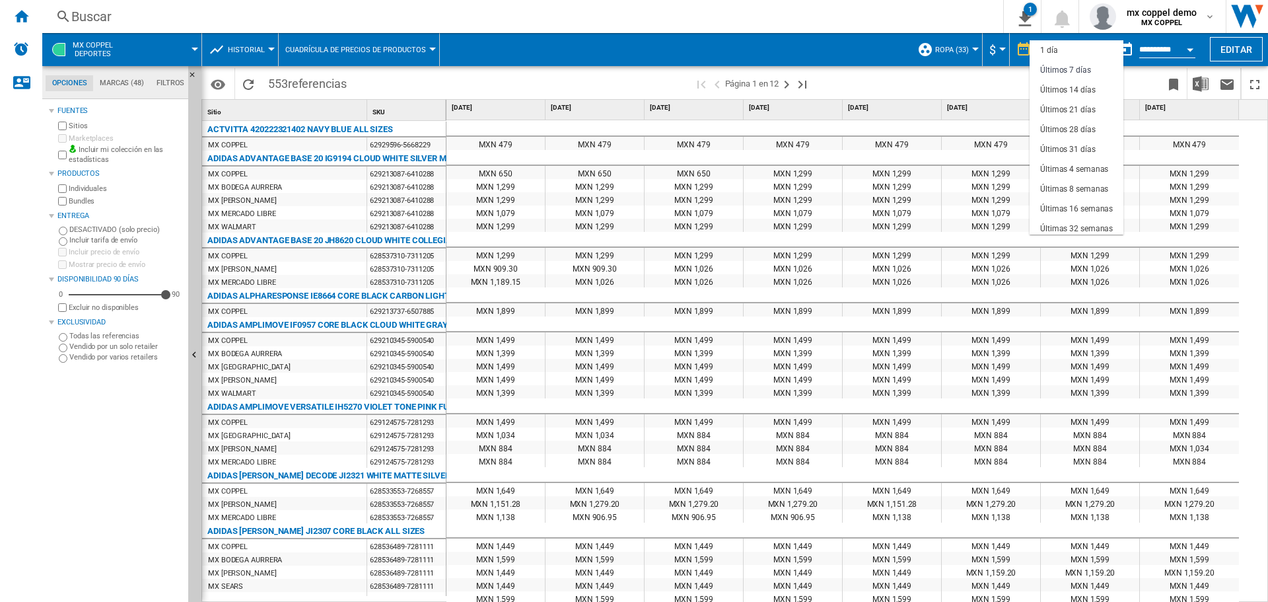
scroll to position [20, 0]
click at [1005, 92] on md-backdrop at bounding box center [634, 301] width 1268 height 602
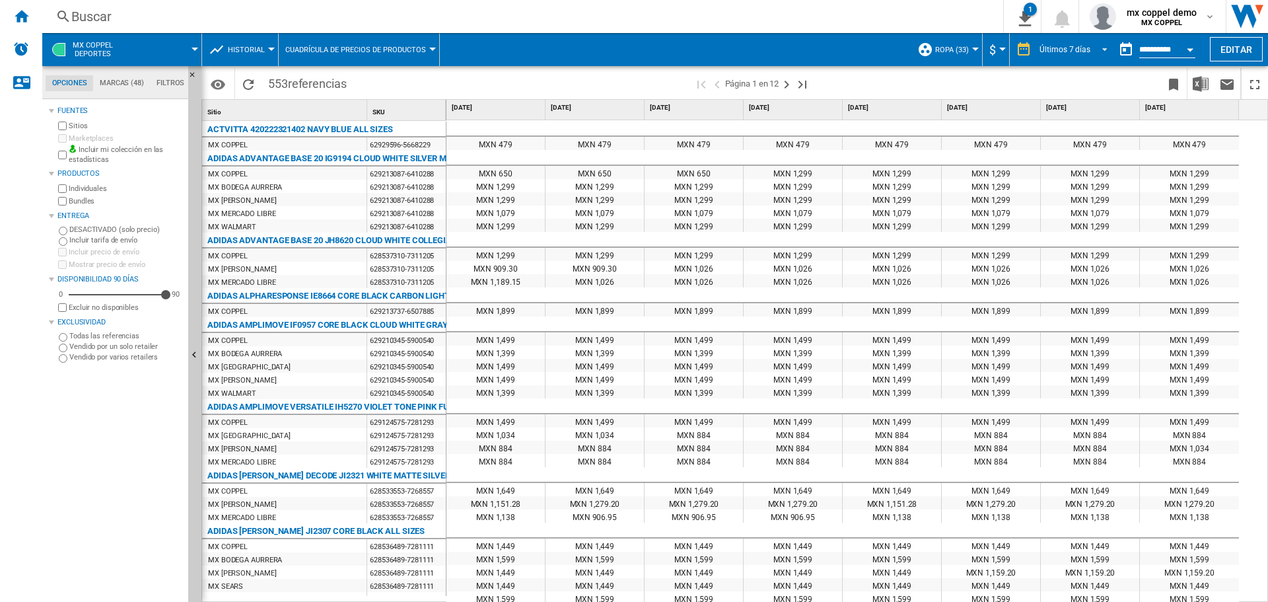
click at [1088, 45] on md-select-value "Últimos 7 días" at bounding box center [1075, 50] width 75 height 20
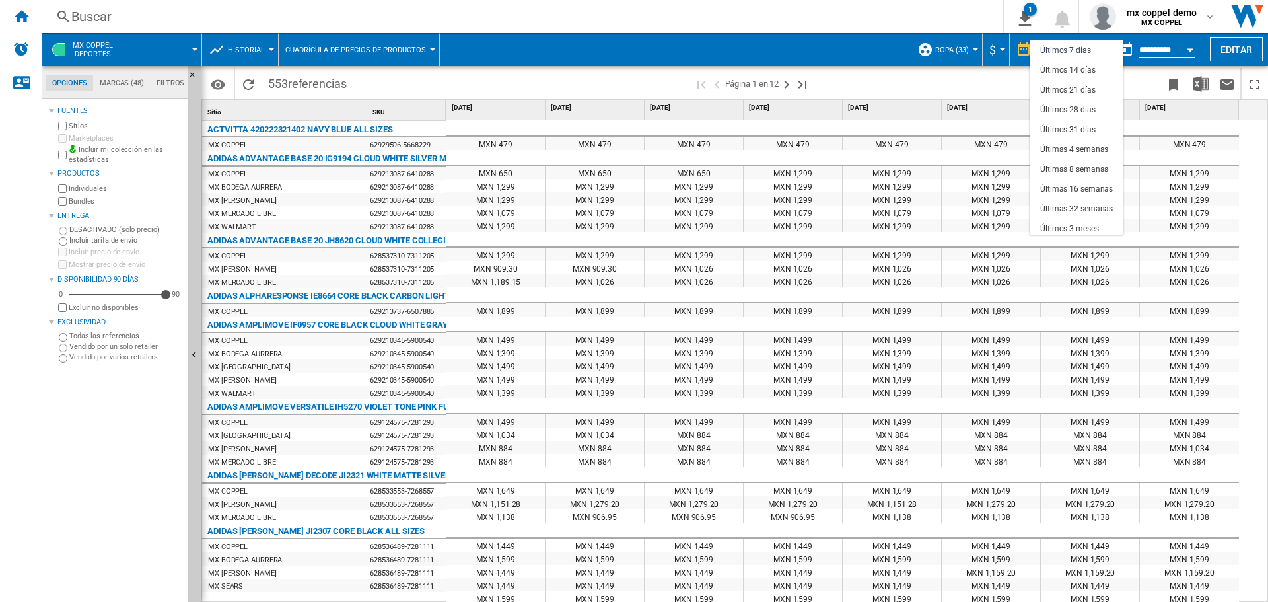
click at [990, 90] on md-backdrop at bounding box center [634, 301] width 1268 height 602
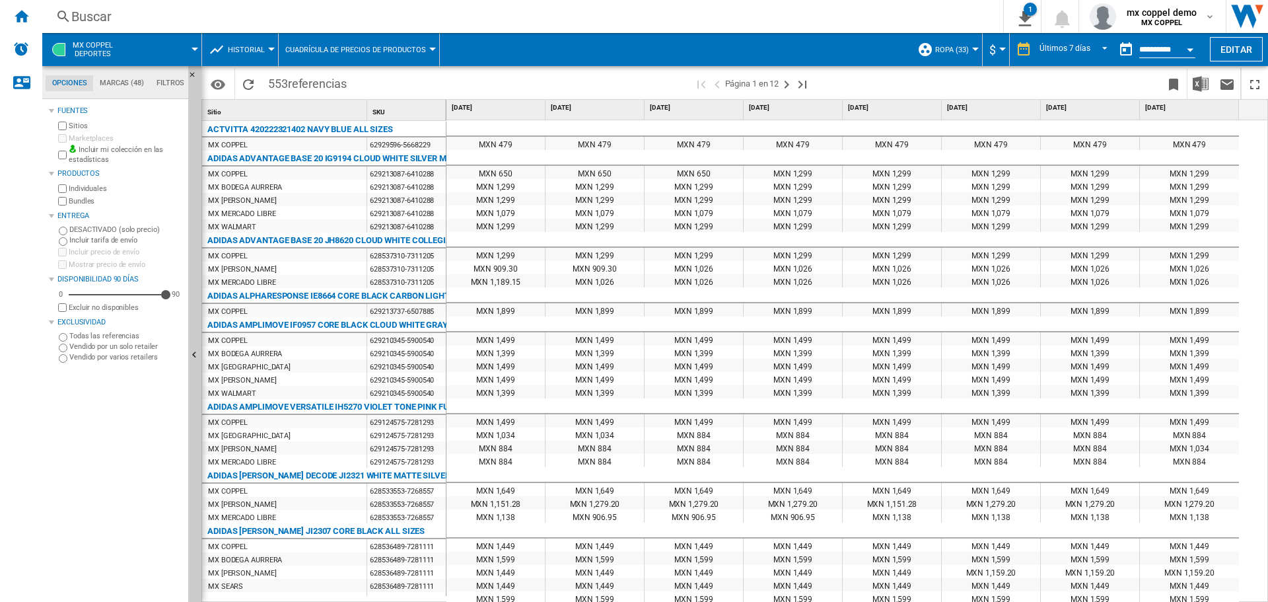
click at [1190, 49] on div "Open calendar" at bounding box center [1190, 49] width 7 height 3
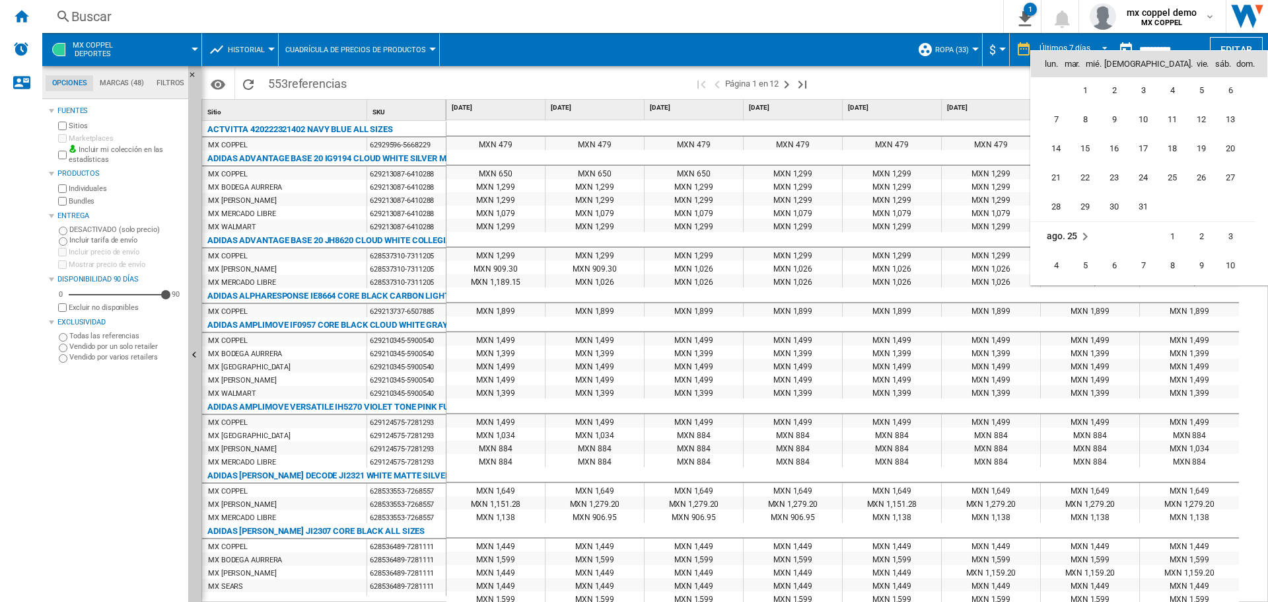
scroll to position [5971, 0]
click at [978, 90] on div at bounding box center [634, 301] width 1268 height 602
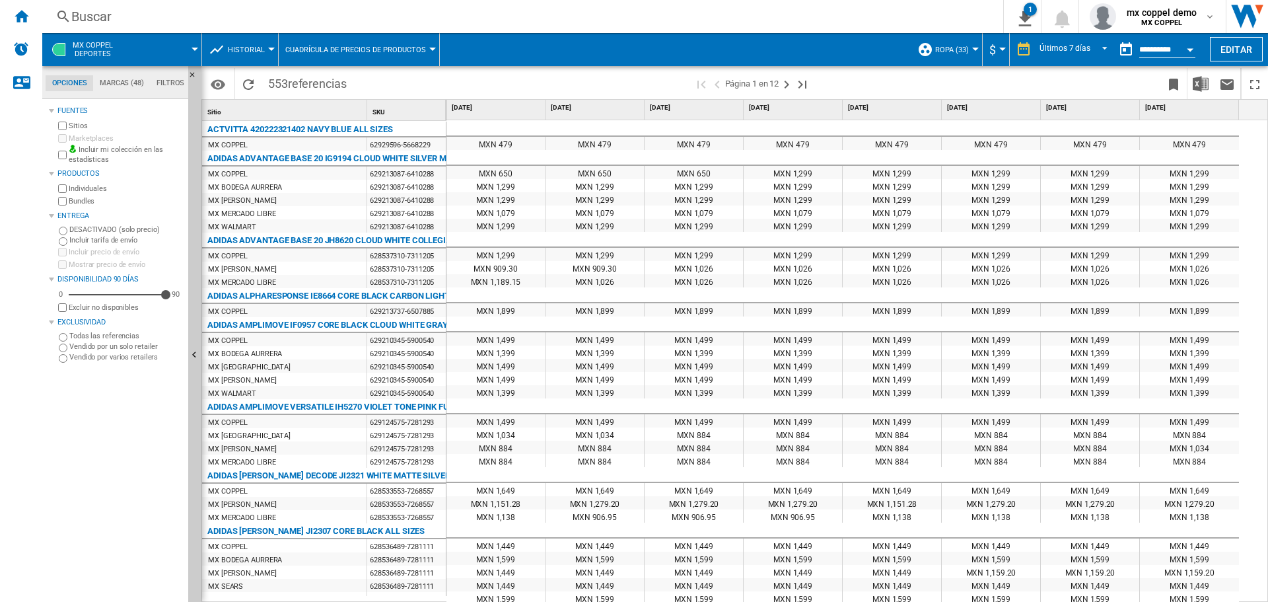
click at [262, 49] on span "Historial" at bounding box center [246, 50] width 37 height 9
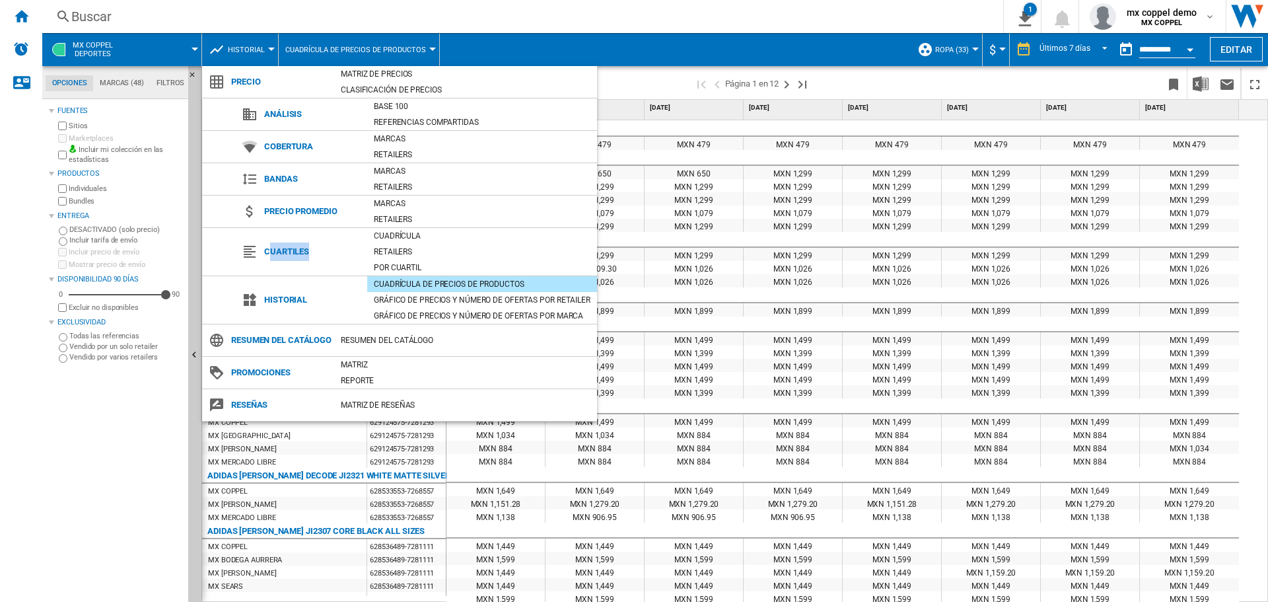
drag, startPoint x: 271, startPoint y: 250, endPoint x: 349, endPoint y: 253, distance: 78.6
click at [349, 253] on span "Cuartiles" at bounding box center [313, 251] width 110 height 18
click at [301, 248] on span "Cuartiles" at bounding box center [313, 251] width 110 height 18
drag, startPoint x: 273, startPoint y: 250, endPoint x: 326, endPoint y: 251, distance: 52.2
click at [326, 251] on span "Cuartiles" at bounding box center [313, 251] width 110 height 18
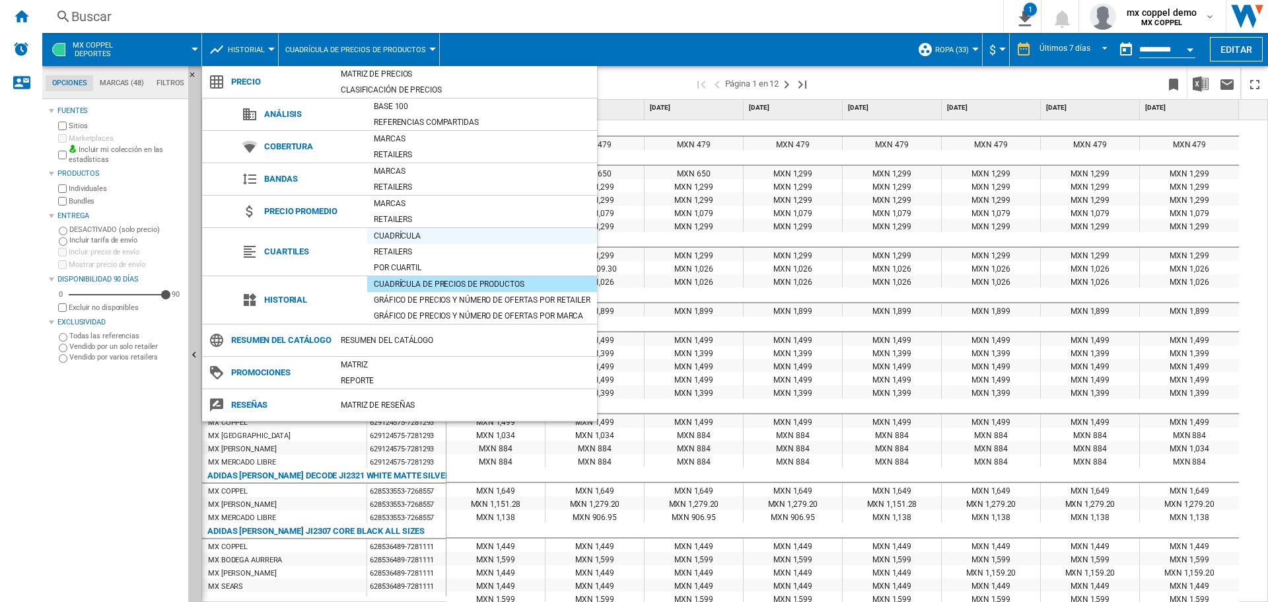
click at [400, 238] on div "Cuadrícula" at bounding box center [482, 235] width 230 height 13
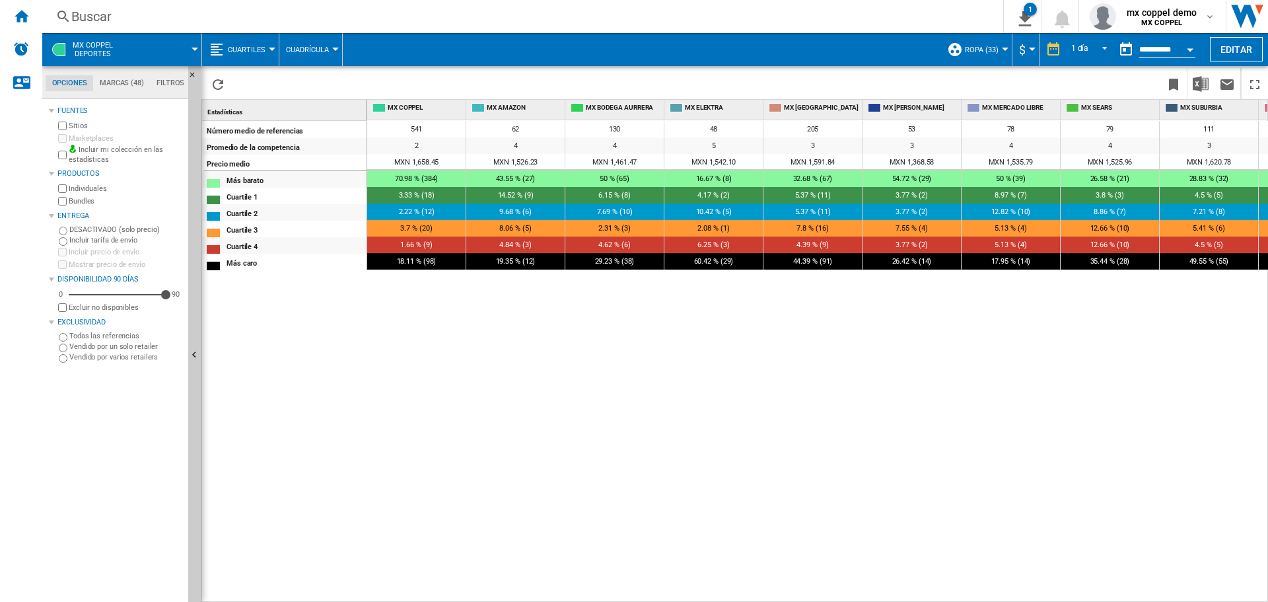
click at [79, 357] on label "Vendido por varios retailers" at bounding box center [126, 357] width 114 height 10
click at [425, 262] on span "31.21 % (98)" at bounding box center [417, 261] width 40 height 9
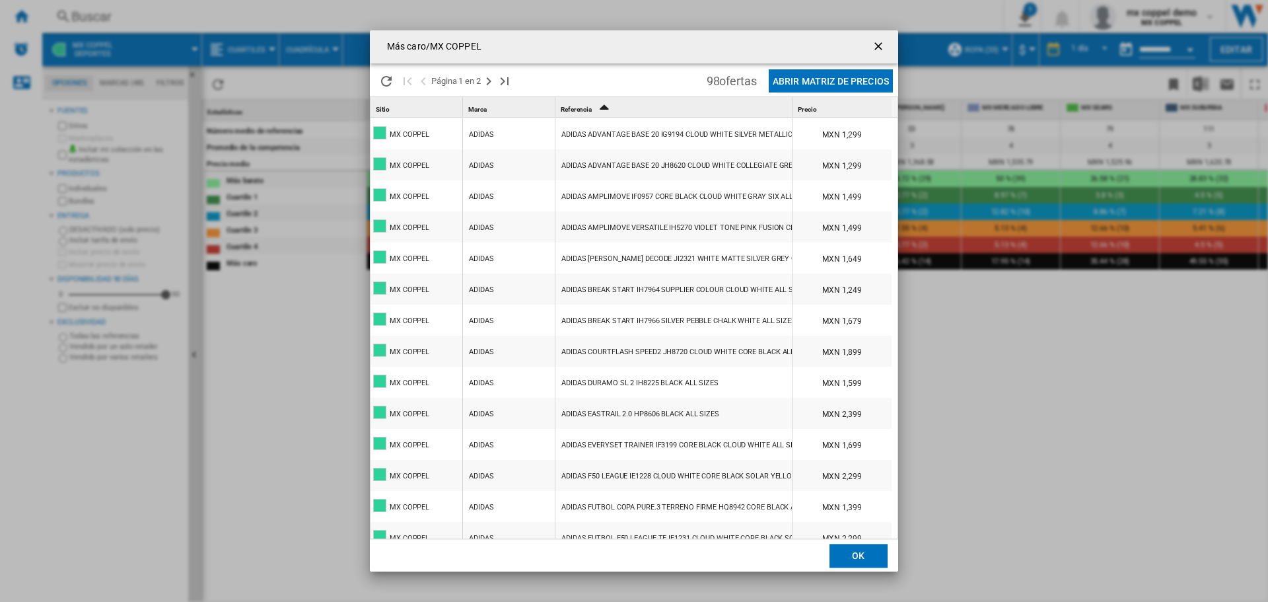
click at [815, 80] on button "Abrir Matriz de precios" at bounding box center [831, 80] width 124 height 23
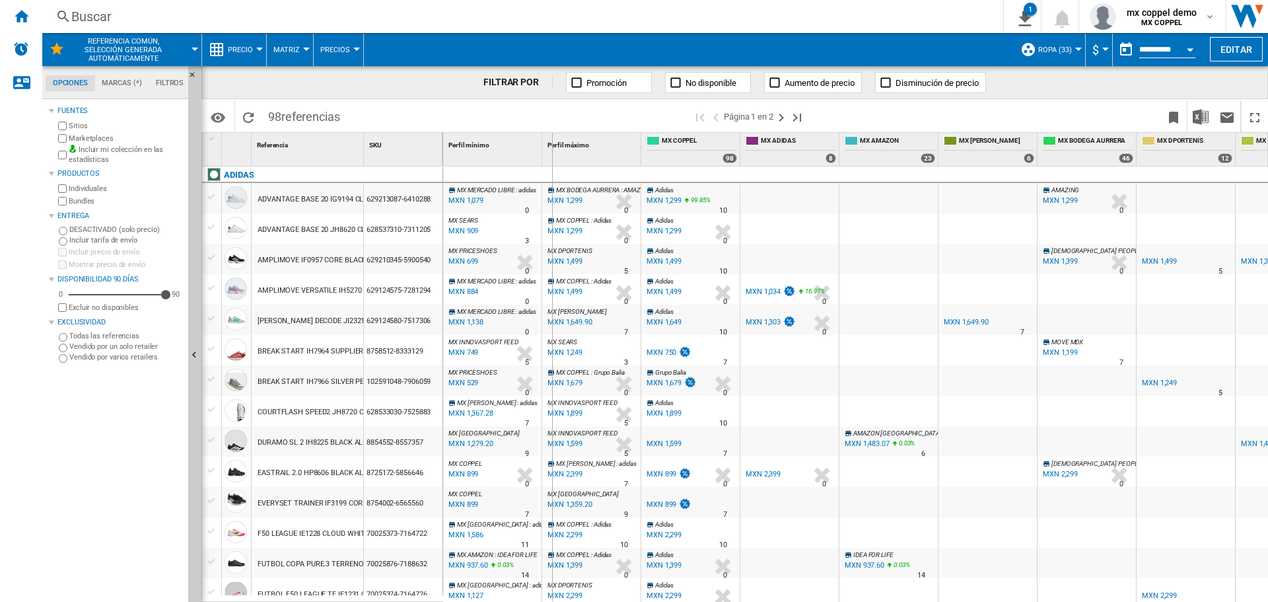
drag, startPoint x: 544, startPoint y: 151, endPoint x: 551, endPoint y: 151, distance: 7.9
click at [551, 151] on div "Perfil máximo 1" at bounding box center [591, 149] width 99 height 33
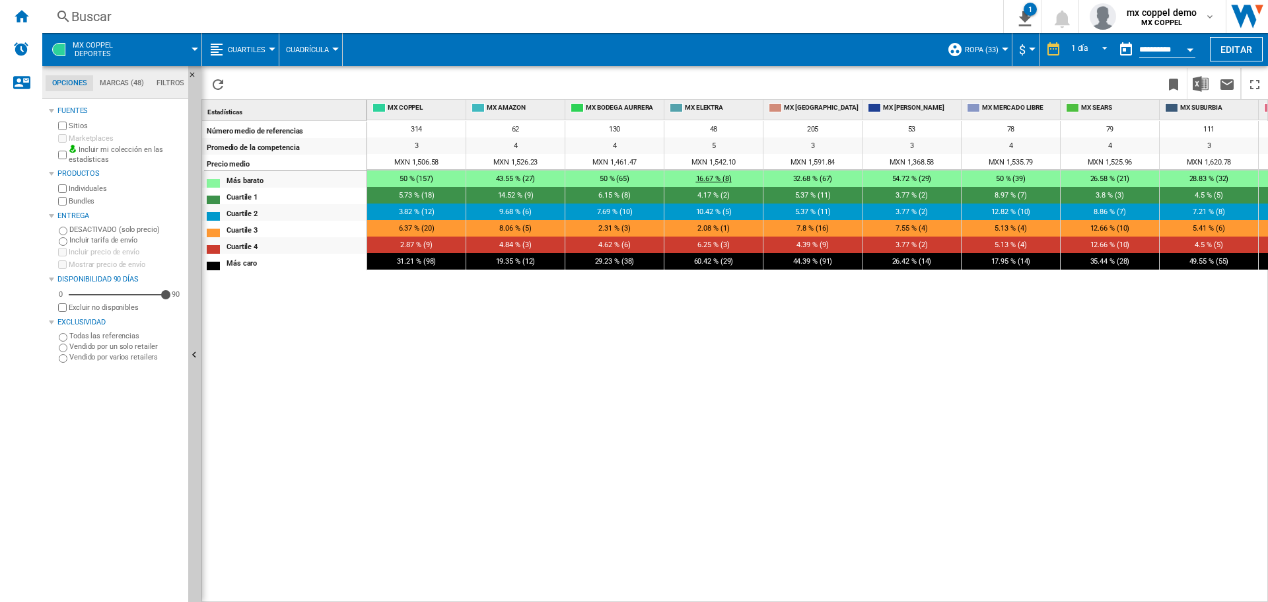
click at [720, 176] on span "16.67 % (8)" at bounding box center [714, 178] width 36 height 9
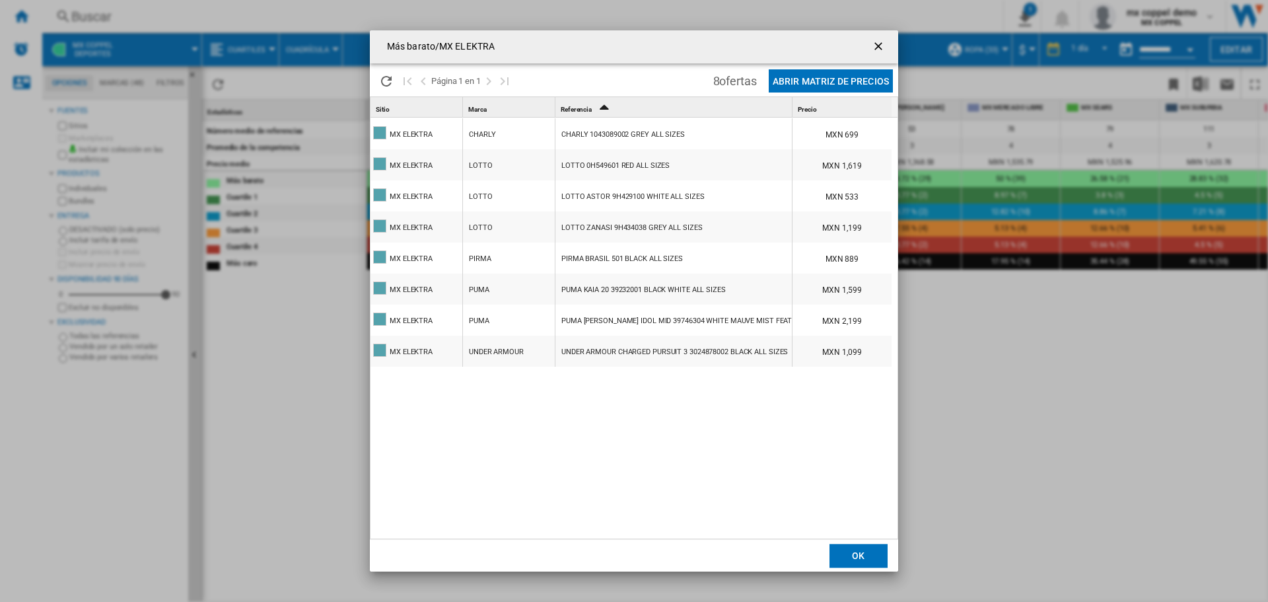
click at [884, 48] on ng-md-icon "getI18NText('BUTTONS.CLOSE_DIALOG')" at bounding box center [880, 48] width 16 height 16
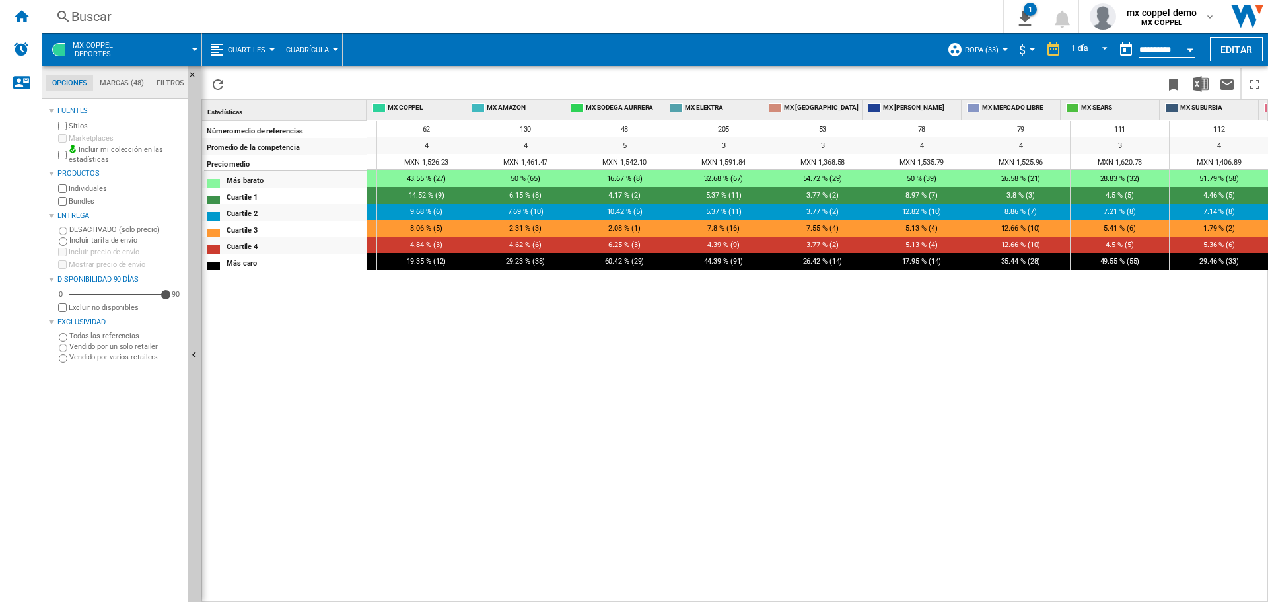
scroll to position [0, 89]
drag, startPoint x: 791, startPoint y: 594, endPoint x: 565, endPoint y: 595, distance: 226.5
click at [565, 595] on div "314 62 130 48 205 53 78 79 111 112 3 4 4 5 3 3 4 4 3 4 MXN 1,506.58 MXN 1,526.2…" at bounding box center [818, 361] width 902 height 482
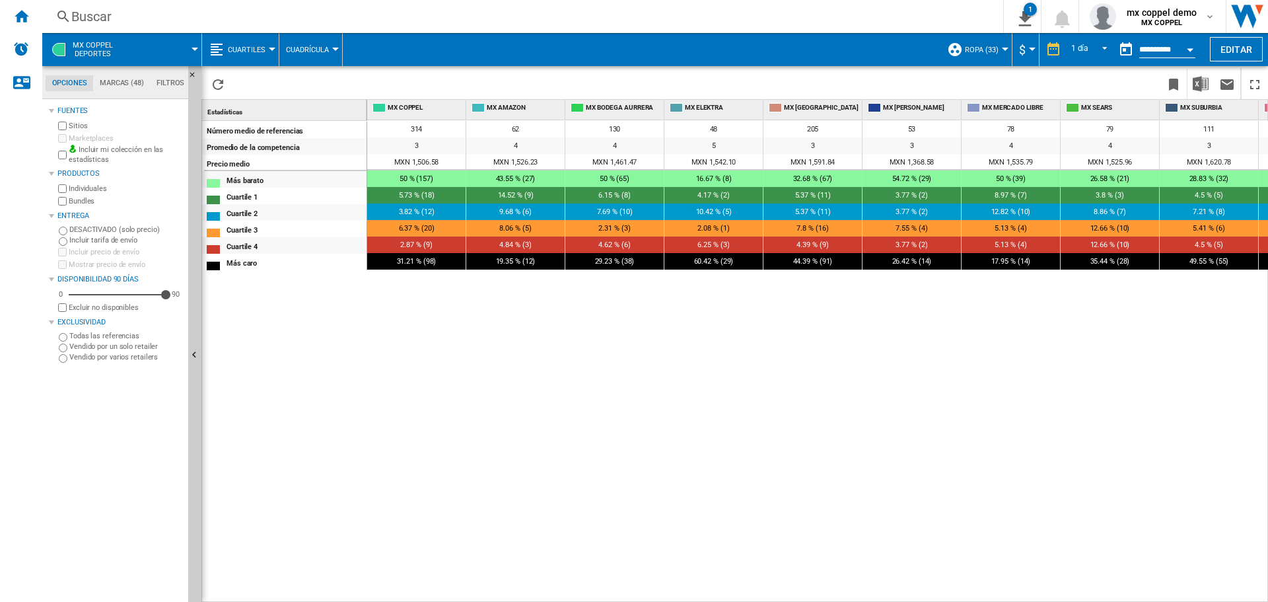
click at [265, 48] on button "Cuartiles" at bounding box center [250, 49] width 44 height 33
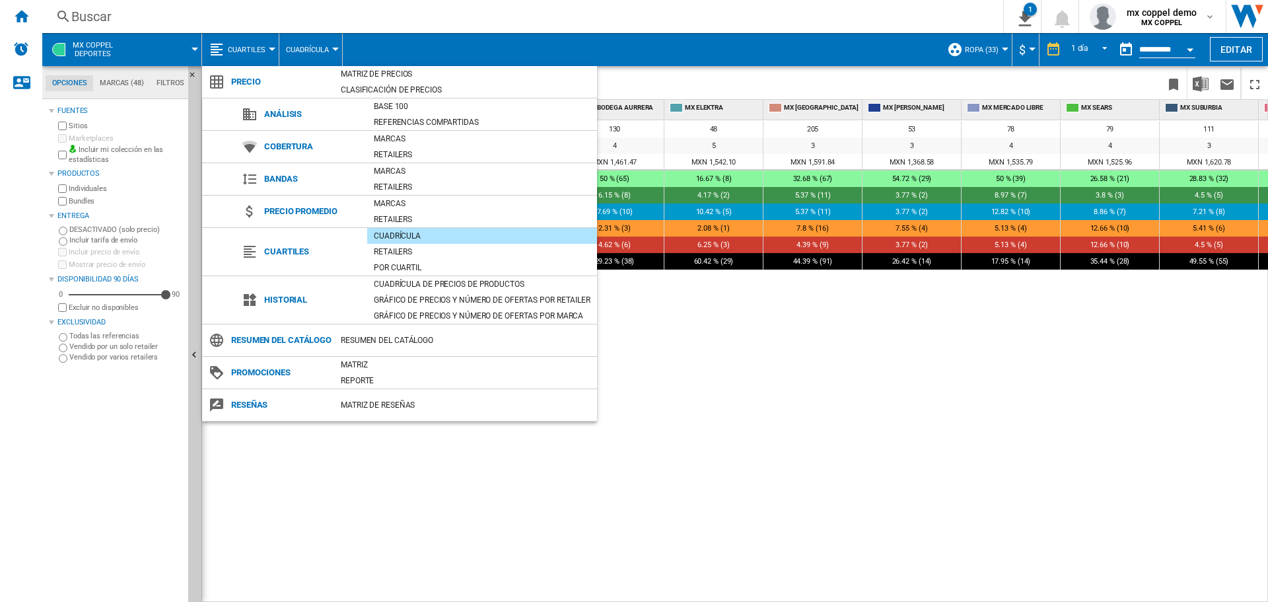
click at [781, 493] on md-backdrop at bounding box center [634, 301] width 1268 height 602
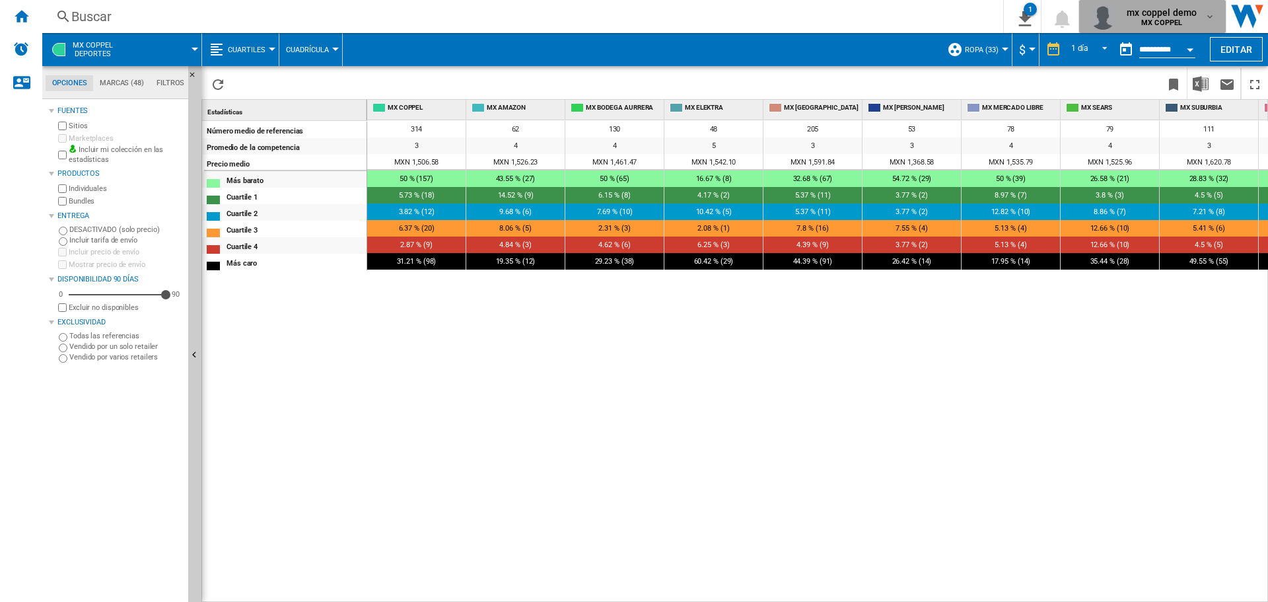
click at [1155, 12] on span "mx coppel demo" at bounding box center [1162, 12] width 70 height 13
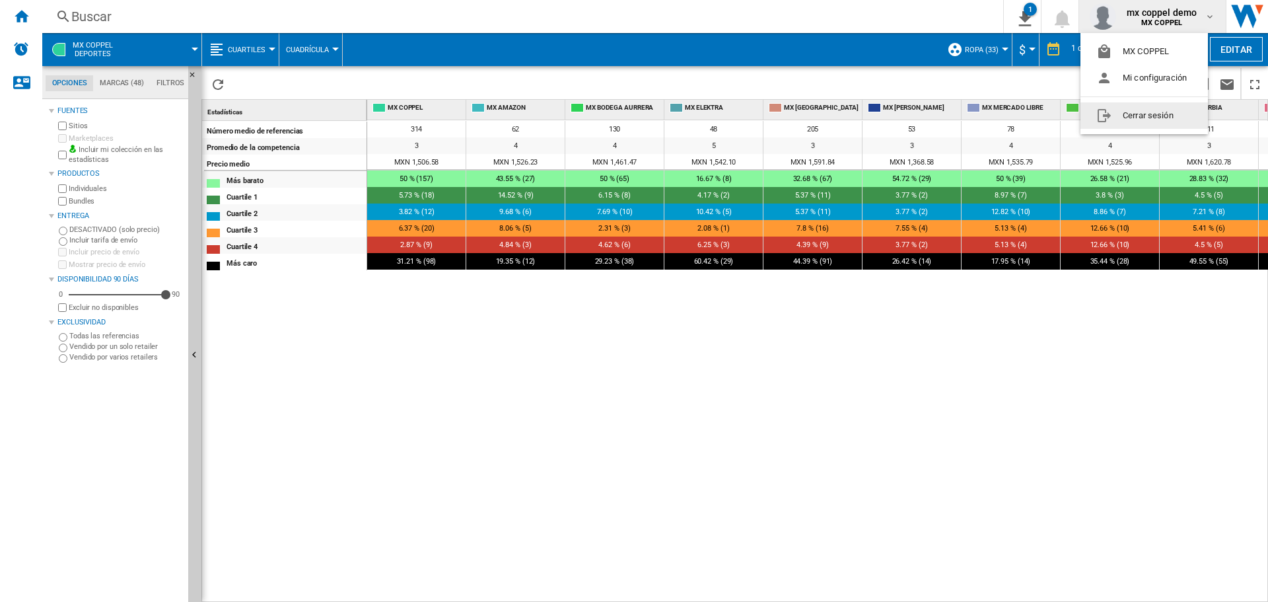
click at [1145, 111] on button "Cerrar sesión" at bounding box center [1144, 115] width 127 height 26
